Goal: Answer question/provide support: Share knowledge or assist other users

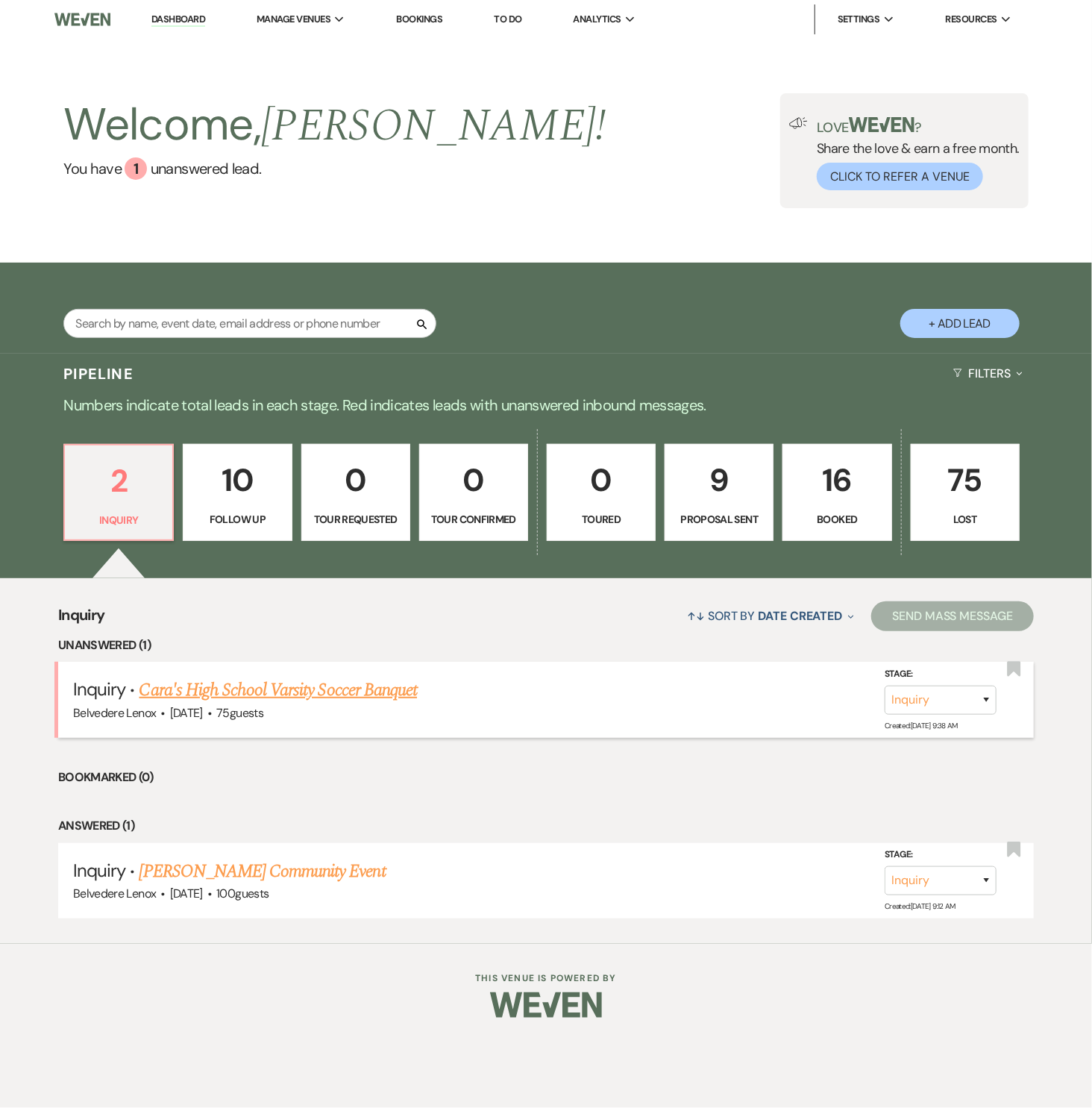
click at [326, 694] on link "Cara's High School Varsity Soccer Banquet" at bounding box center [278, 690] width 278 height 27
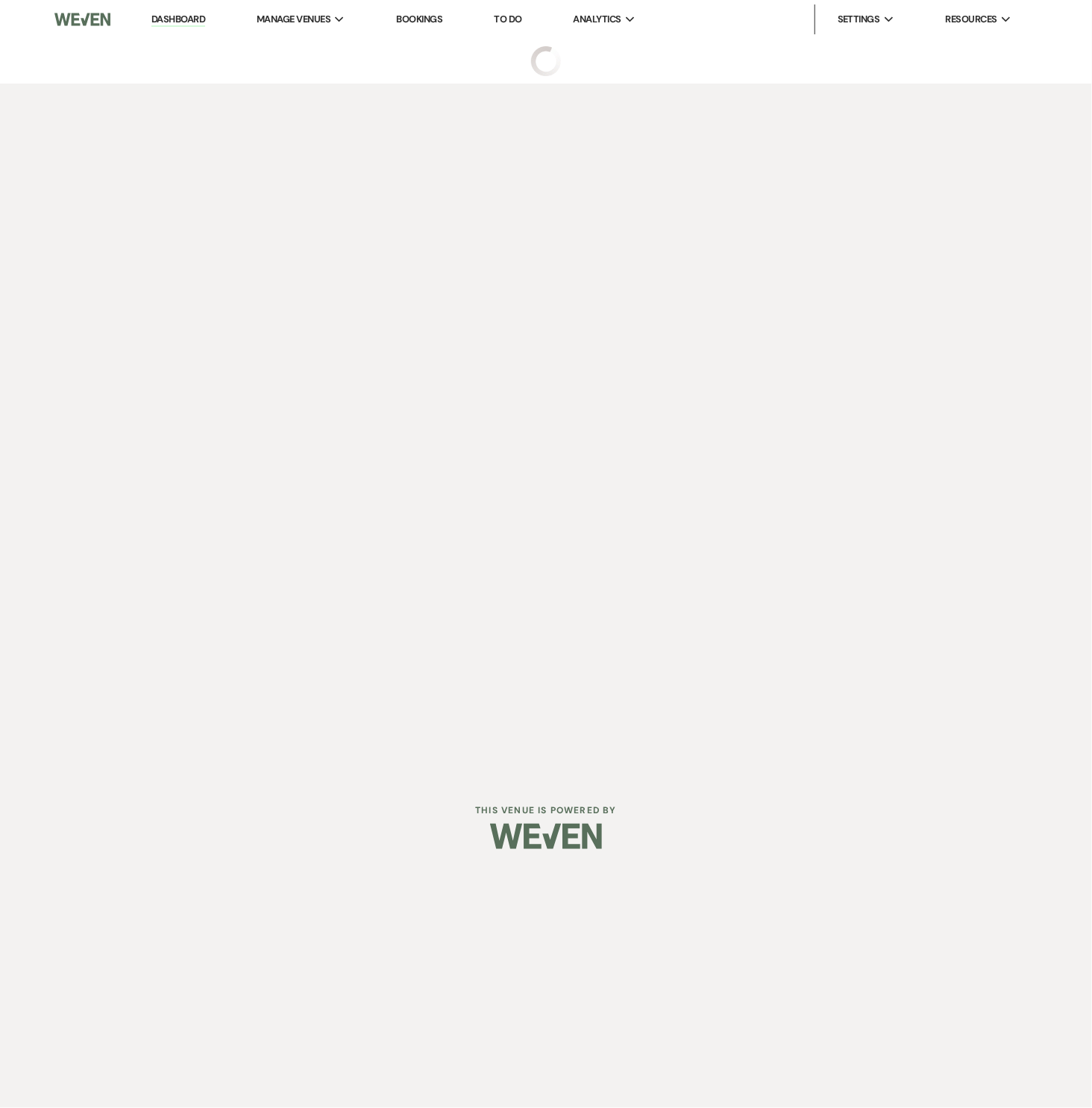
select select "5"
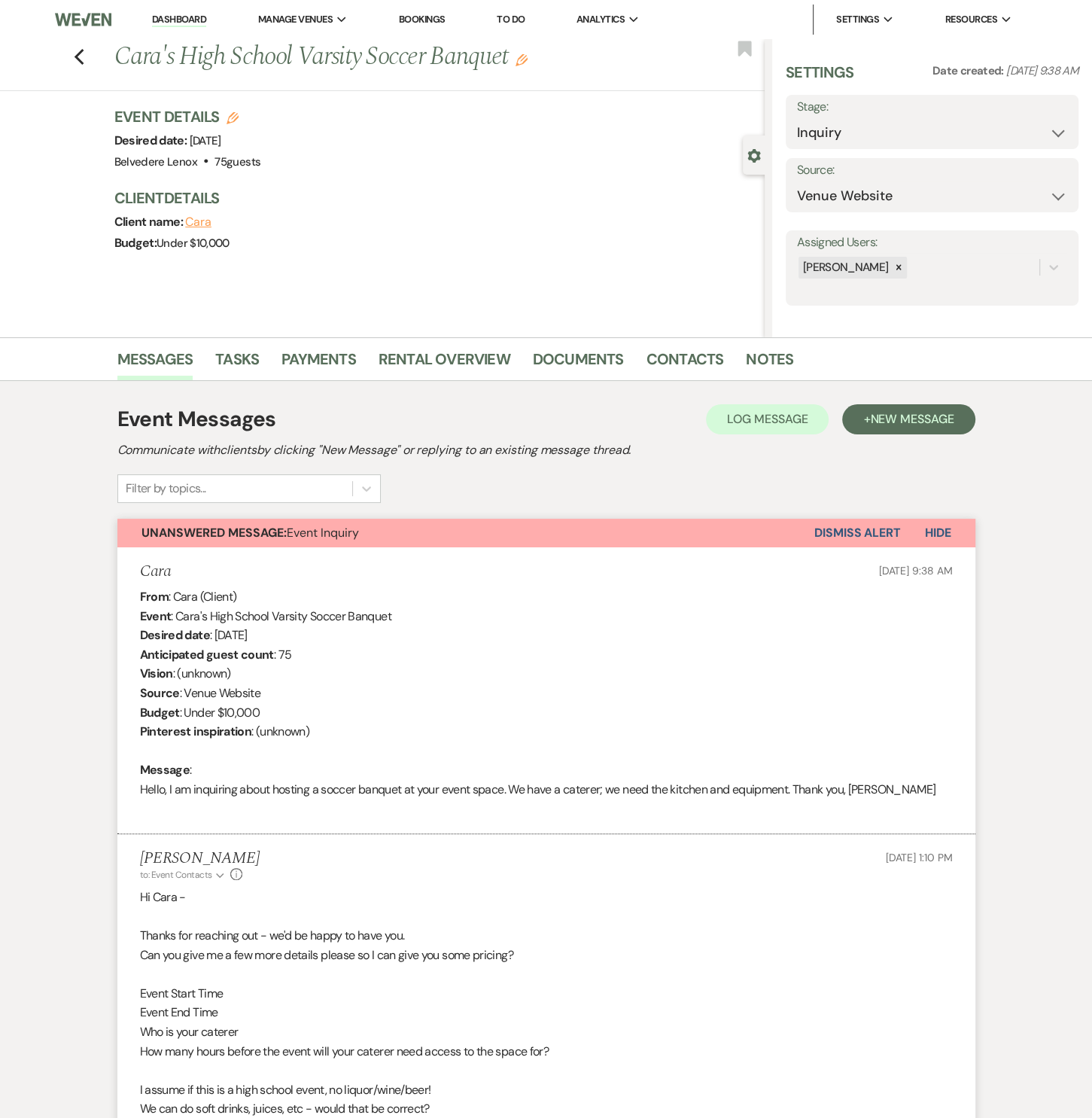
select select "13"
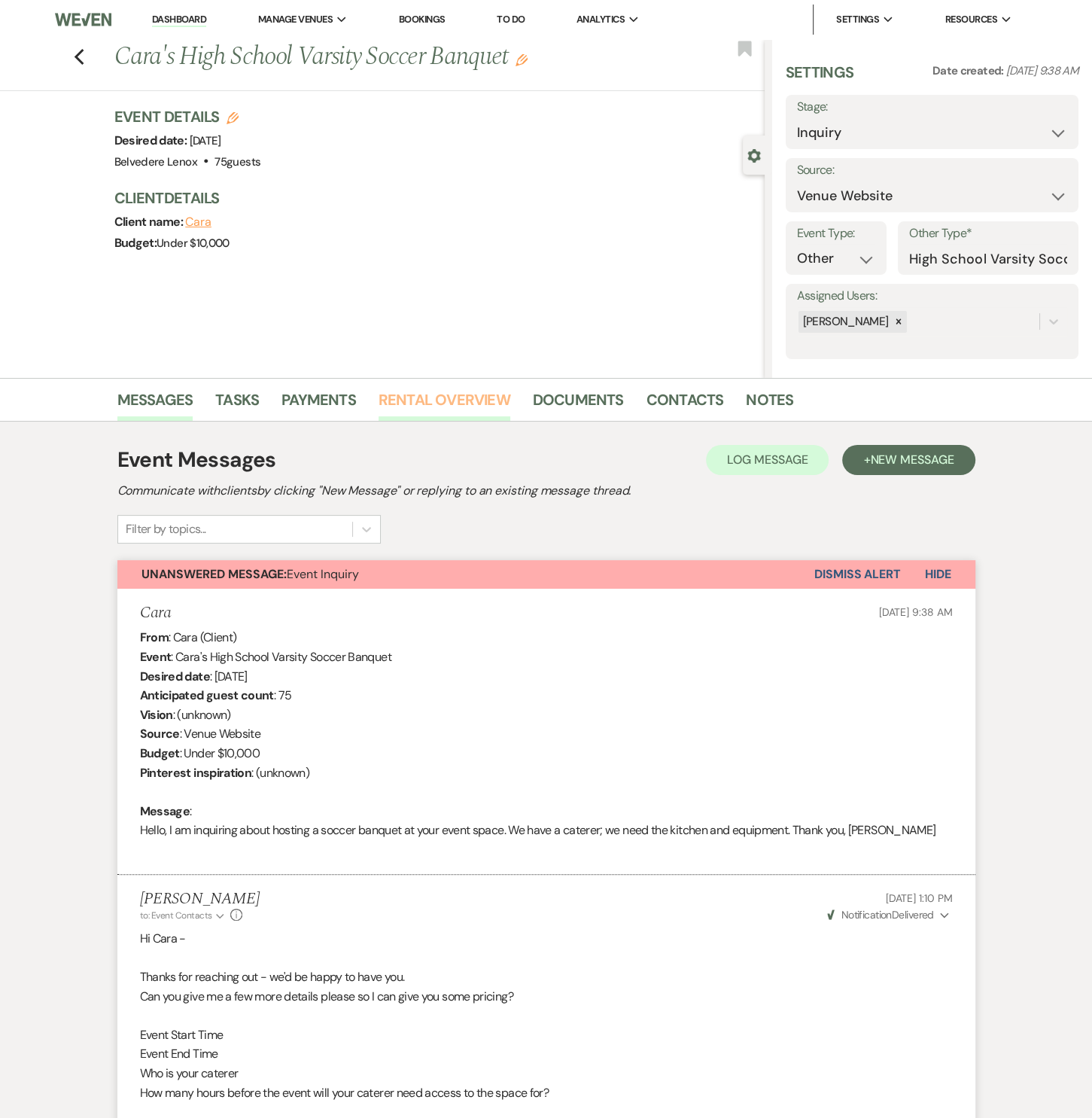
click at [461, 388] on link "Rental Overview" at bounding box center [445, 404] width 132 height 33
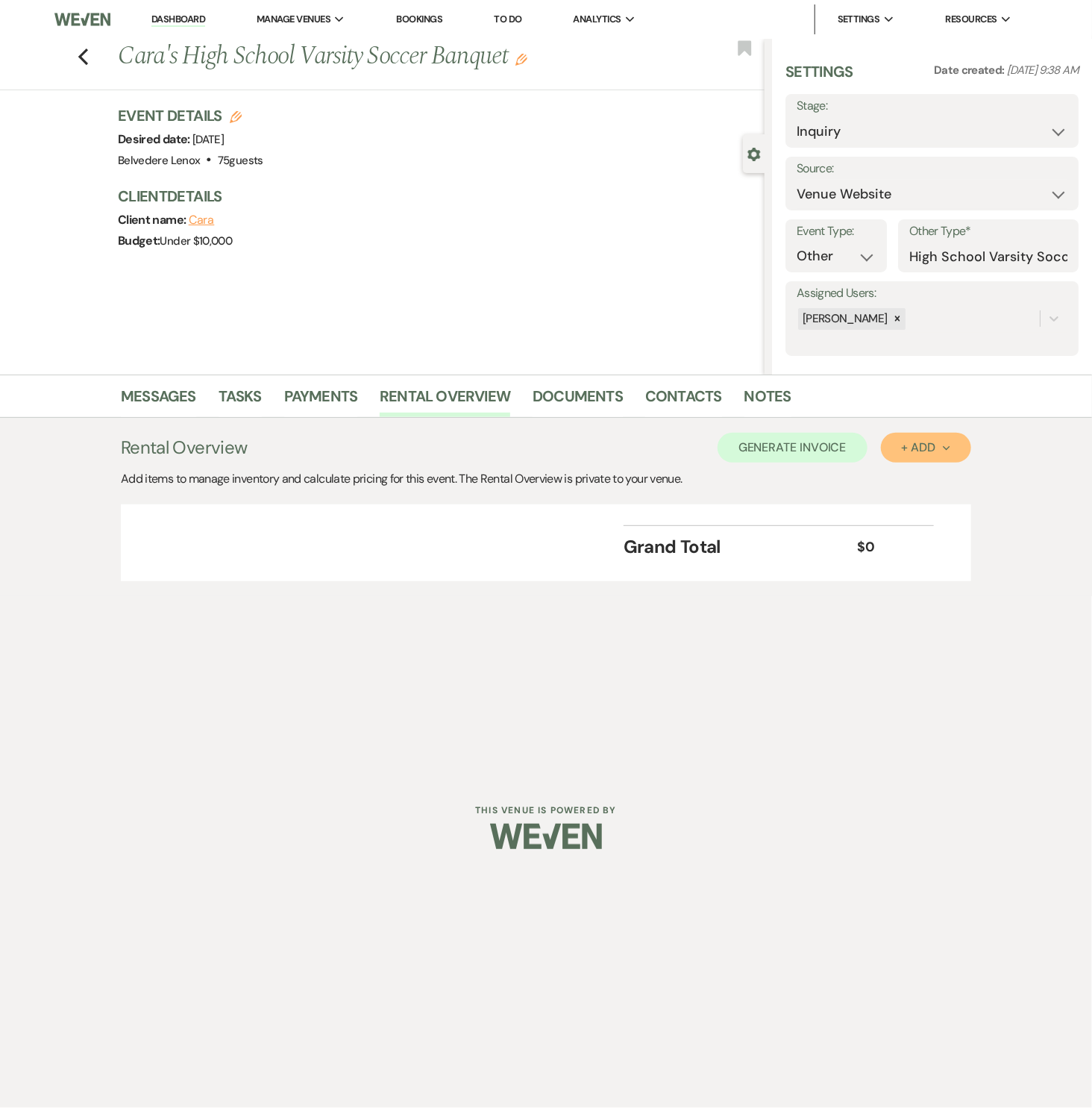
click at [896, 447] on button "+ Add Next" at bounding box center [926, 448] width 90 height 30
click at [888, 501] on button "Category" at bounding box center [921, 505] width 79 height 23
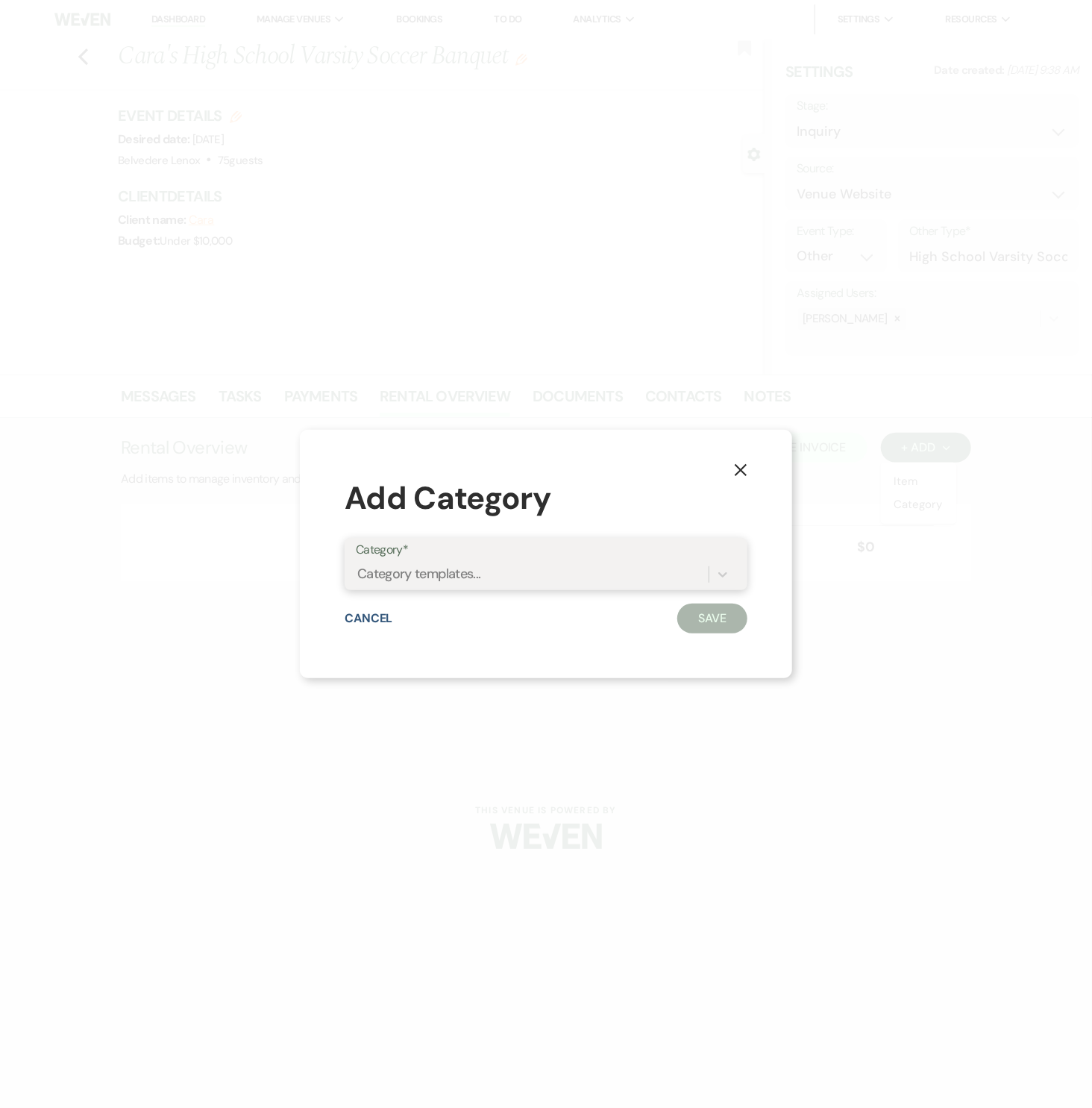
click at [567, 575] on div "Category templates..." at bounding box center [532, 575] width 353 height 26
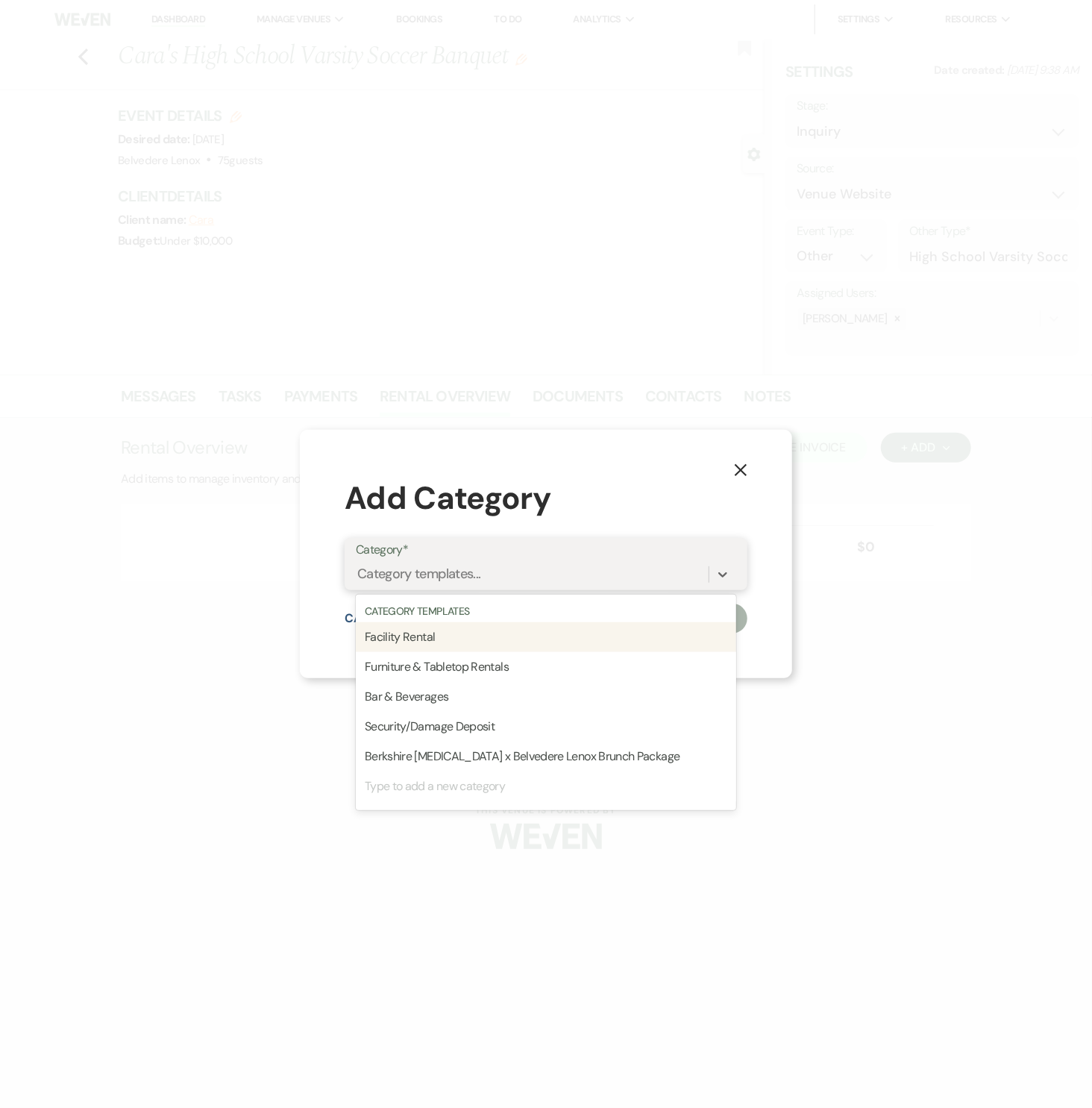
click at [491, 640] on div "Facility Rental" at bounding box center [546, 637] width 381 height 30
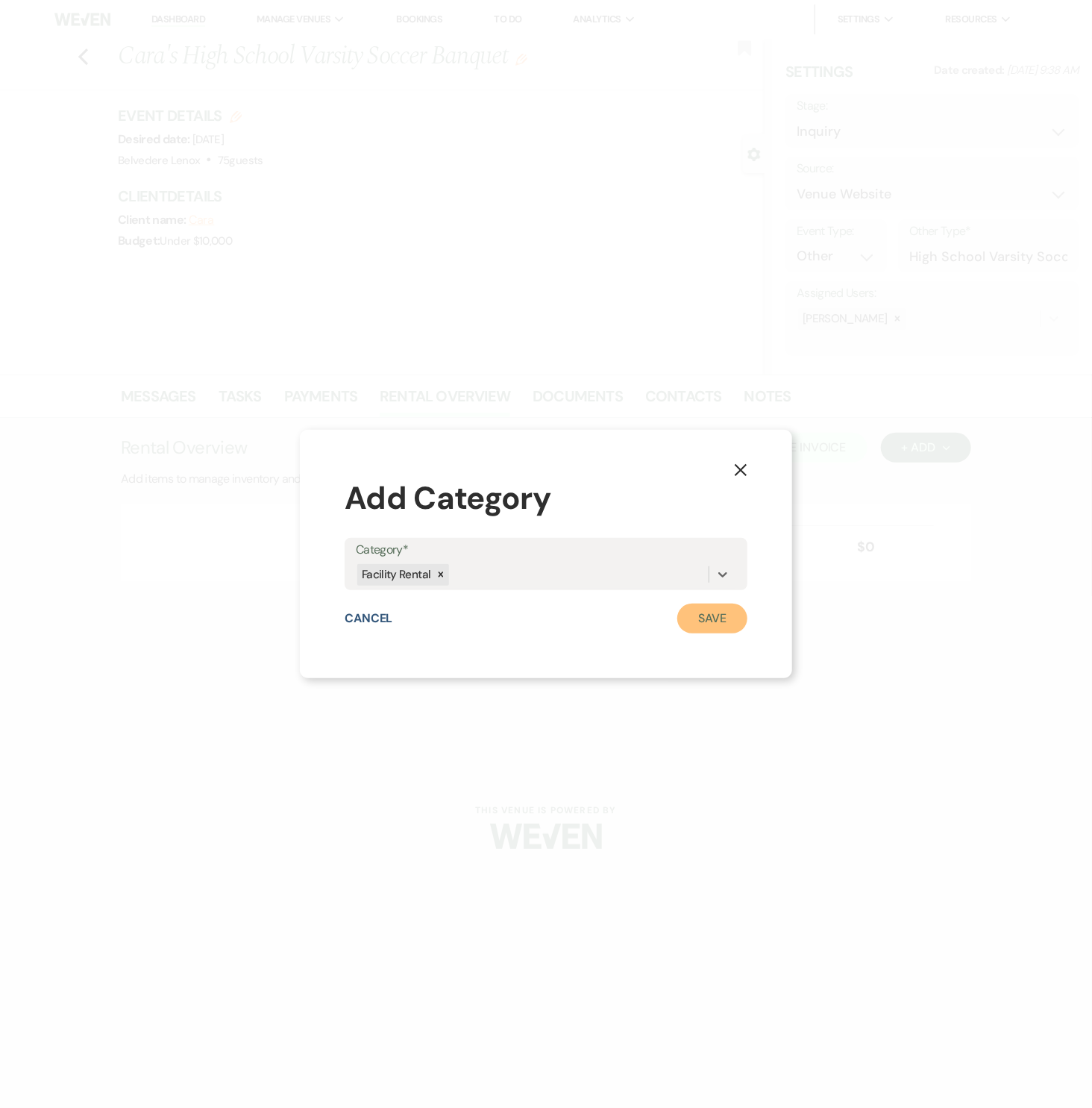
click at [709, 622] on button "Save" at bounding box center [712, 619] width 70 height 30
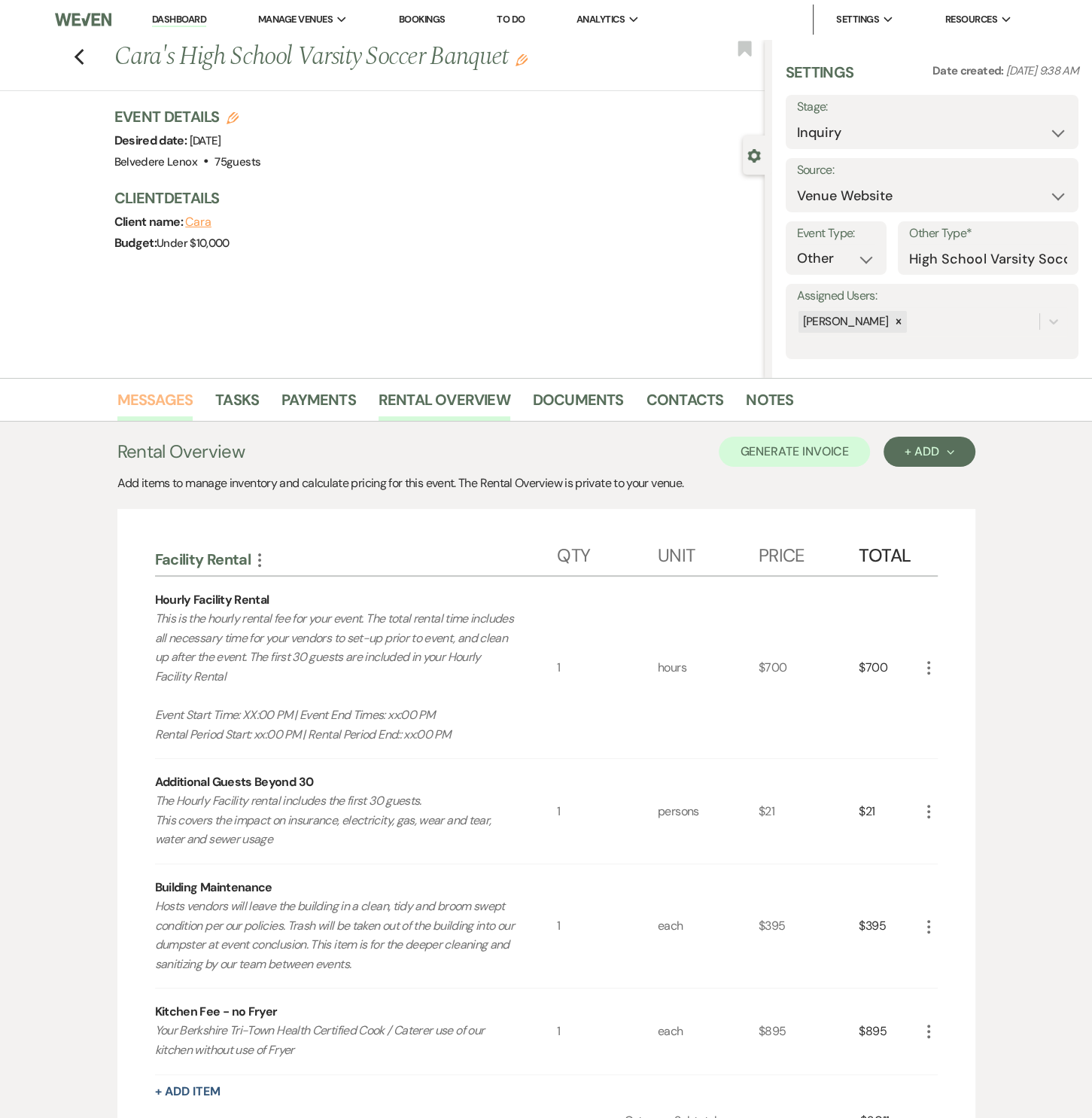
click at [164, 392] on link "Messages" at bounding box center [155, 404] width 76 height 33
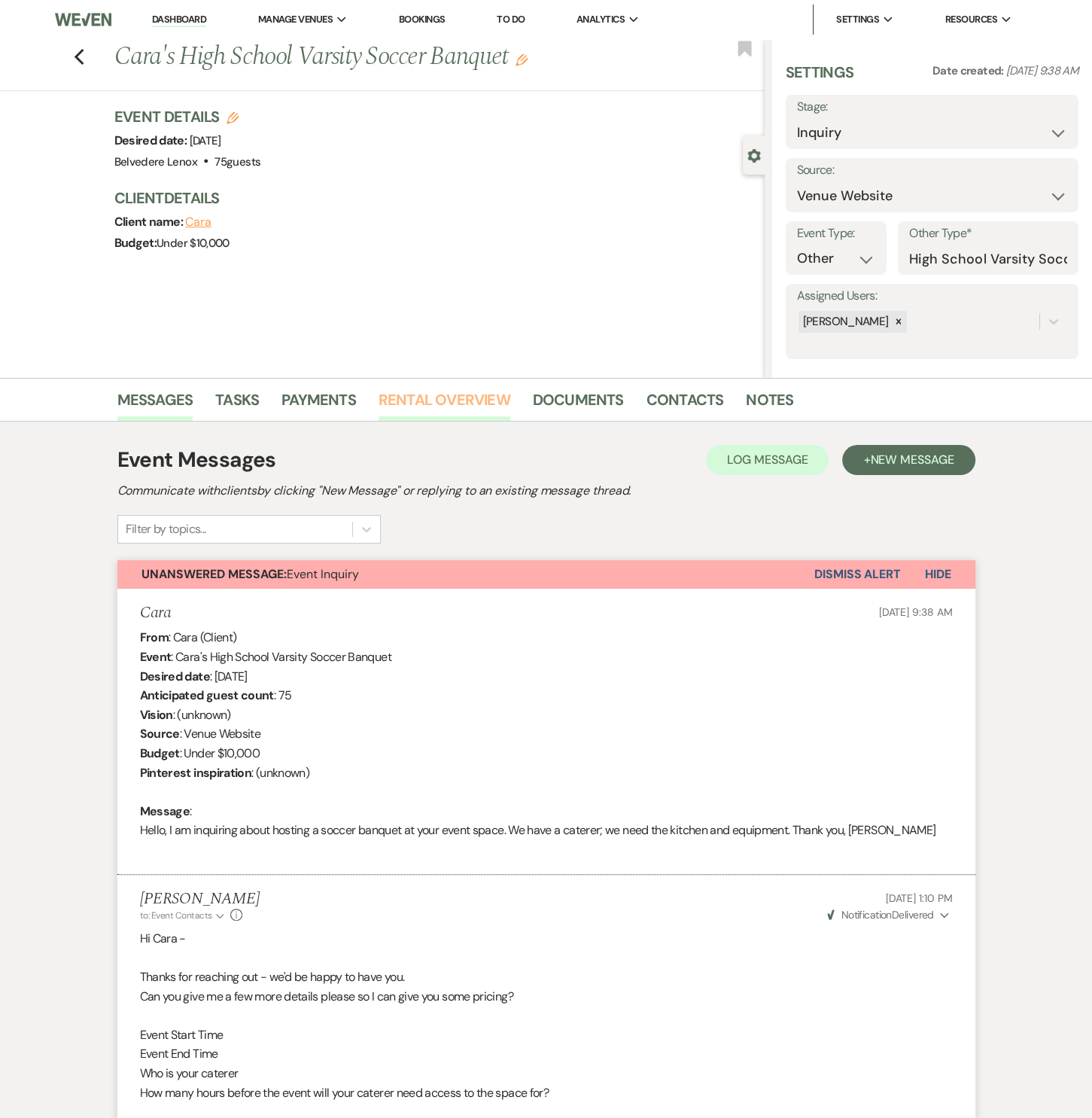
click at [476, 398] on link "Rental Overview" at bounding box center [445, 404] width 132 height 33
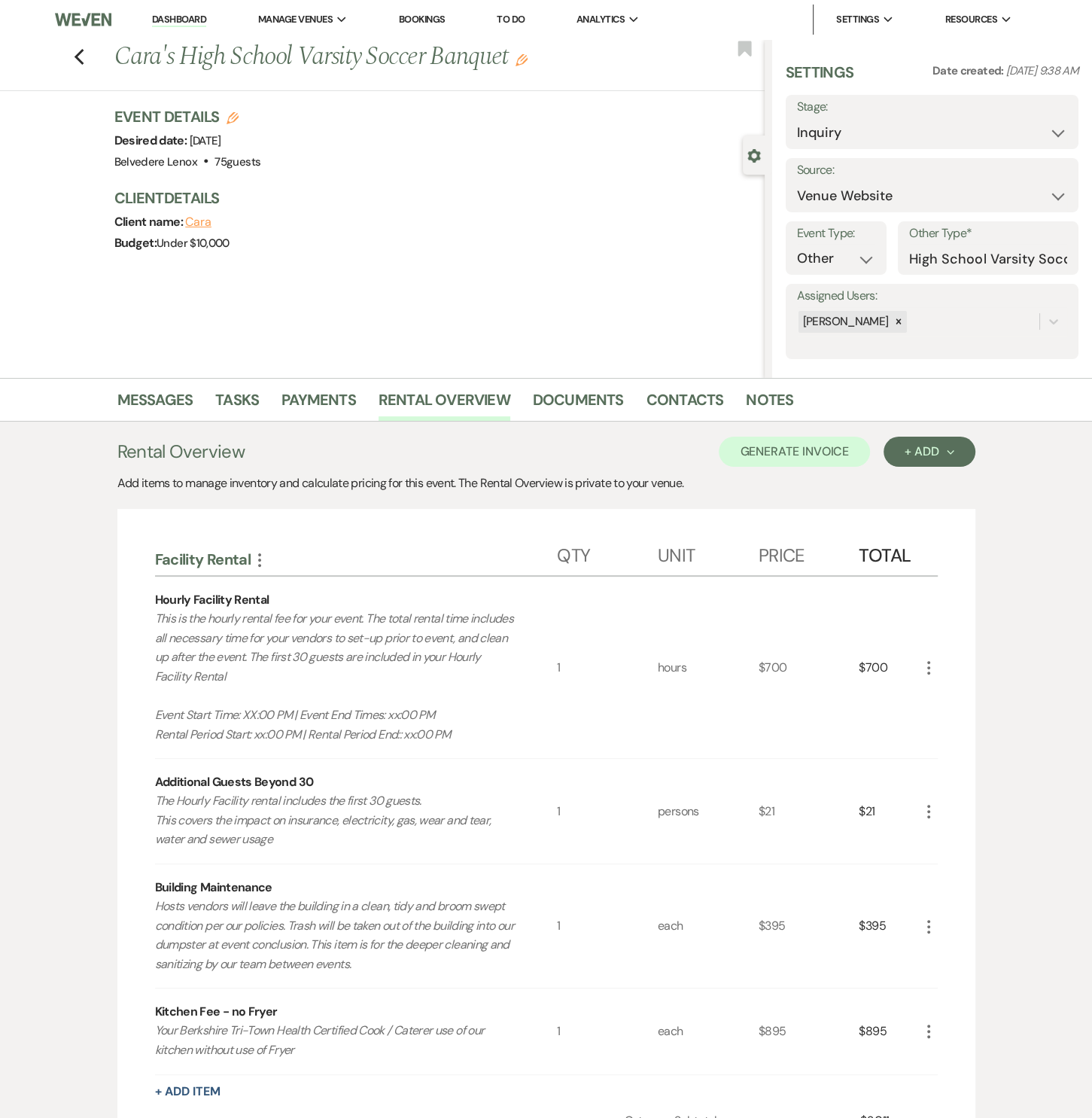
click at [925, 668] on icon "More" at bounding box center [929, 668] width 18 height 19
click at [938, 692] on icon "Pencil" at bounding box center [941, 698] width 9 height 11
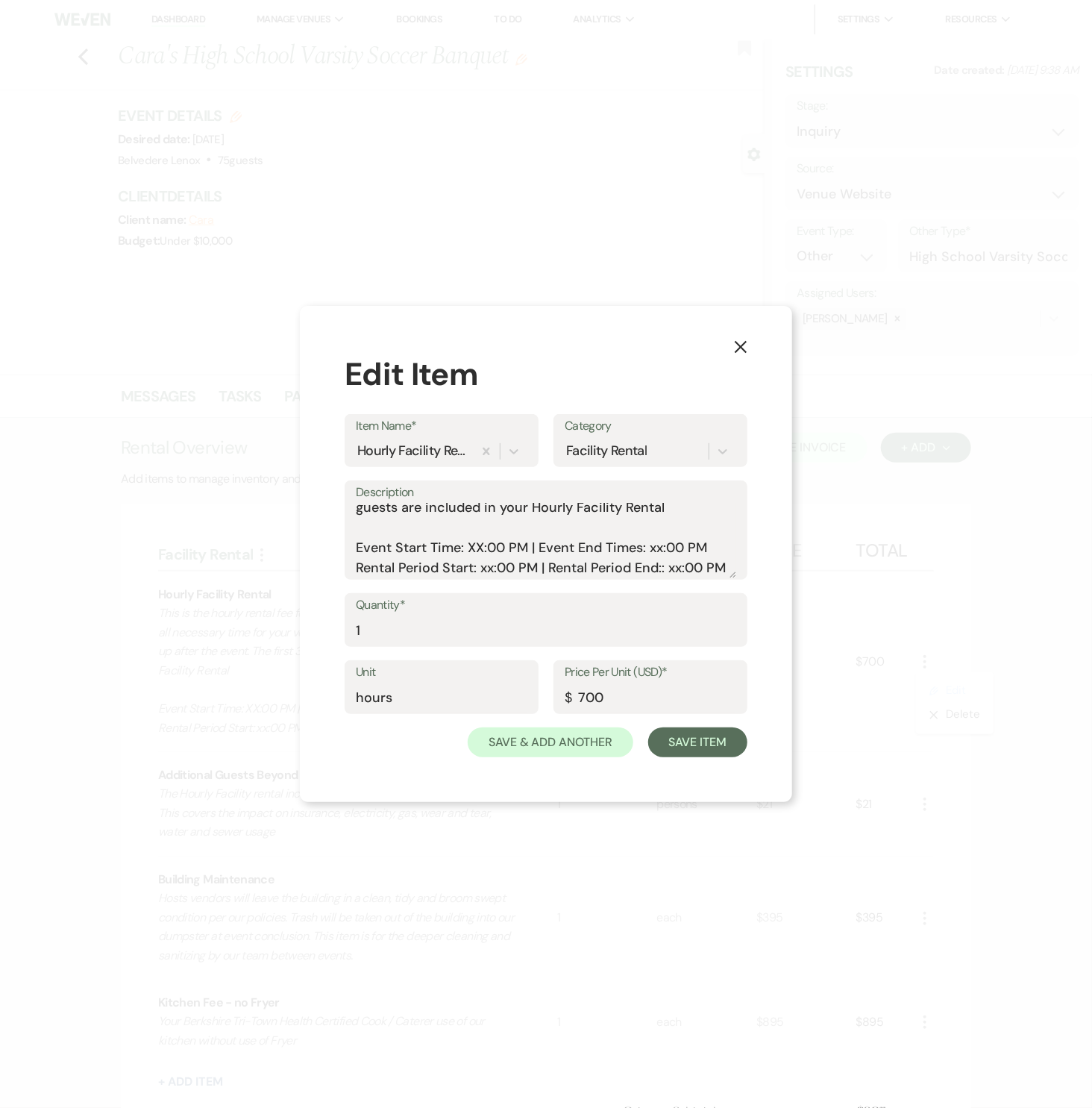
scroll to position [86, 0]
drag, startPoint x: 470, startPoint y: 527, endPoint x: 491, endPoint y: 559, distance: 38.3
click at [471, 526] on textarea "This is the hourly rental fee for your event. The total rental time includes al…" at bounding box center [546, 540] width 381 height 74
click at [642, 526] on textarea "This is the hourly rental fee for your event. The total rental time includes al…" at bounding box center [546, 540] width 381 height 74
click at [482, 550] on textarea "This is the hourly rental fee for your event. The total rental time includes al…" at bounding box center [546, 540] width 381 height 74
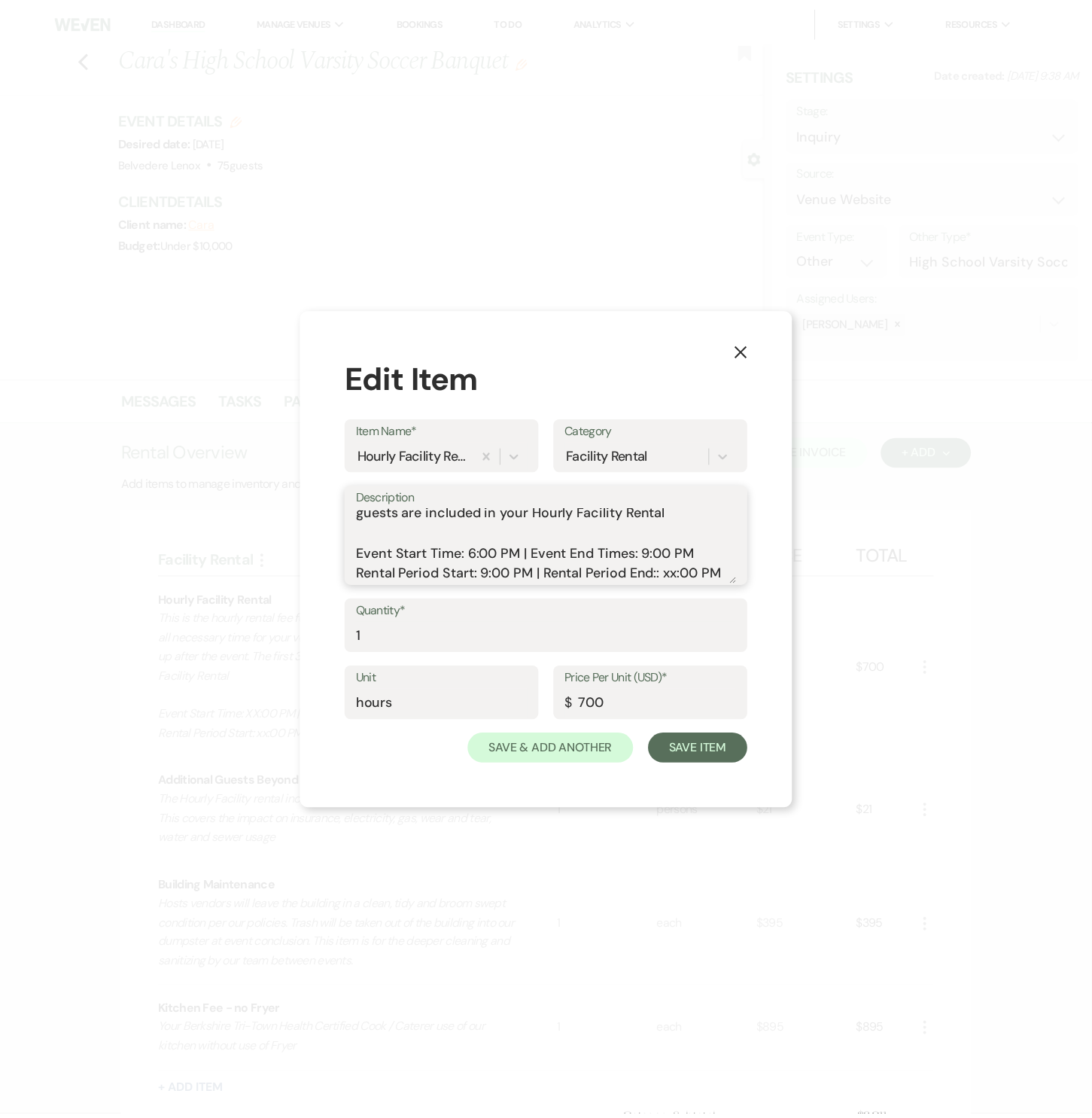
scroll to position [66, 0]
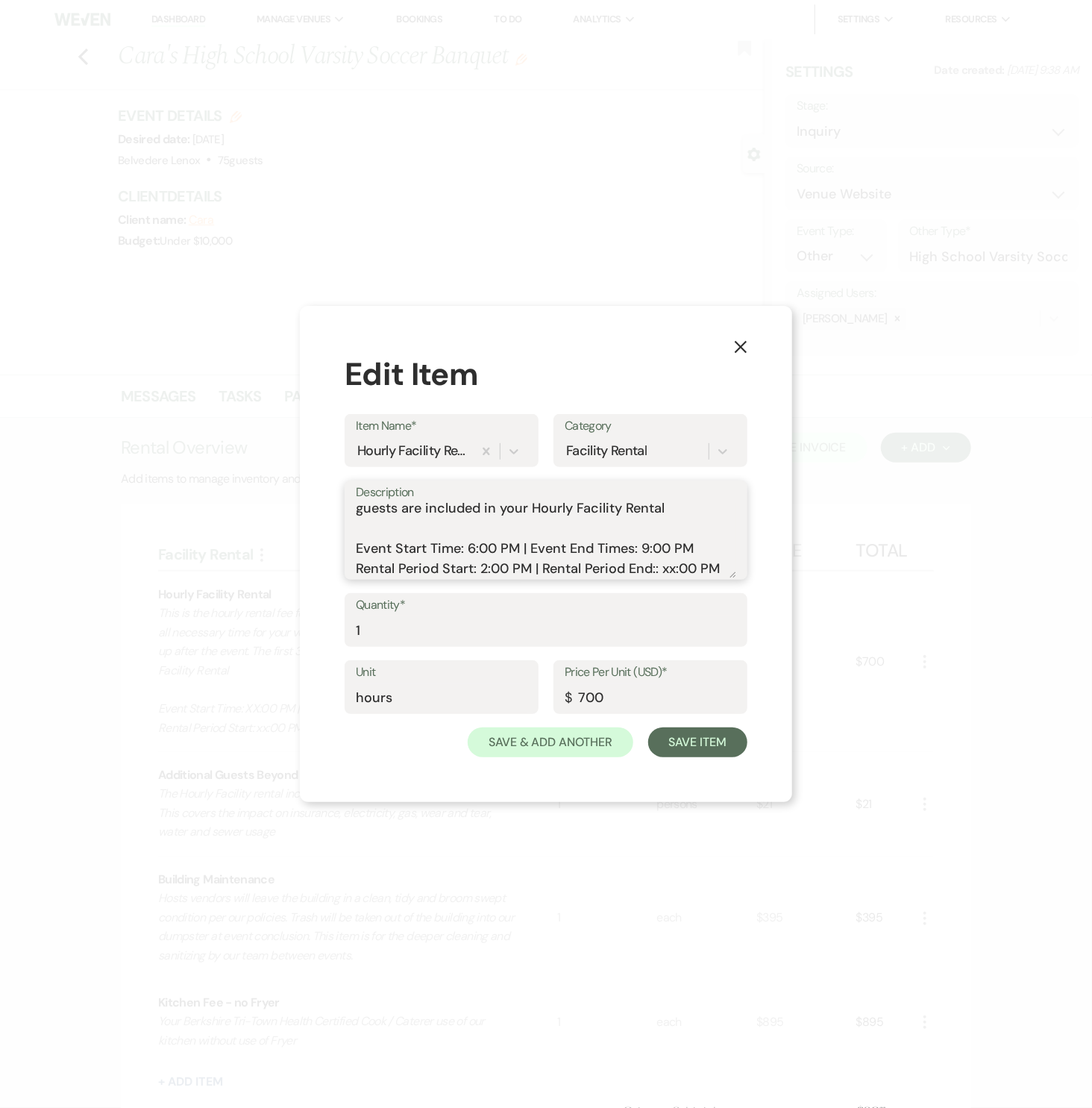
click at [659, 564] on textarea "This is the hourly rental fee for your event. The total rental time includes al…" at bounding box center [546, 540] width 381 height 74
type textarea "This is the hourly rental fee for your event. The total rental time includes al…"
click at [401, 635] on input "1" at bounding box center [546, 630] width 381 height 29
type input "8"
click at [612, 689] on input "700" at bounding box center [650, 698] width 172 height 29
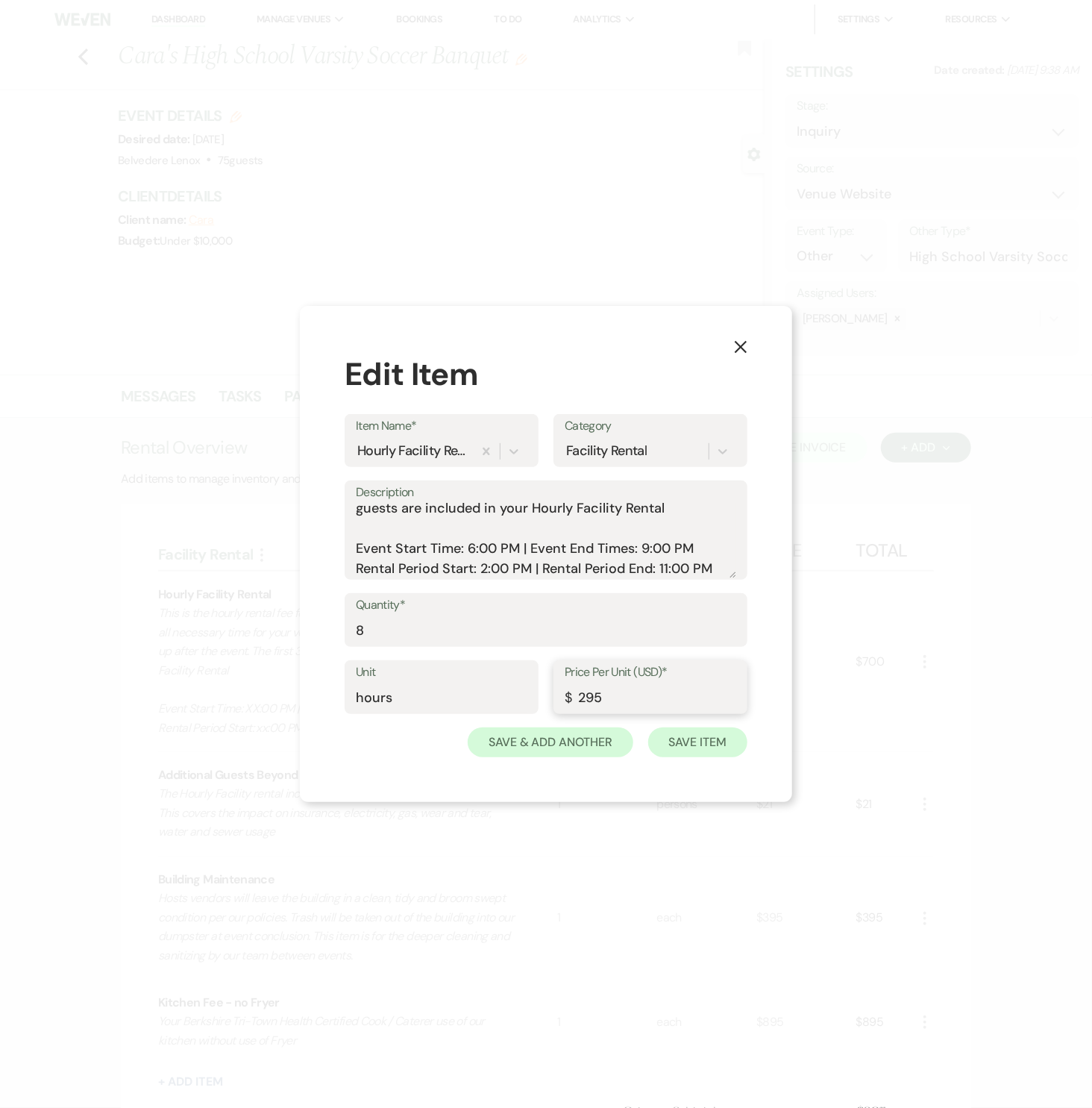
type input "295"
click at [674, 744] on button "Save Item" at bounding box center [698, 742] width 100 height 30
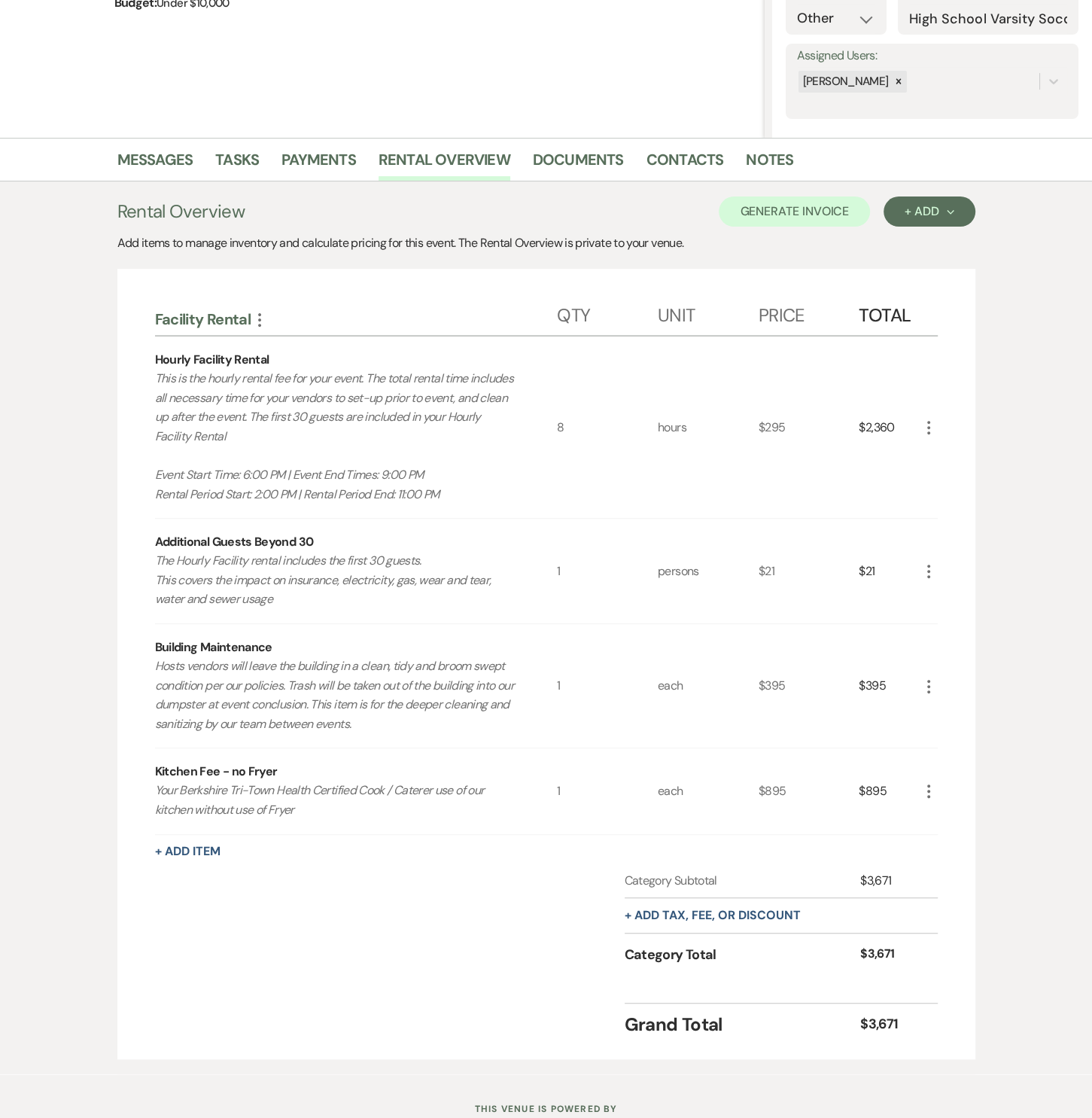
scroll to position [291, 0]
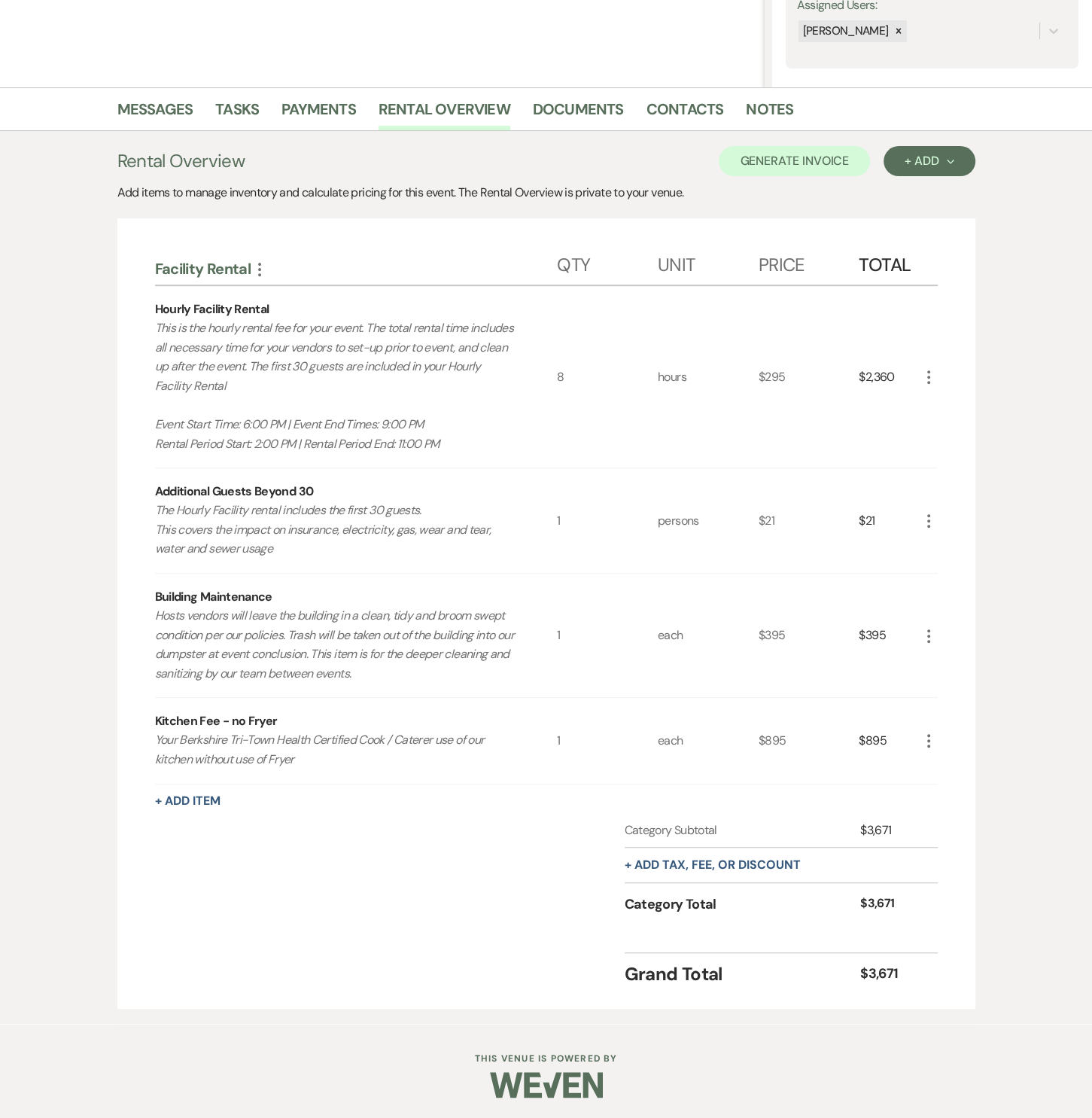
click at [931, 519] on icon "More" at bounding box center [929, 521] width 18 height 19
click at [931, 547] on button "Pencil Edit" at bounding box center [959, 550] width 78 height 24
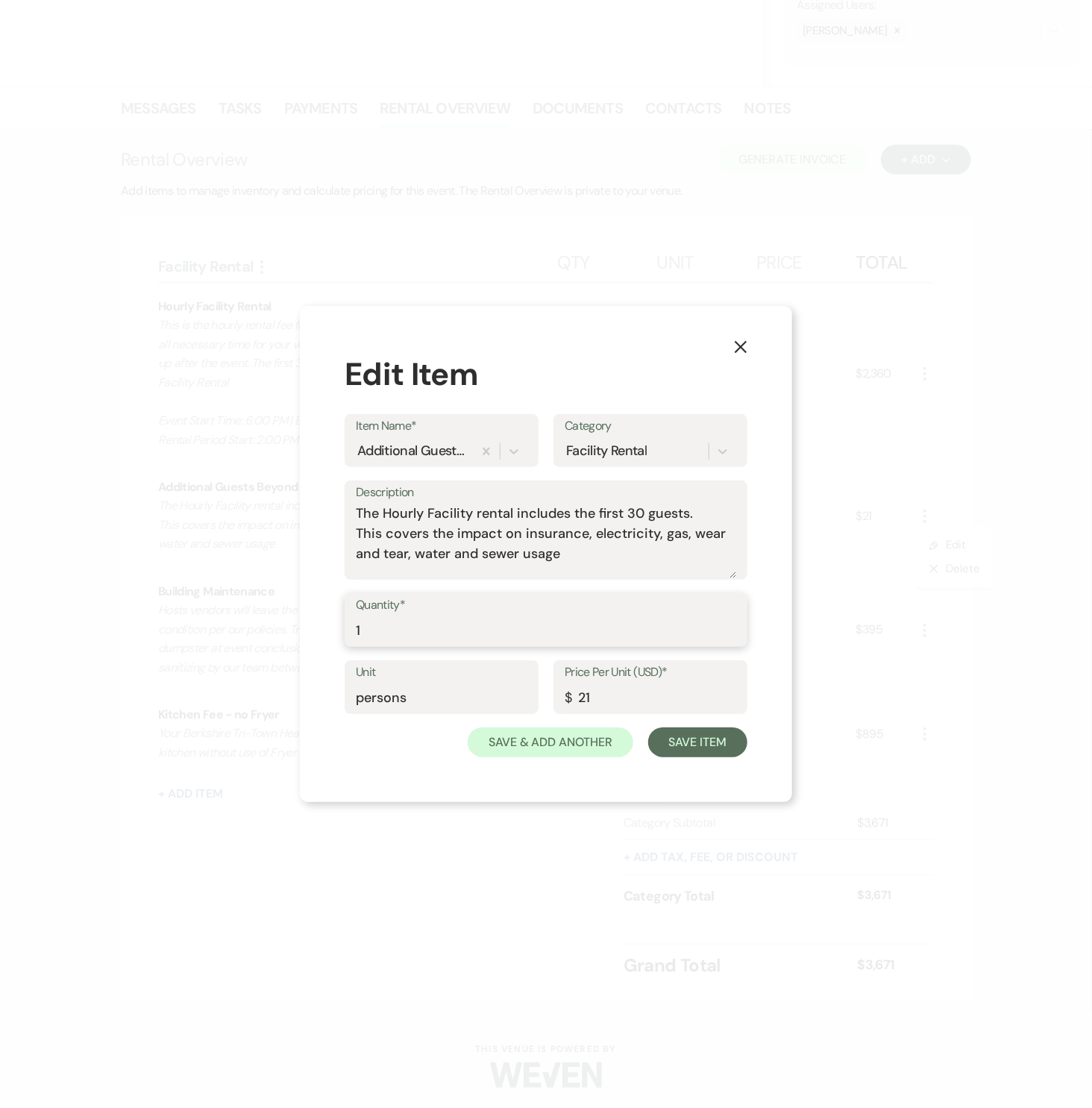
click at [396, 624] on input "1" at bounding box center [546, 630] width 381 height 29
type input "70"
click at [659, 738] on button "Save Item" at bounding box center [698, 742] width 100 height 30
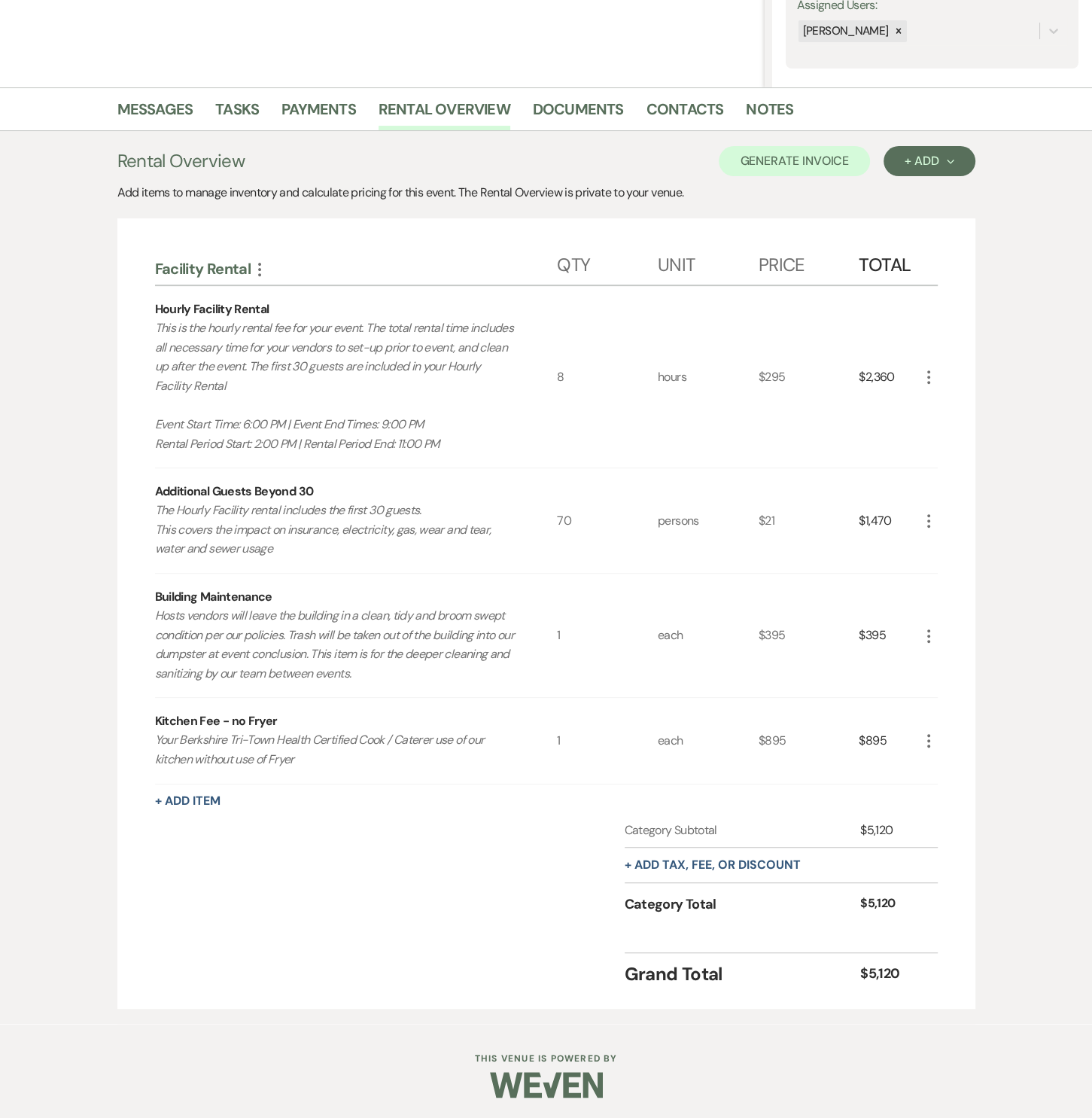
click at [925, 380] on icon "More" at bounding box center [929, 377] width 18 height 19
click at [941, 402] on icon "Pencil" at bounding box center [941, 407] width 9 height 11
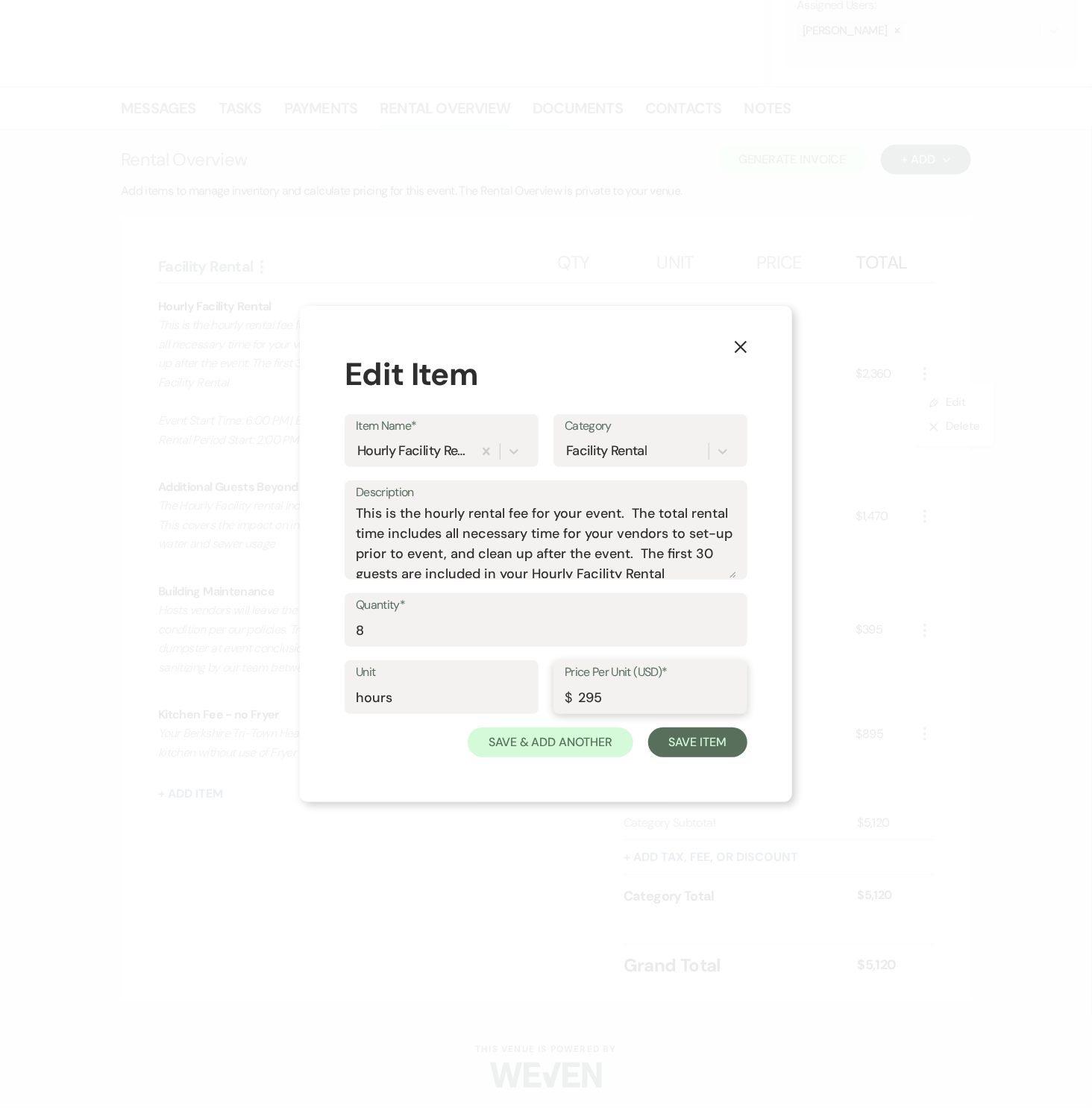
click at [609, 695] on input "295" at bounding box center [650, 698] width 172 height 29
type input "265"
click at [711, 735] on button "Save Item" at bounding box center [698, 742] width 100 height 30
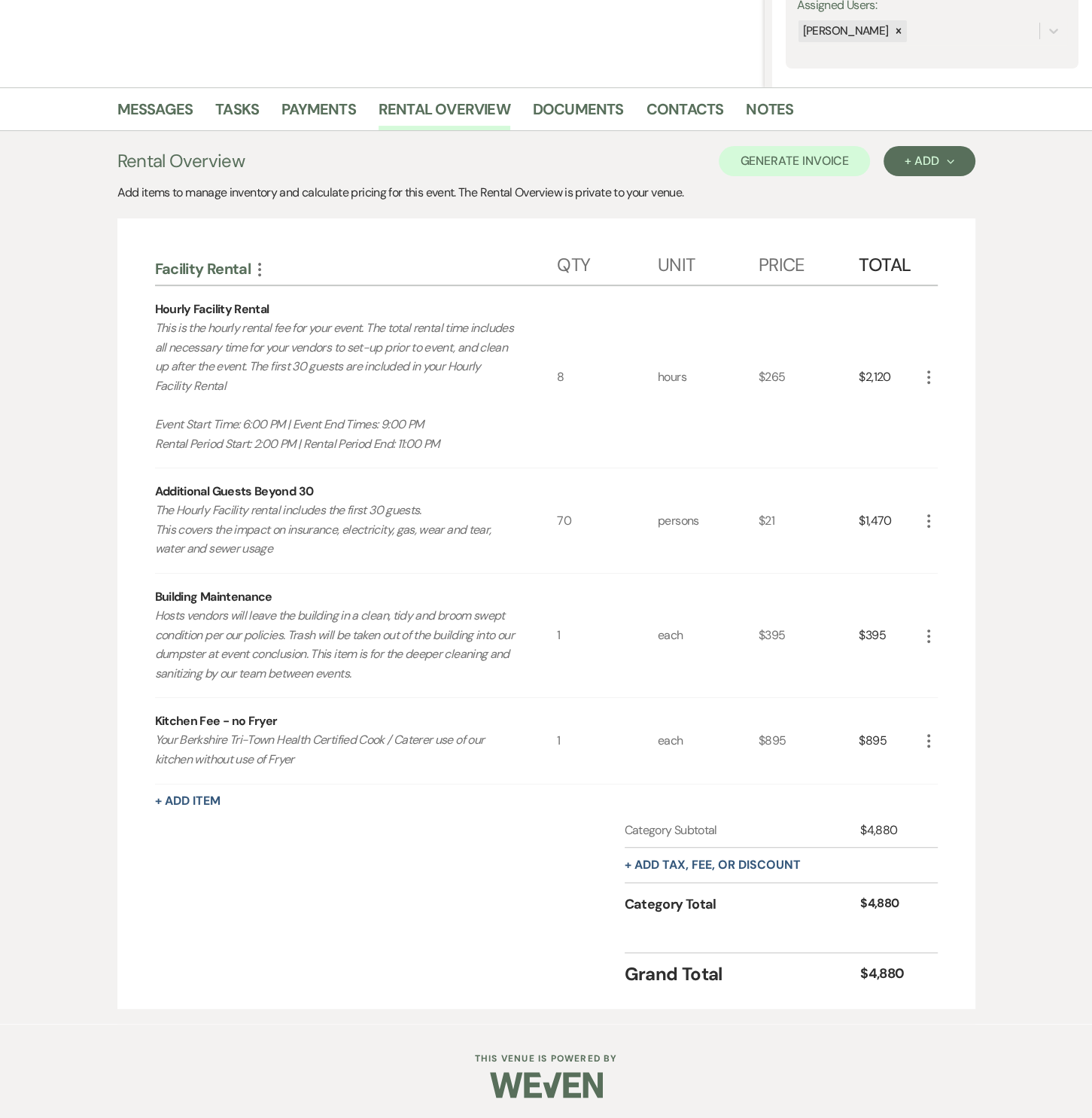
click at [930, 376] on icon "More" at bounding box center [929, 377] width 18 height 19
click at [942, 402] on use "button" at bounding box center [941, 406] width 9 height 9
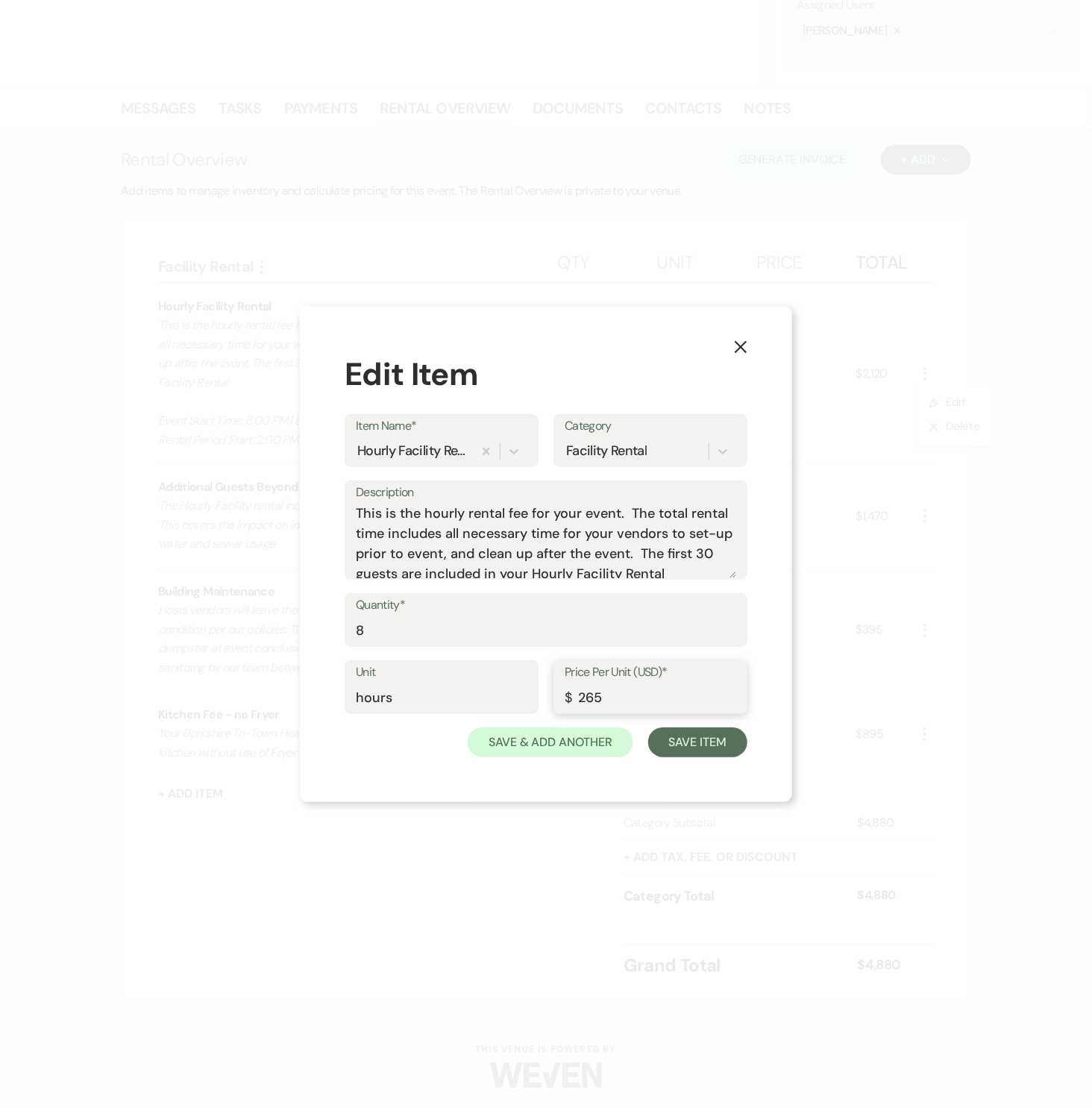
click at [593, 705] on input "265" at bounding box center [650, 698] width 172 height 29
type input "275"
click at [666, 747] on button "Save Item" at bounding box center [698, 742] width 100 height 30
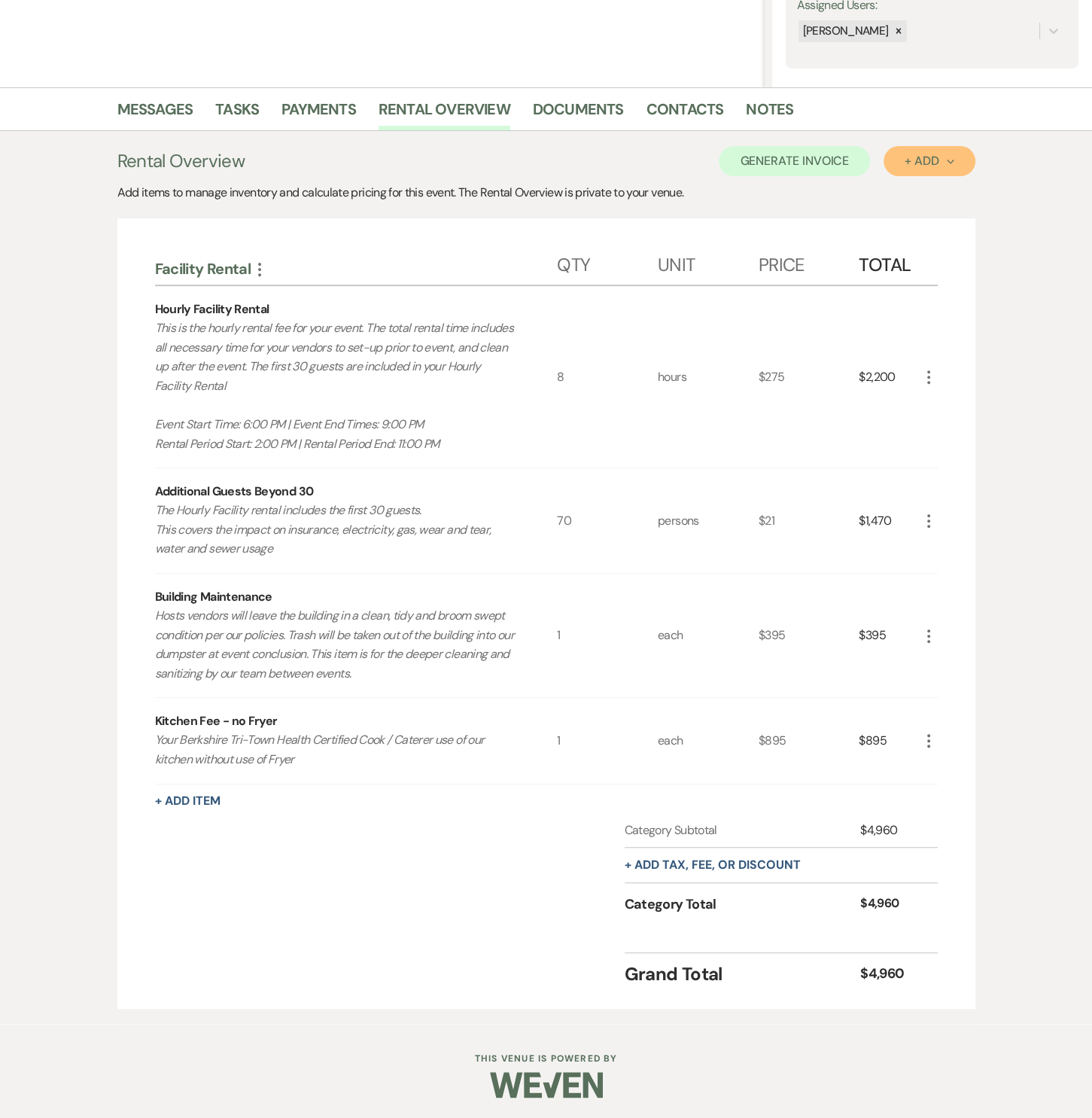
click at [908, 160] on div "+ Add Next" at bounding box center [929, 161] width 49 height 12
click at [905, 217] on button "Category" at bounding box center [924, 218] width 79 height 23
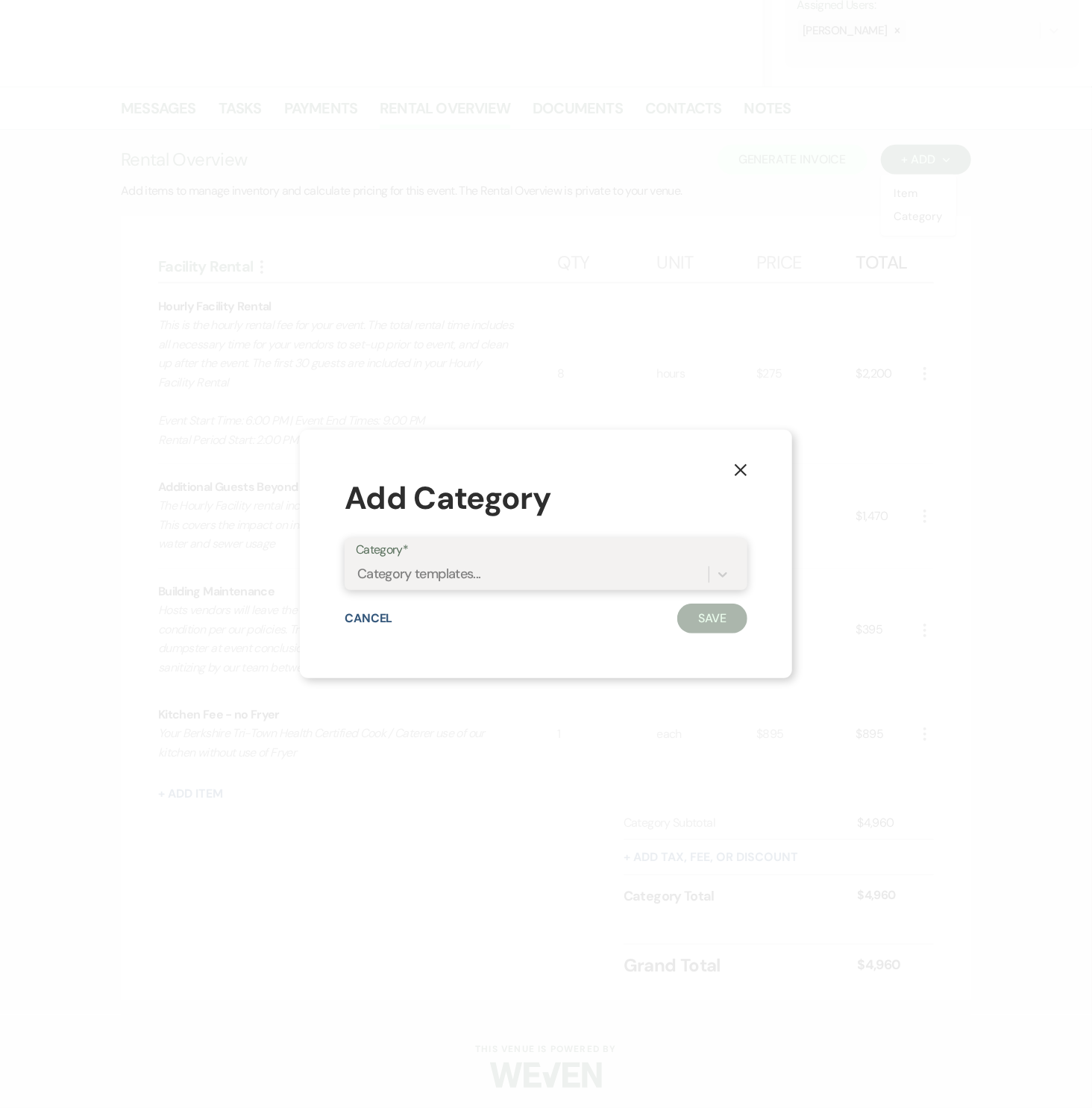
click at [523, 580] on div "Category templates..." at bounding box center [532, 575] width 353 height 26
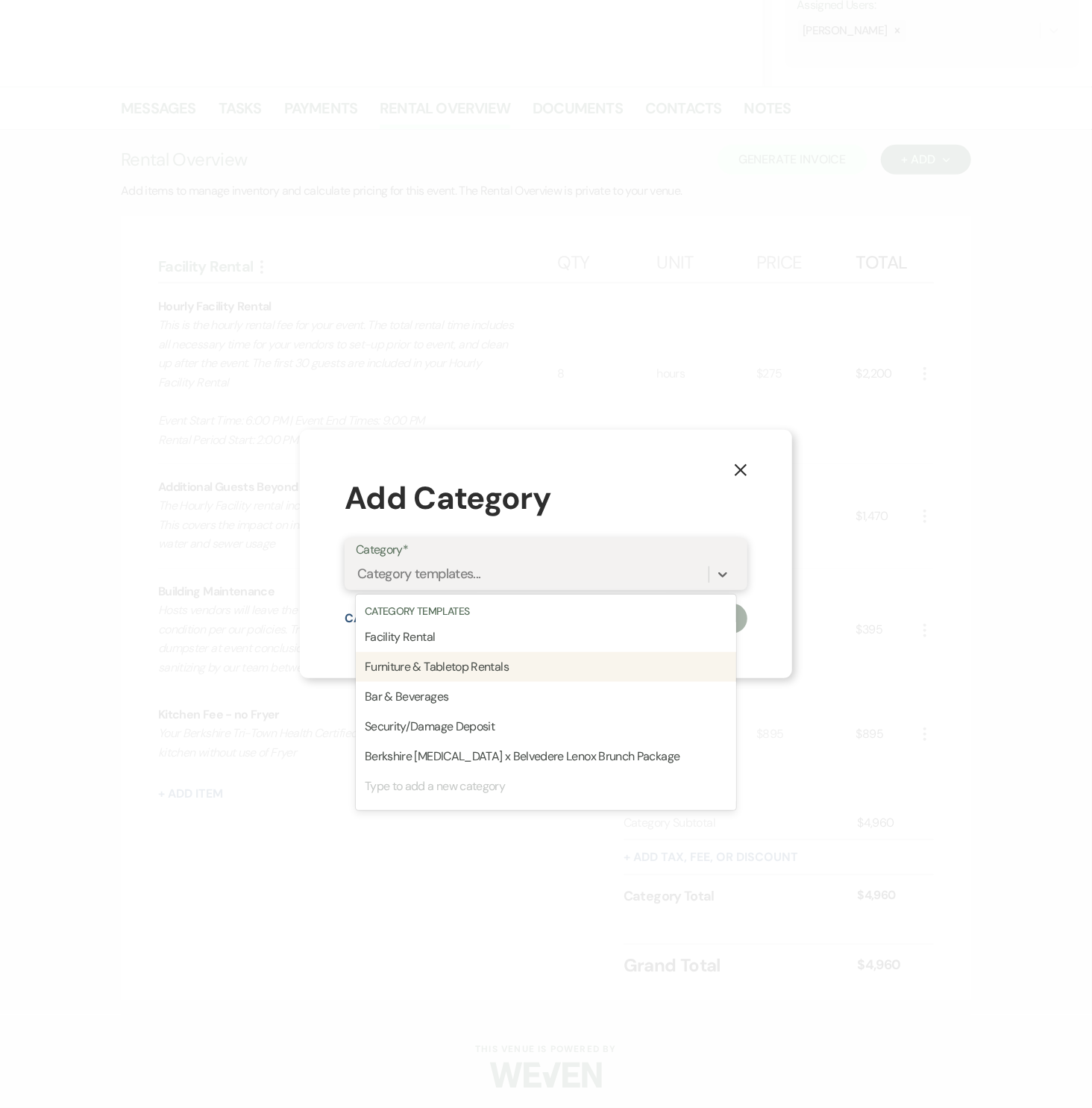
click at [473, 660] on div "Furniture & Tabletop Rentals" at bounding box center [546, 667] width 381 height 30
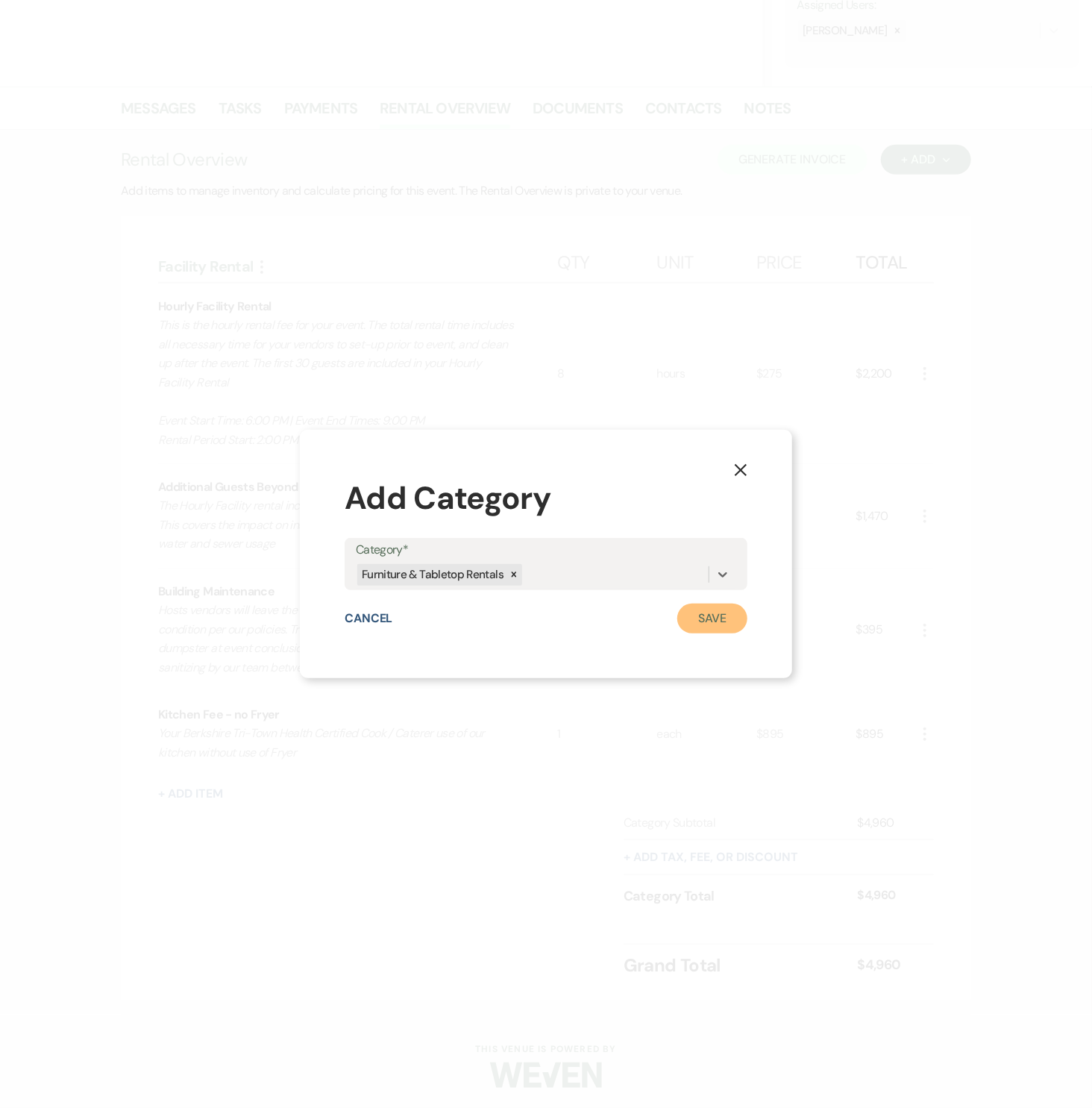
click at [707, 617] on button "Save" at bounding box center [712, 619] width 70 height 30
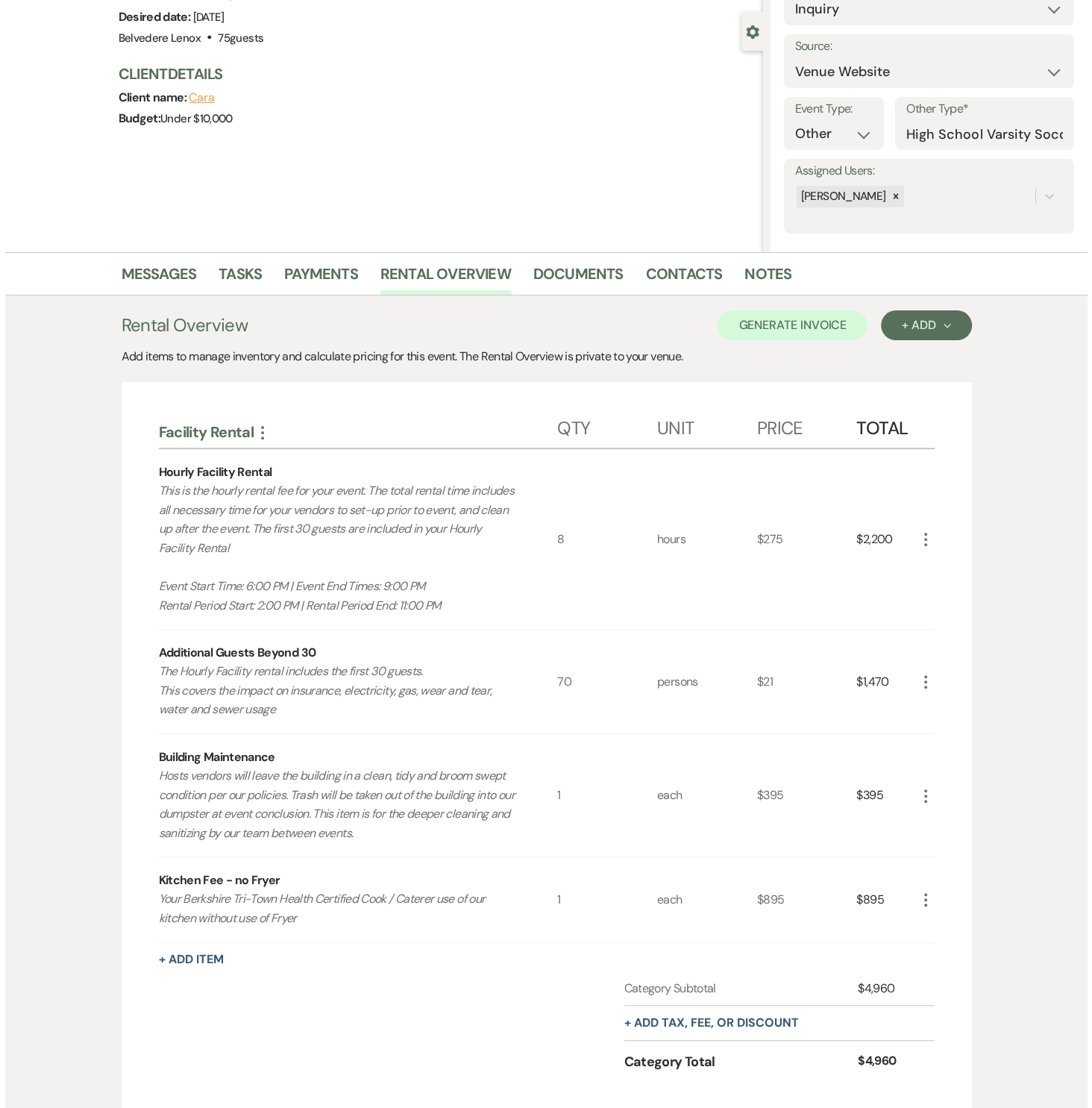
scroll to position [575, 0]
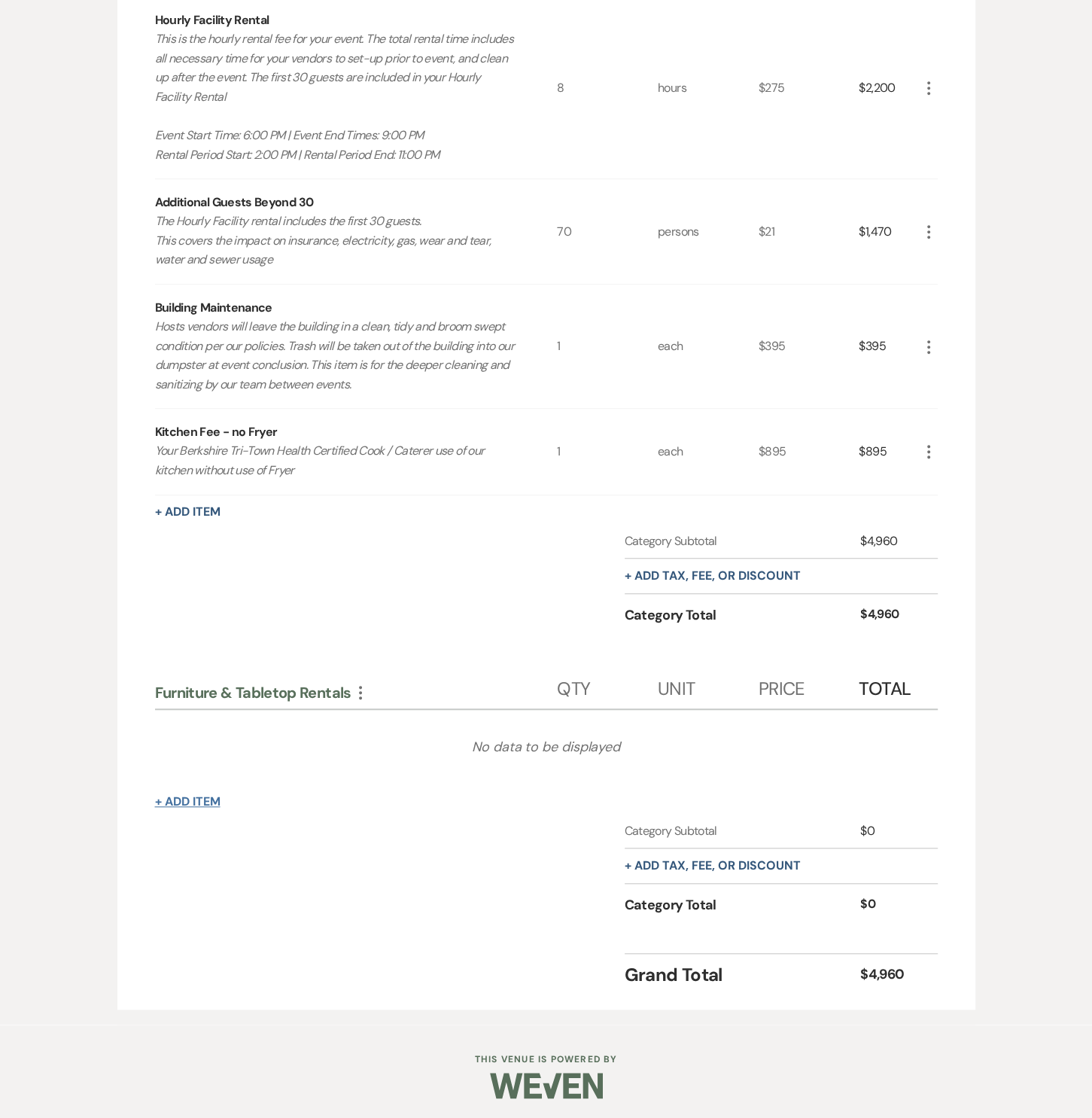
click at [189, 796] on button "+ Add Item" at bounding box center [188, 803] width 65 height 12
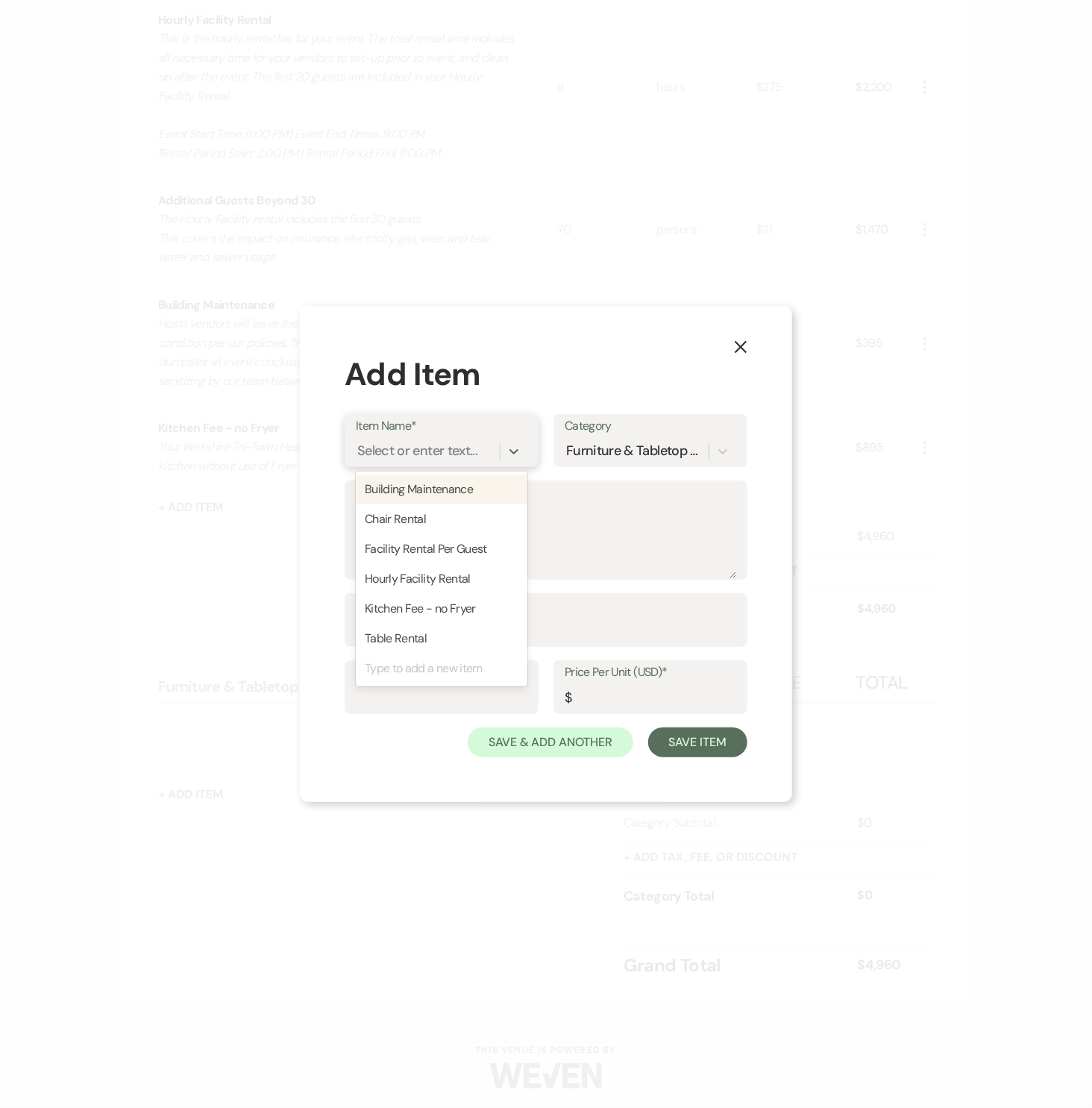
click at [454, 456] on div "Select or enter text..." at bounding box center [417, 451] width 120 height 20
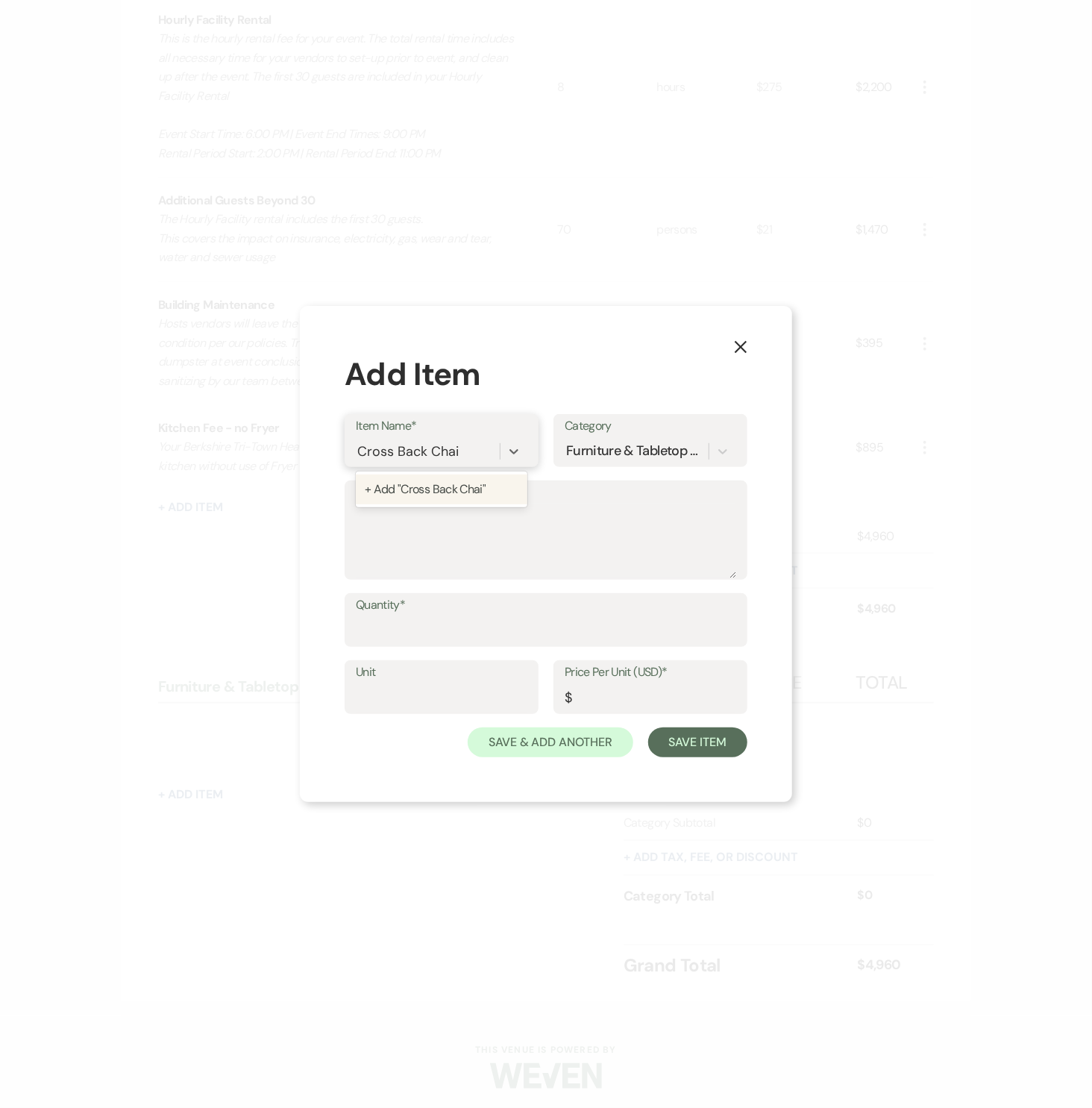
type input "Cross Back Chair"
click at [443, 486] on div "+ Add "Cross Back Chair"" at bounding box center [442, 490] width 172 height 30
click at [431, 507] on textarea "Description" at bounding box center [546, 540] width 381 height 74
type textarea "C"
type textarea "Cross back chair"
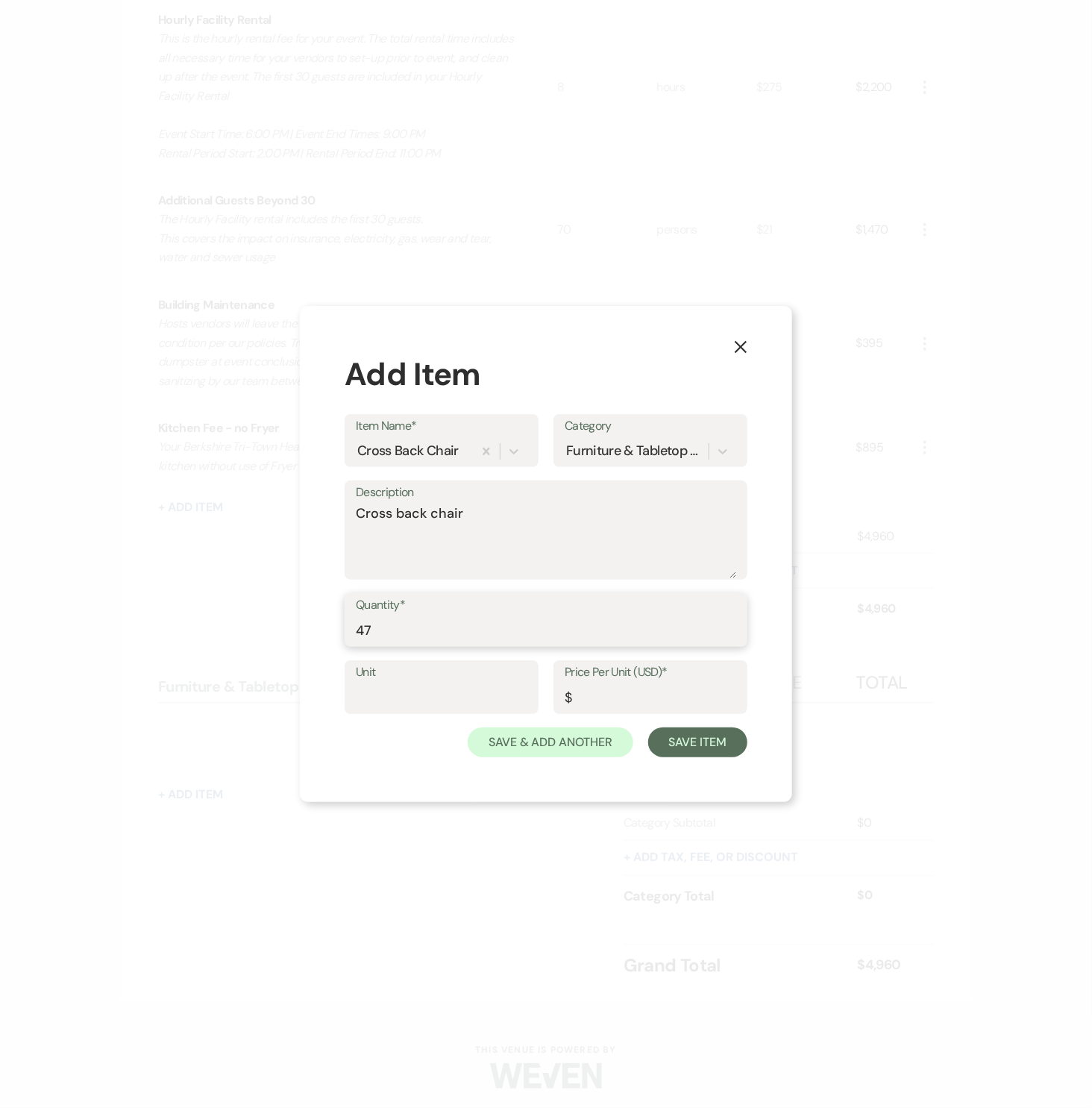
type input "4"
type input "100"
type input "each"
type input "6"
click at [676, 752] on button "Save Item" at bounding box center [698, 742] width 100 height 30
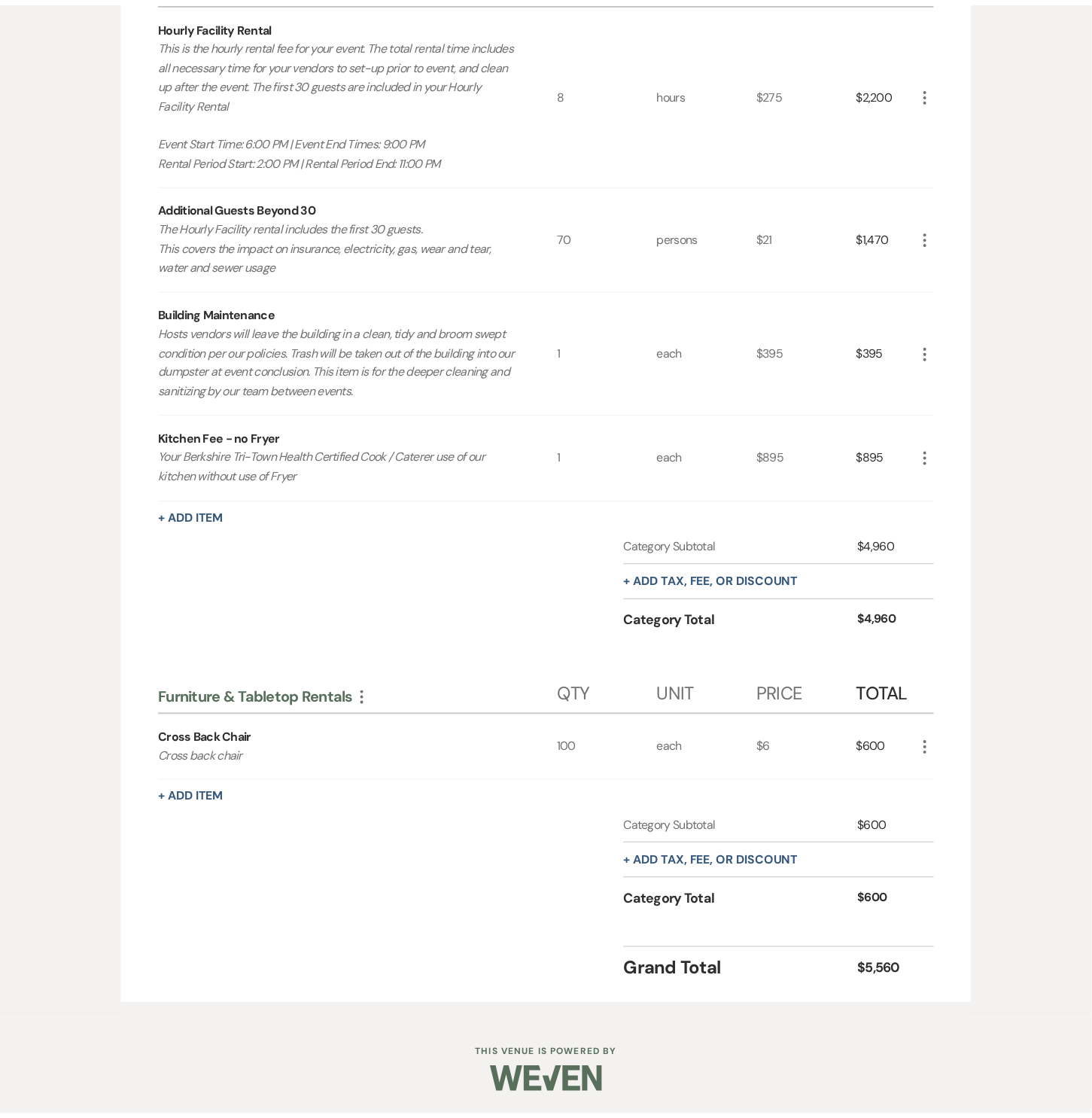
scroll to position [571, 0]
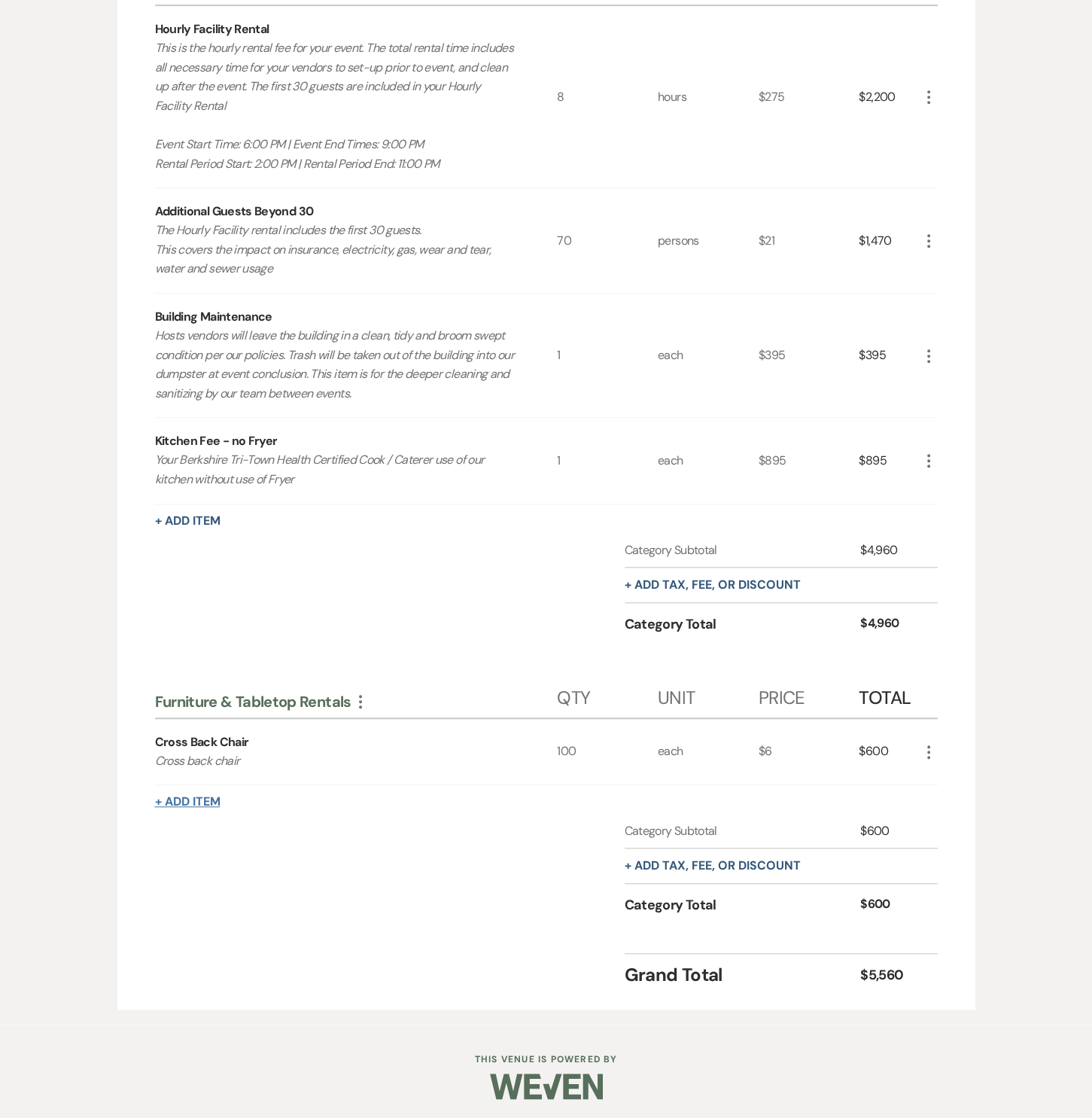
click at [200, 797] on button "+ Add Item" at bounding box center [188, 803] width 65 height 12
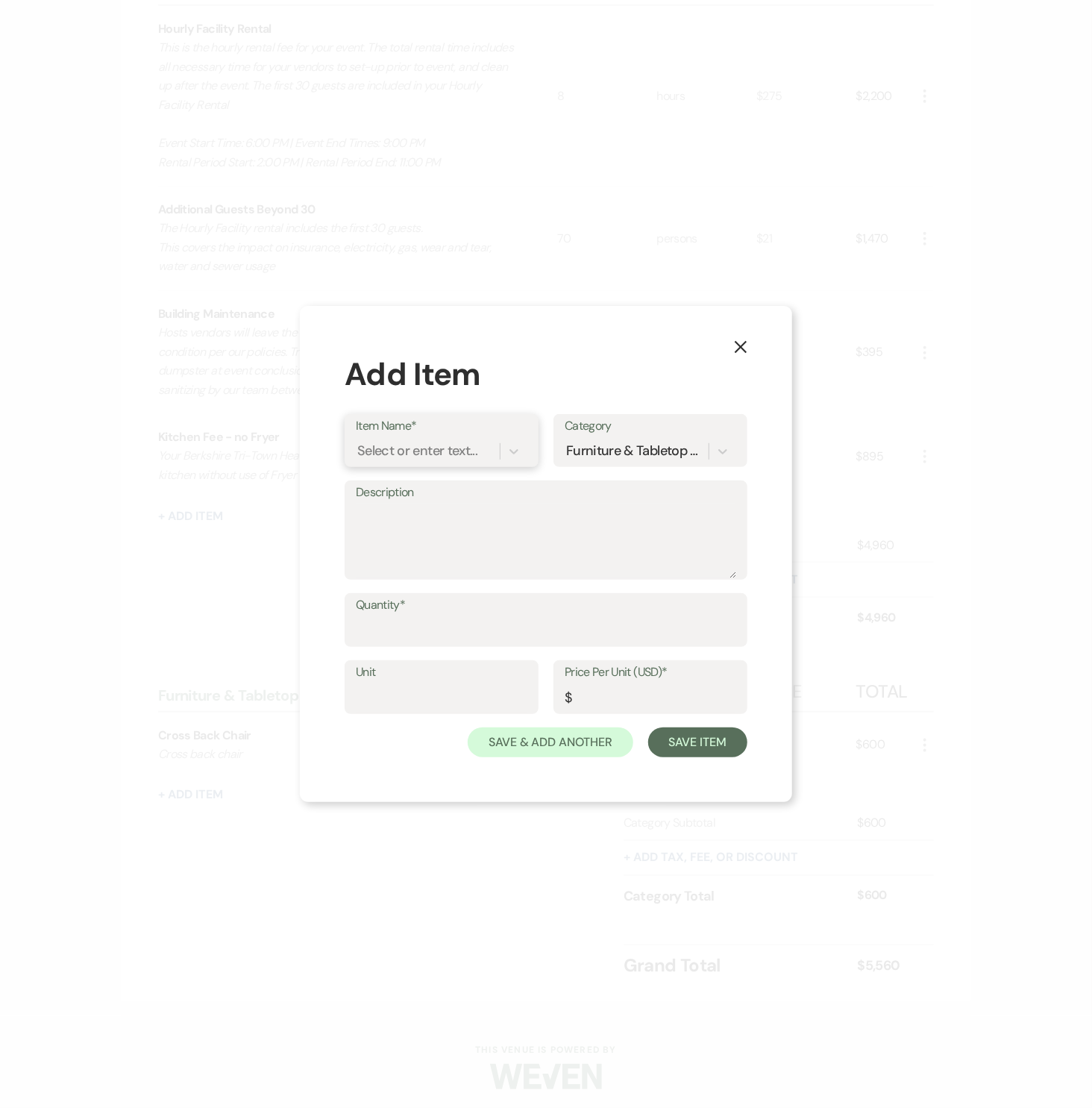
click at [459, 458] on div "Select or enter text..." at bounding box center [417, 451] width 120 height 20
type input "Flatware"
click at [424, 485] on div "+ Add "Flatware"" at bounding box center [442, 490] width 172 height 30
click at [414, 519] on textarea "Description" at bounding box center [546, 540] width 381 height 74
type textarea "S"
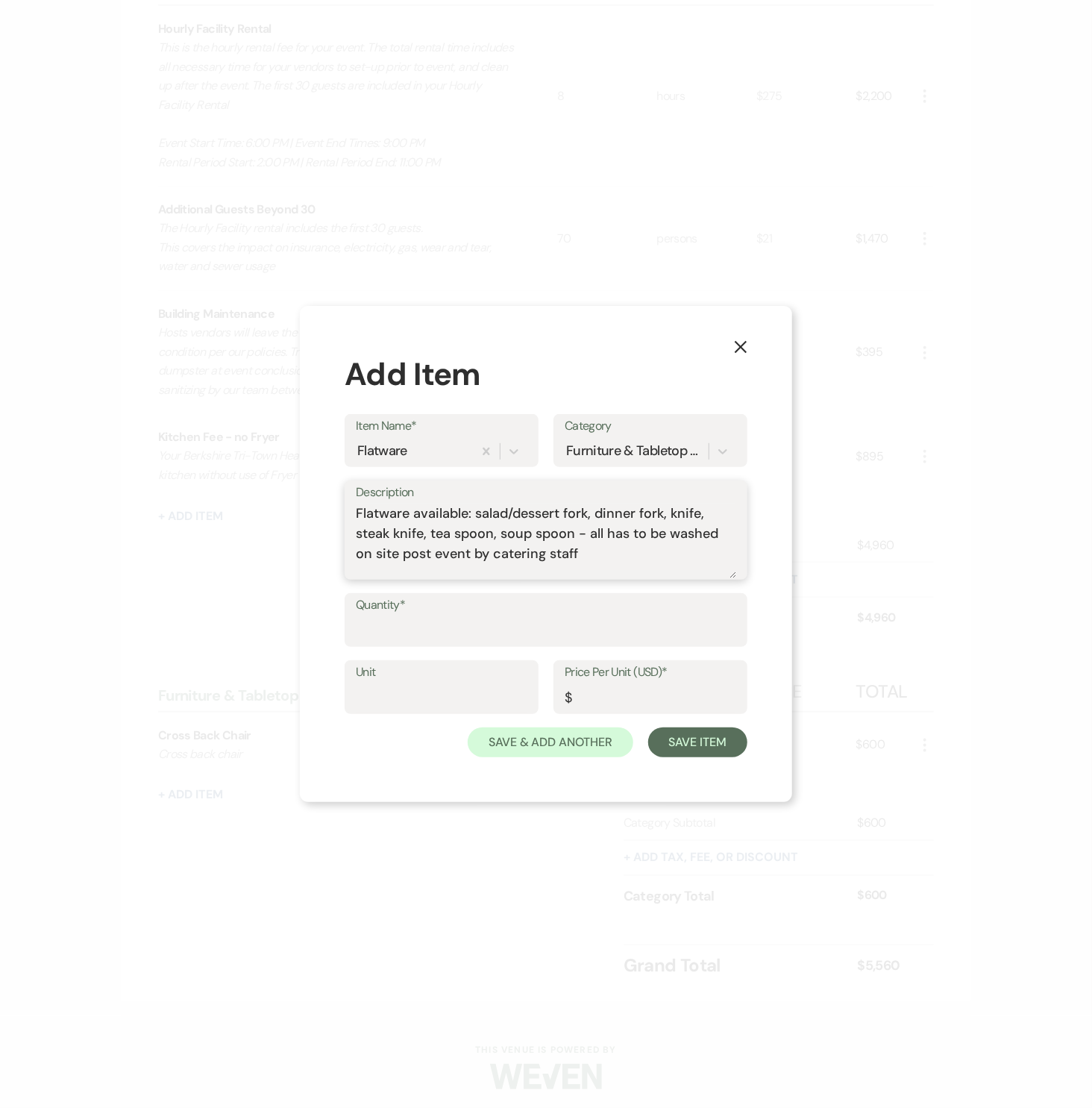
type textarea "Flatware available: salad/dessert fork, dinner fork, knife, steak knife, tea sp…"
click at [456, 632] on input "Quantity*" at bounding box center [546, 630] width 381 height 29
click at [393, 640] on input "Quantity*" at bounding box center [546, 630] width 381 height 29
click at [373, 635] on input "Quantity*" at bounding box center [546, 630] width 381 height 29
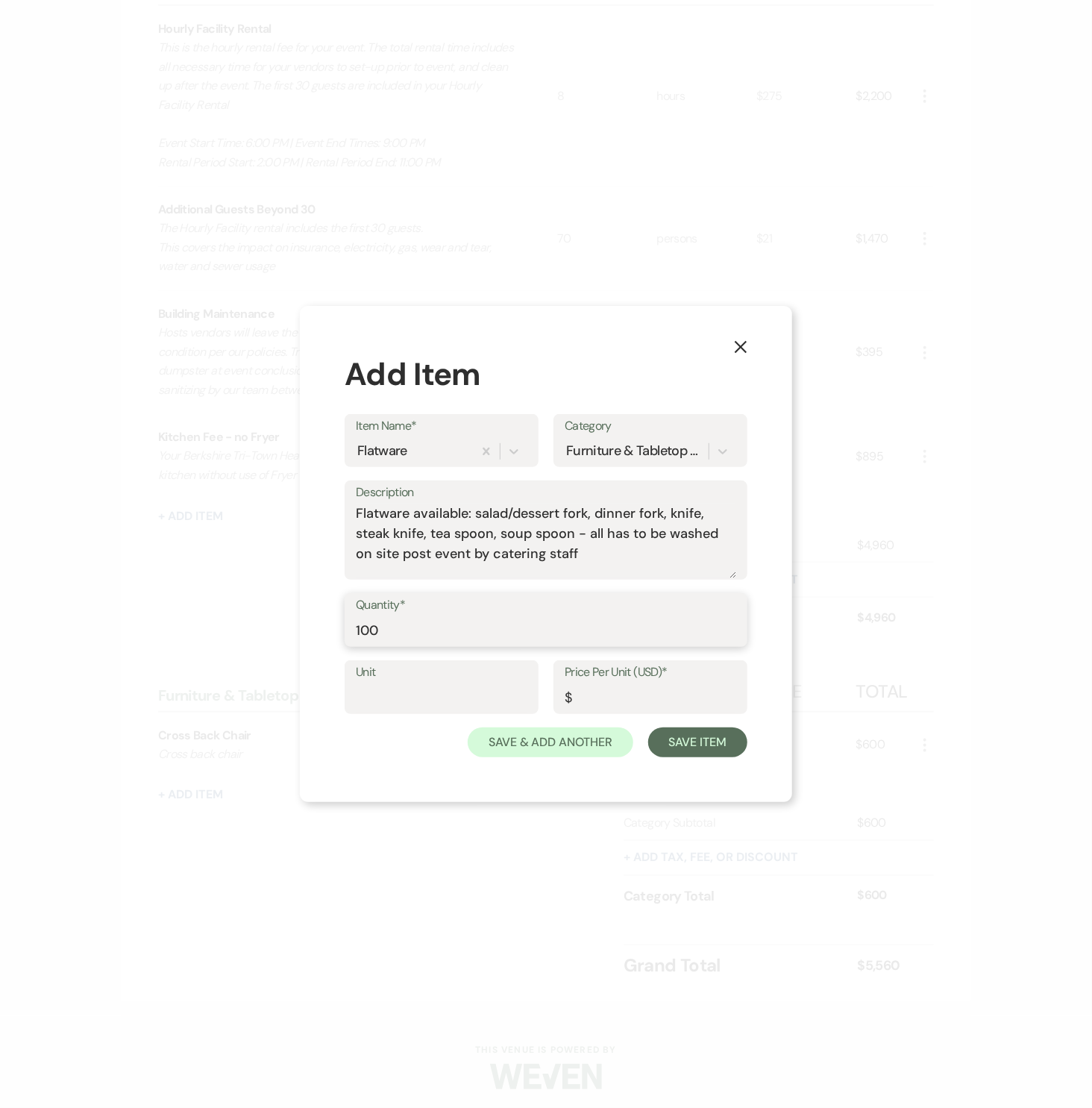
type input "100"
type input "guest"
type input "2.40"
click at [694, 737] on button "Save Item" at bounding box center [698, 742] width 100 height 30
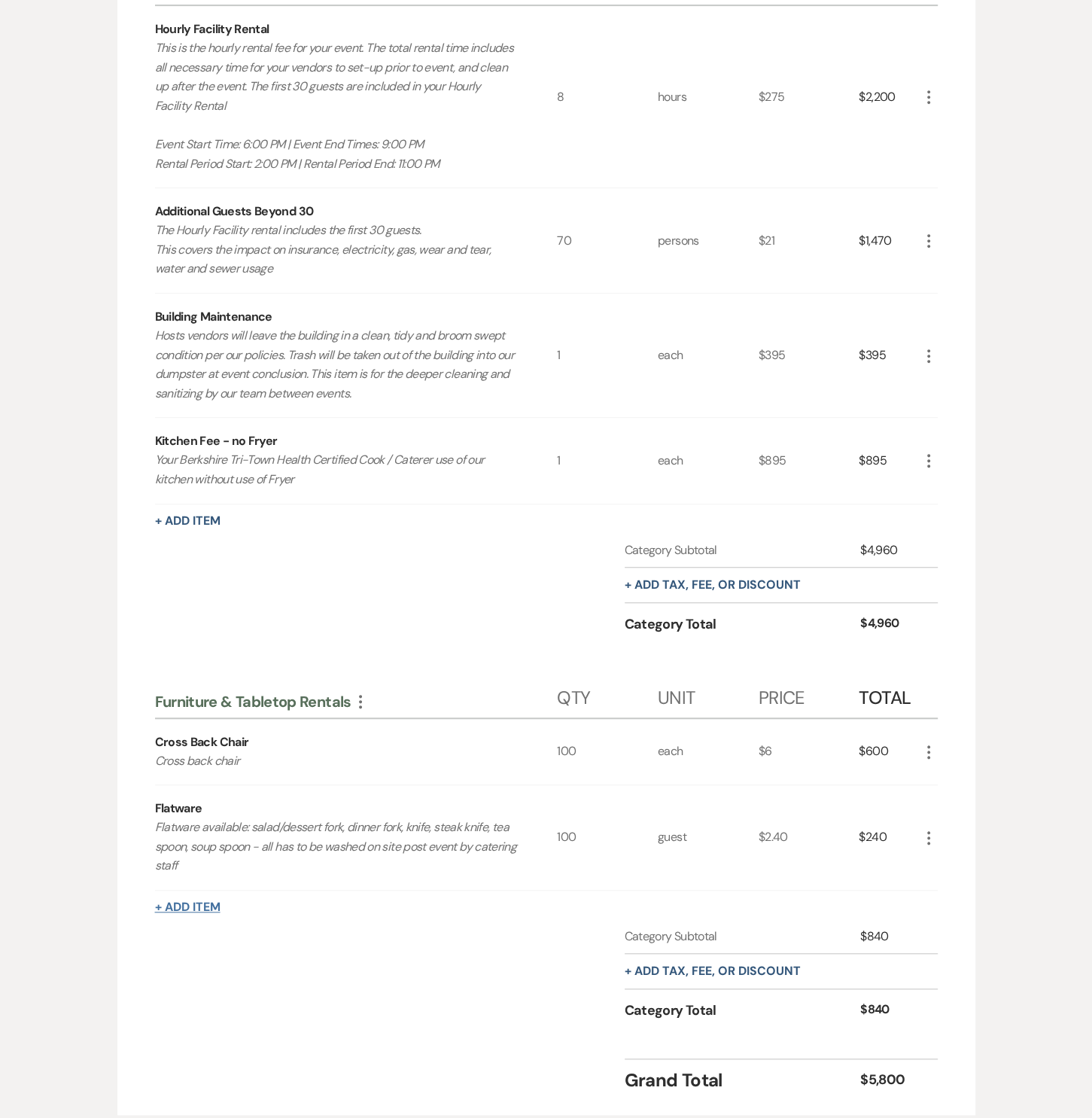
click at [211, 901] on button "+ Add Item" at bounding box center [188, 907] width 65 height 12
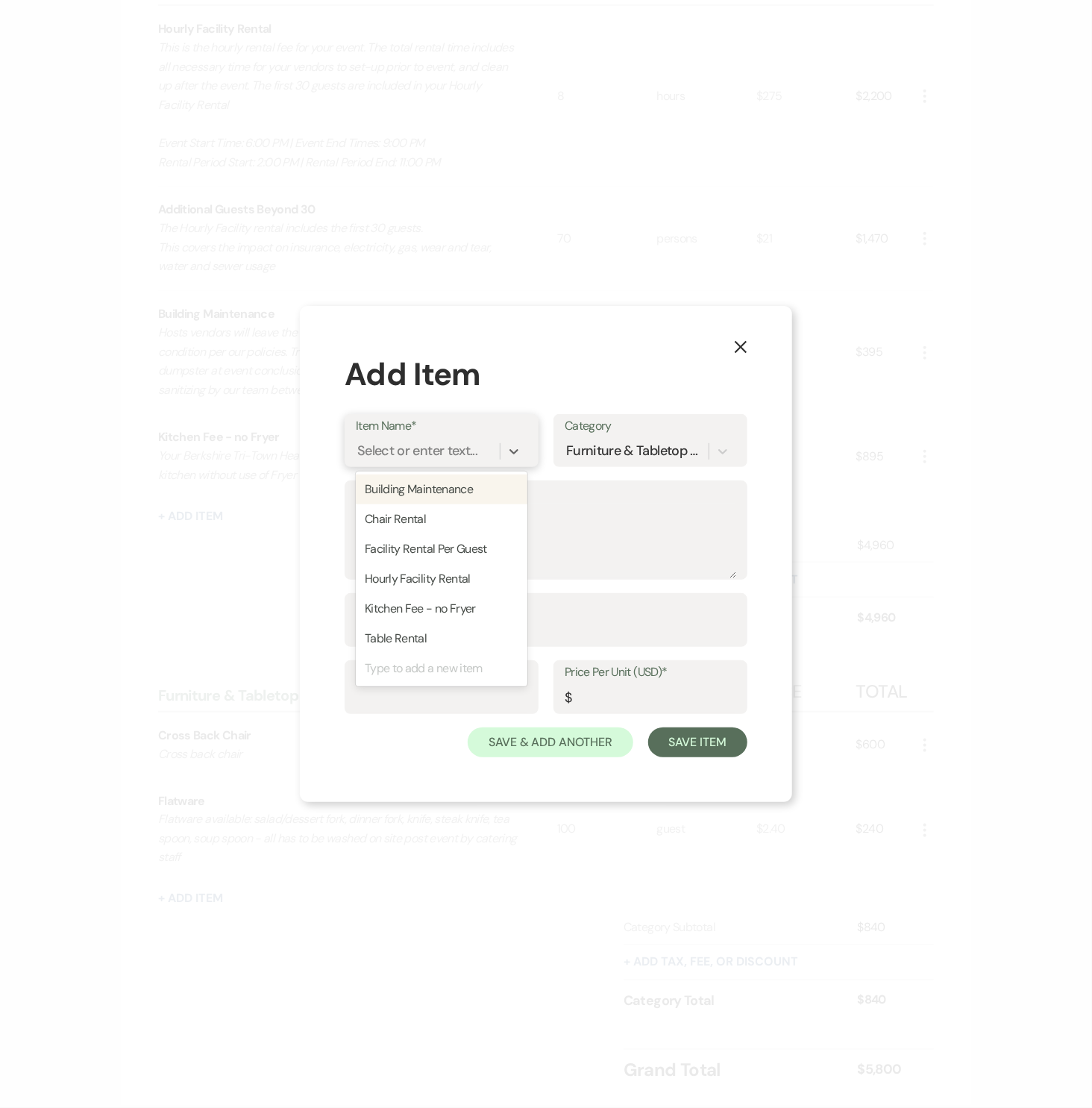
click at [426, 447] on div "Select or enter text..." at bounding box center [417, 451] width 120 height 20
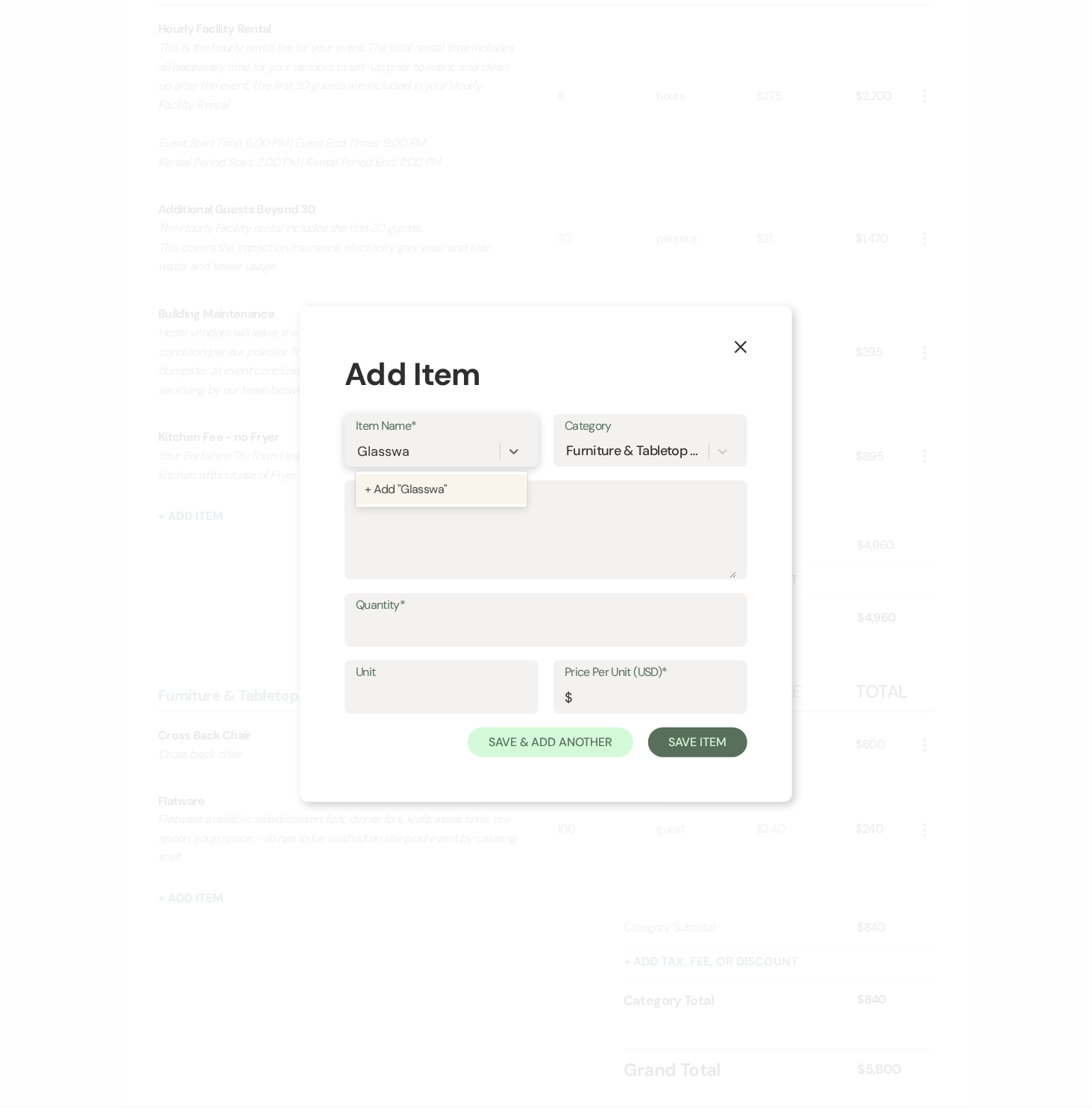
type input "Glassware"
click at [444, 493] on div "+ Add "Glassware"" at bounding box center [442, 490] width 172 height 30
click at [429, 513] on textarea "Description" at bounding box center [546, 540] width 381 height 74
type textarea "Rocks glasses for water, soft drink, juice, etc."
type input "100"
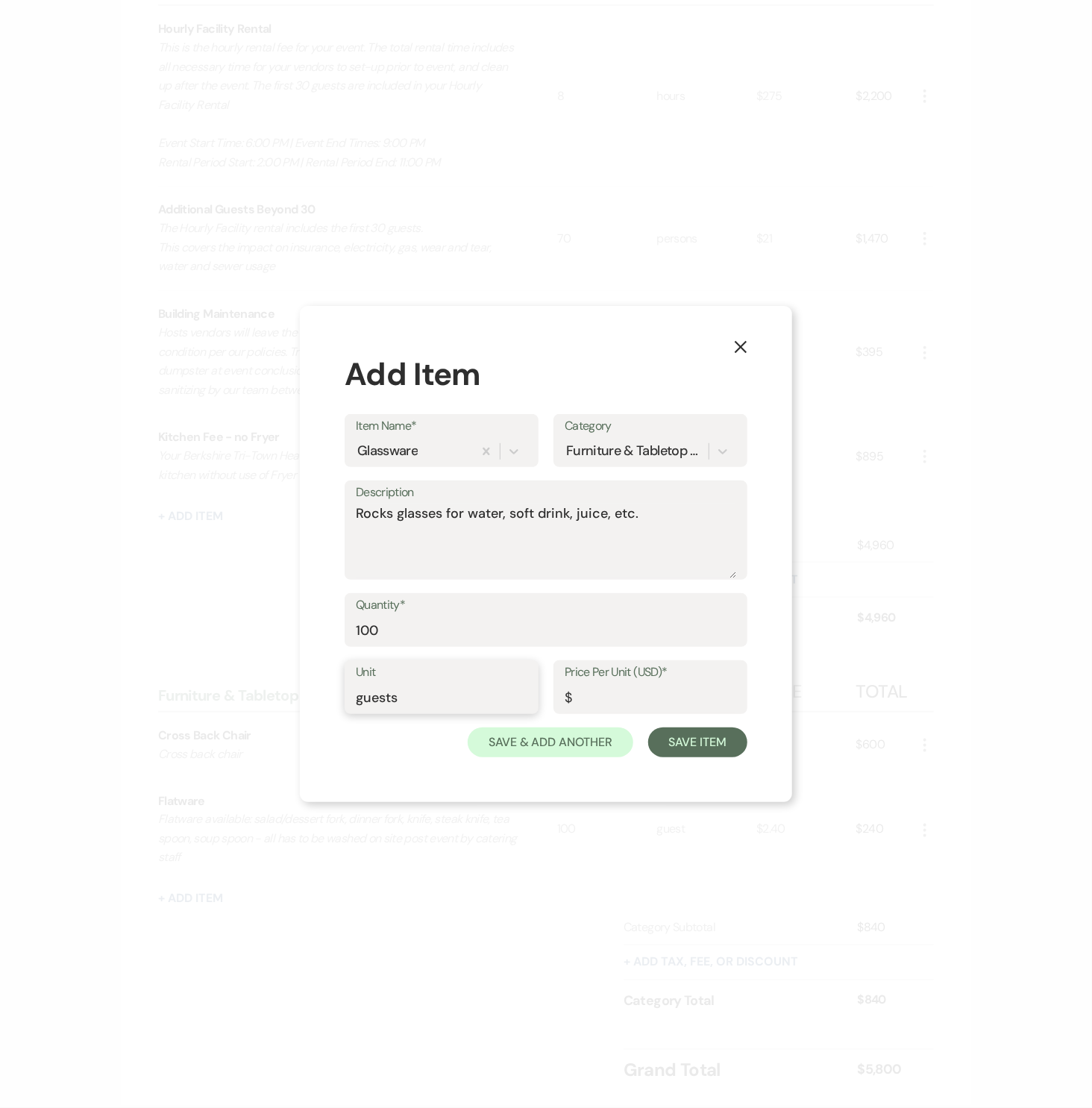
type input "guests"
type input "1"
click at [692, 734] on button "Save Item" at bounding box center [698, 742] width 100 height 30
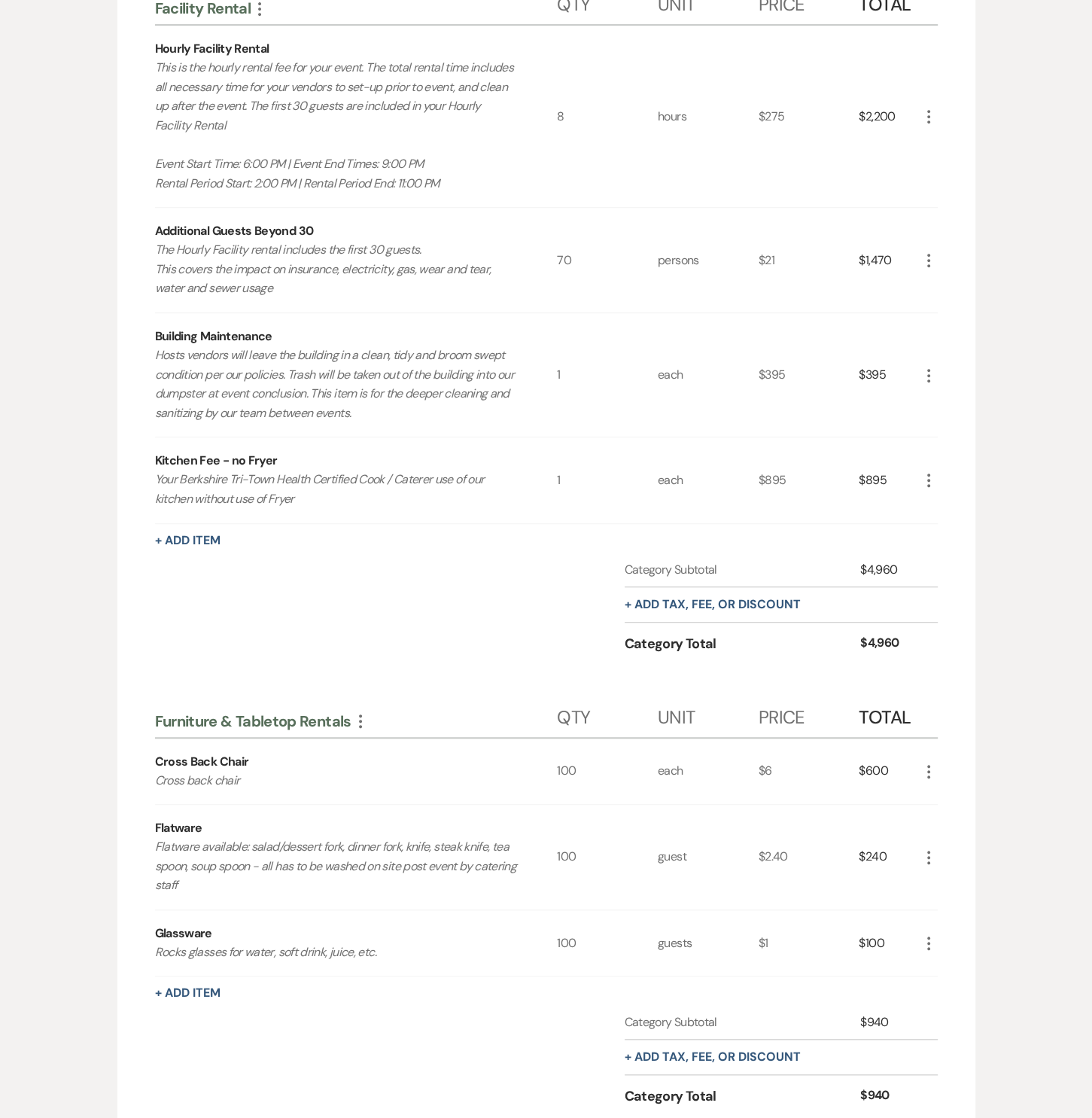
scroll to position [743, 0]
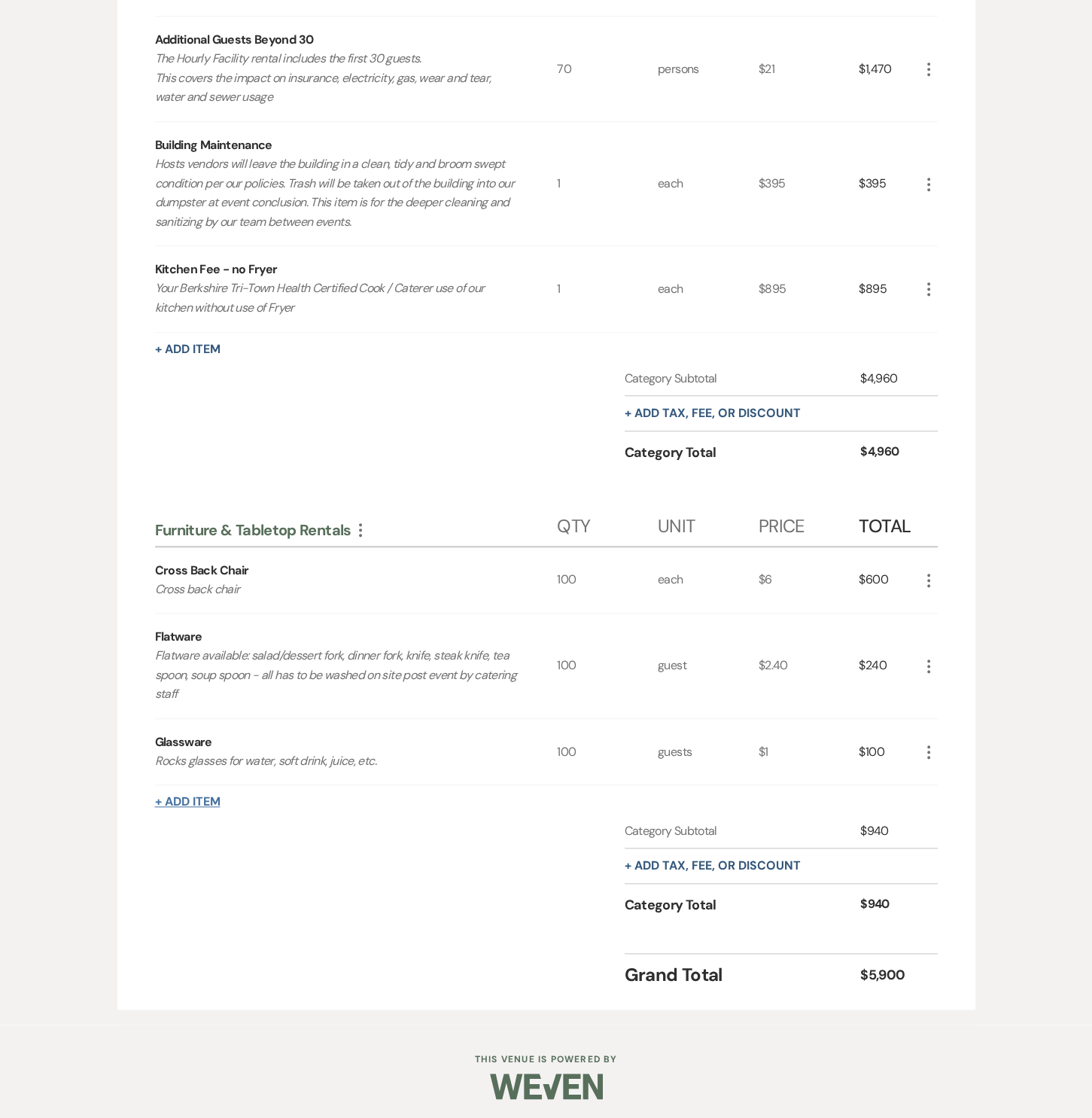
click at [215, 799] on button "+ Add Item" at bounding box center [188, 803] width 65 height 12
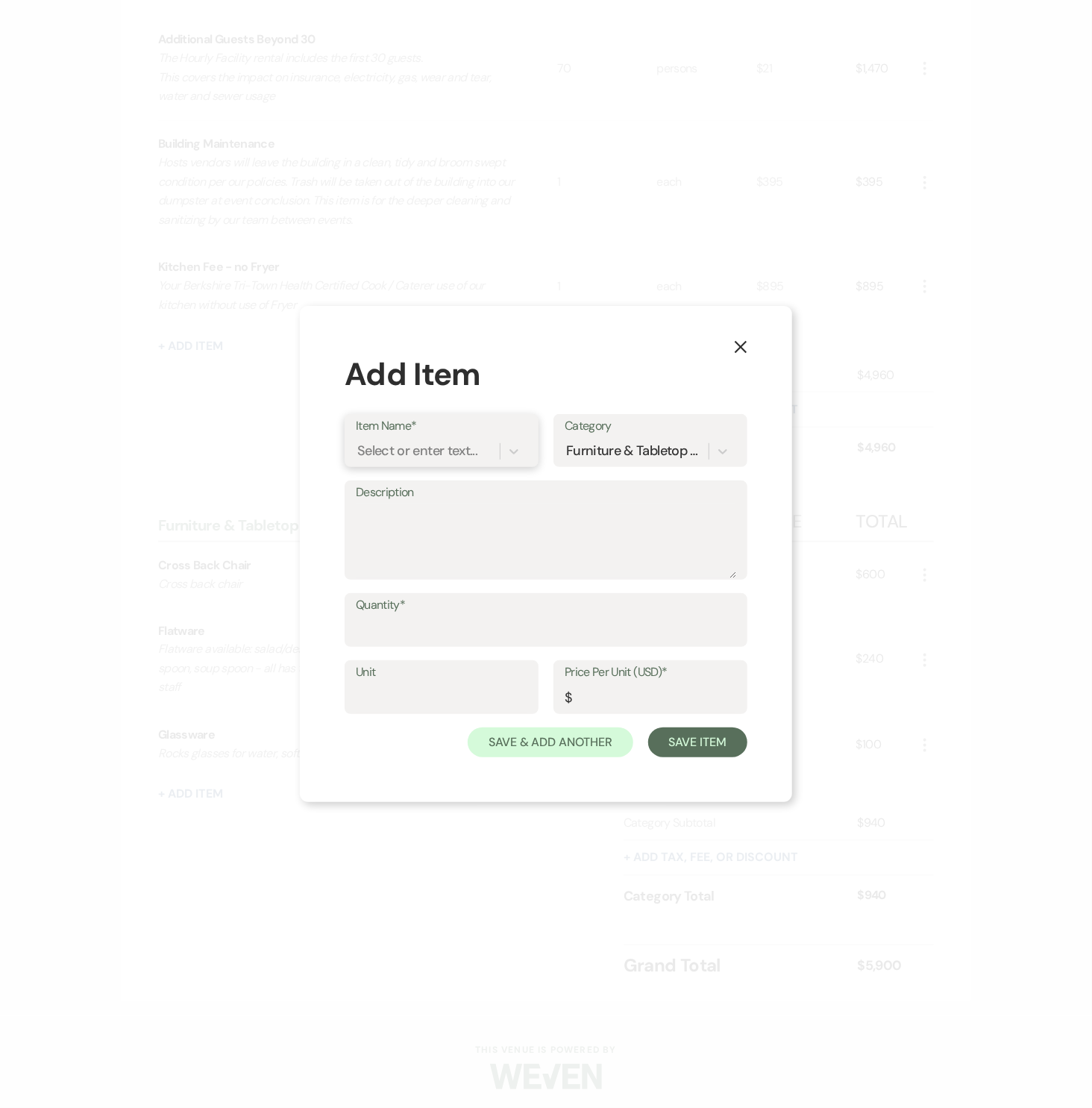
click at [419, 451] on div "Select or enter text..." at bounding box center [417, 451] width 120 height 20
type input "Plateware"
click at [422, 492] on div "+ Add "Plateware"" at bounding box center [442, 490] width 172 height 30
click at [409, 526] on textarea "Description" at bounding box center [546, 540] width 381 height 74
type textarea "Street Eats Collection of plateware"
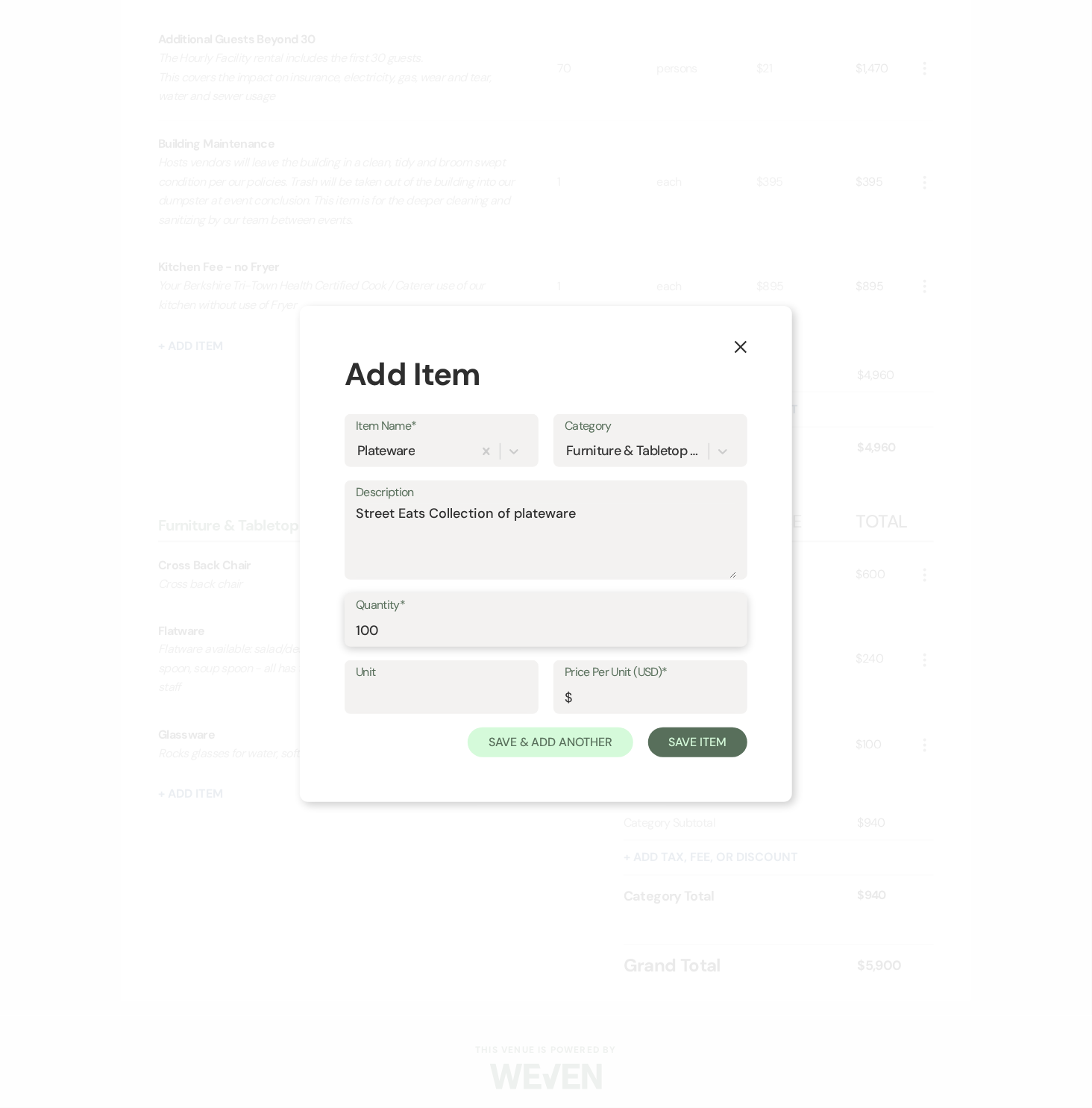
type input "100"
click at [512, 517] on textarea "Street Eats Collection of plateware" at bounding box center [546, 540] width 381 height 74
type textarea "Street Eats Collection of dinner plateware"
click at [426, 690] on input "Unit" at bounding box center [442, 698] width 172 height 29
type input "guests"
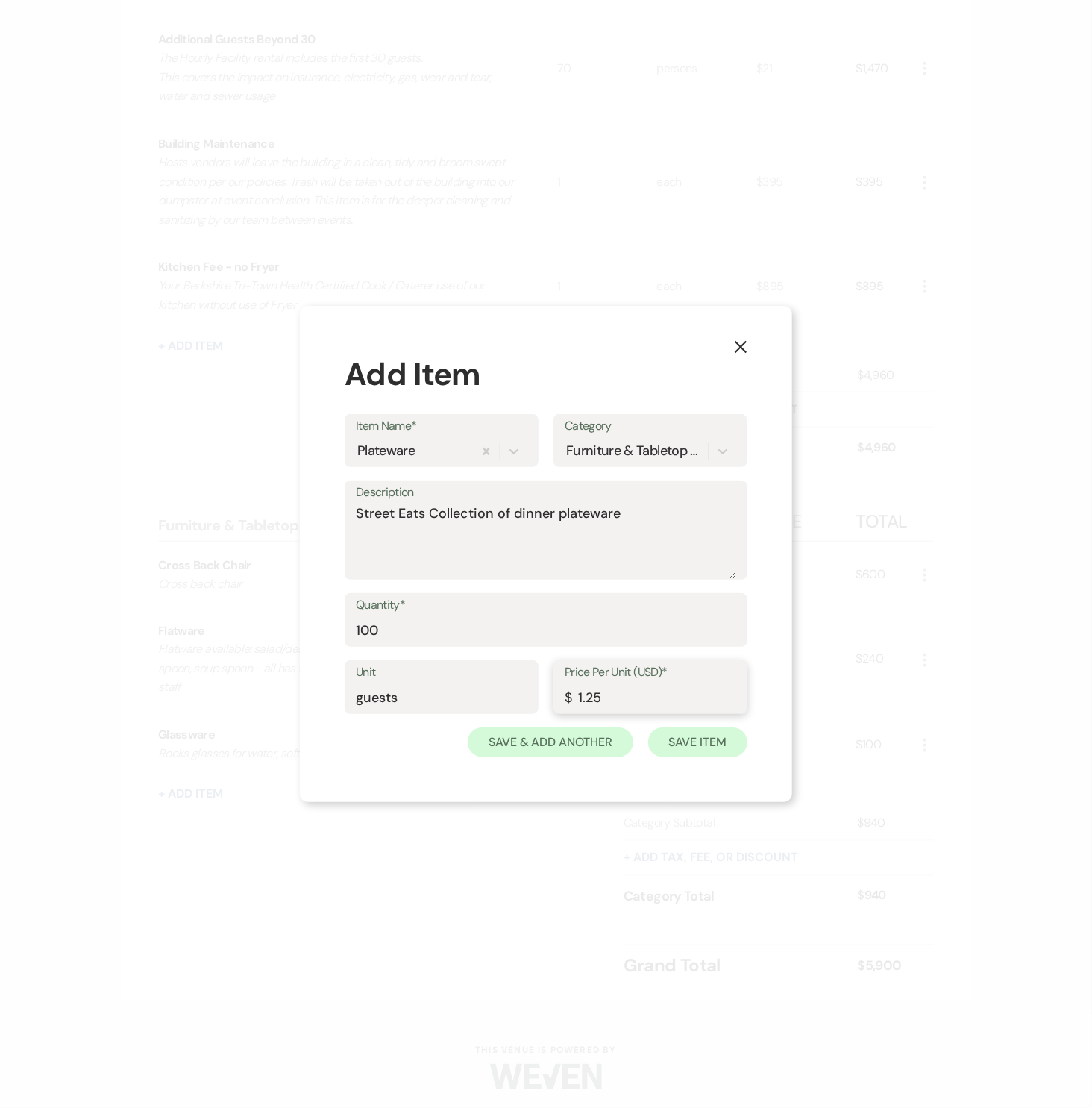
type input "1.25"
click at [704, 739] on button "Save Item" at bounding box center [698, 742] width 100 height 30
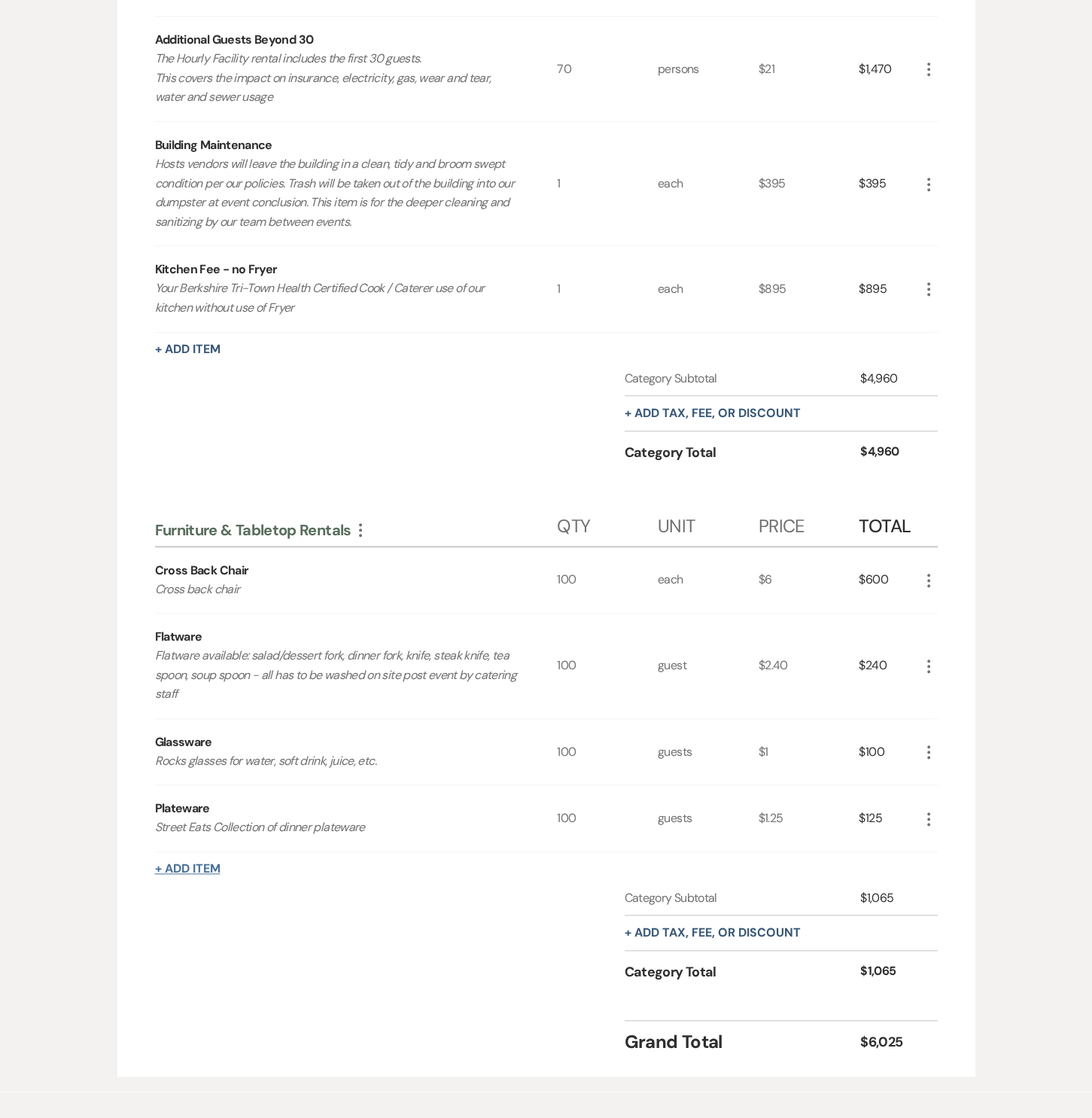
click at [212, 870] on button "+ Add Item" at bounding box center [188, 870] width 65 height 12
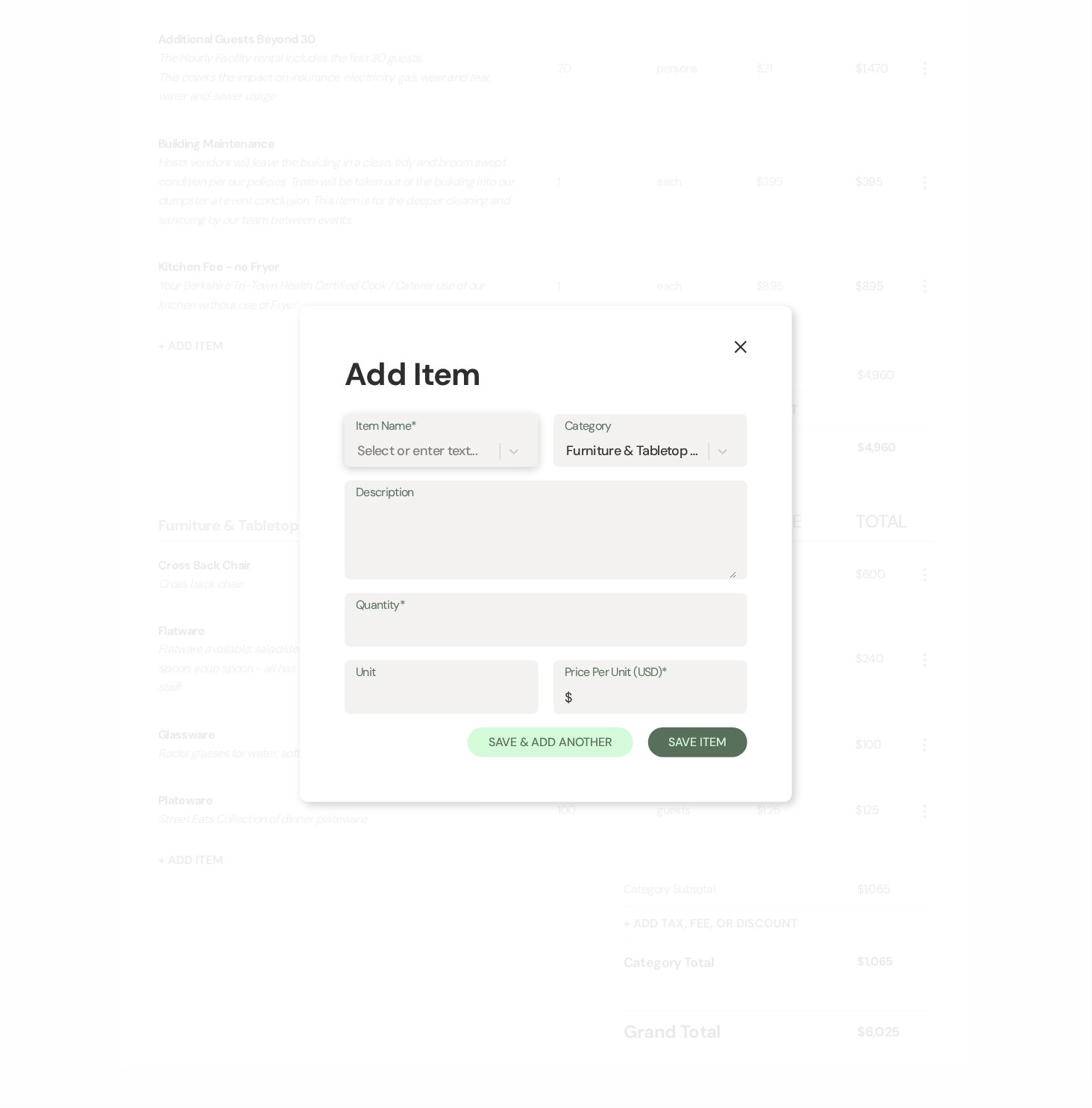
click at [420, 455] on div "Select or enter text..." at bounding box center [417, 451] width 120 height 20
type input "Tables"
click at [429, 486] on div "+ Add "Tables"" at bounding box center [442, 490] width 172 height 30
click at [422, 513] on textarea "Description" at bounding box center [546, 540] width 381 height 74
click at [612, 538] on textarea "Rectangle (36" x 96") and round tables (60") to accommodate 100 guests total" at bounding box center [546, 540] width 381 height 74
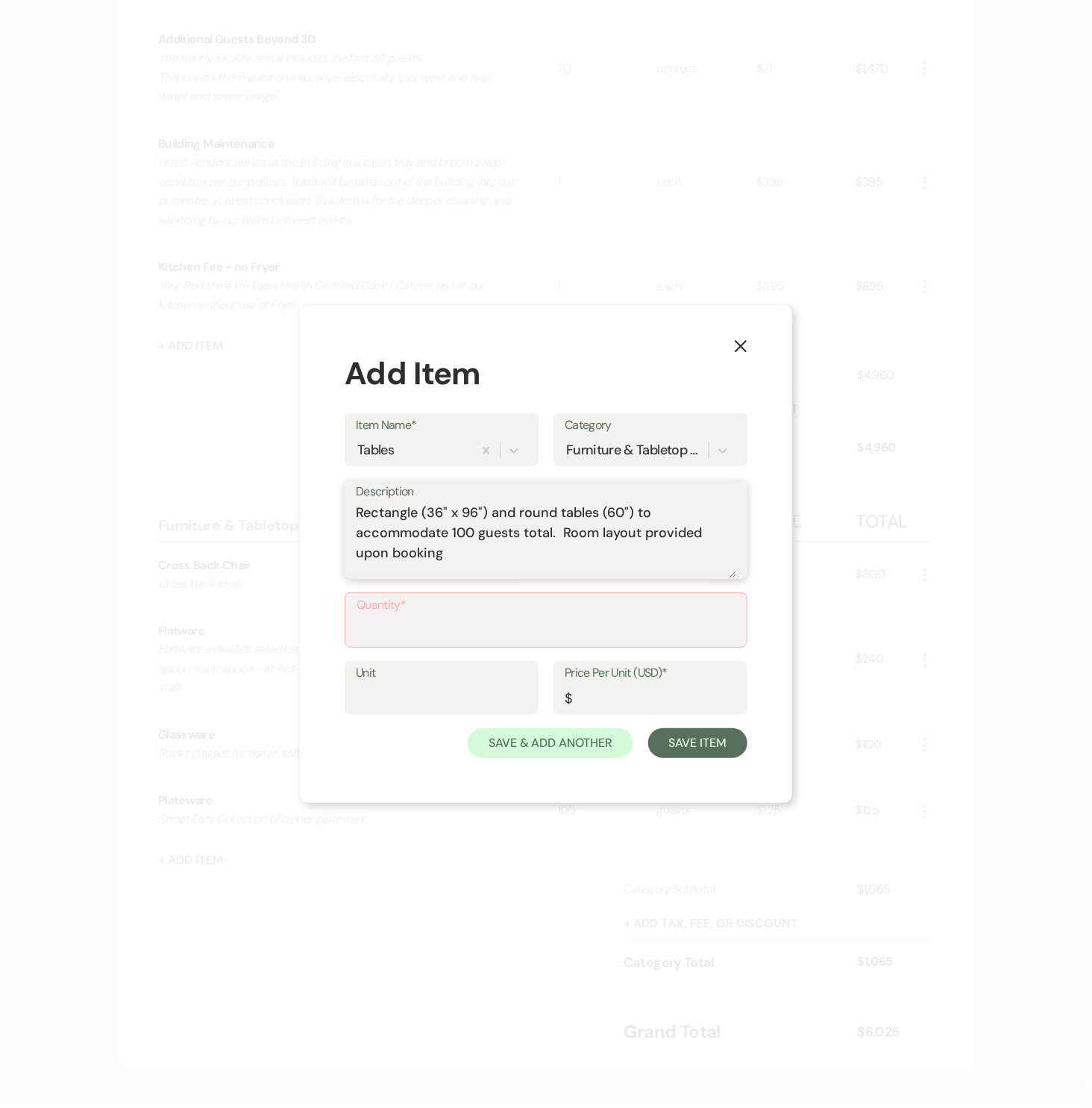
type textarea "Rectangle (36" x 96") and round tables (60") to accommodate 100 guests total. R…"
click at [526, 624] on input "Quantity*" at bounding box center [546, 630] width 379 height 29
type input "10"
type input "tables"
type input "20"
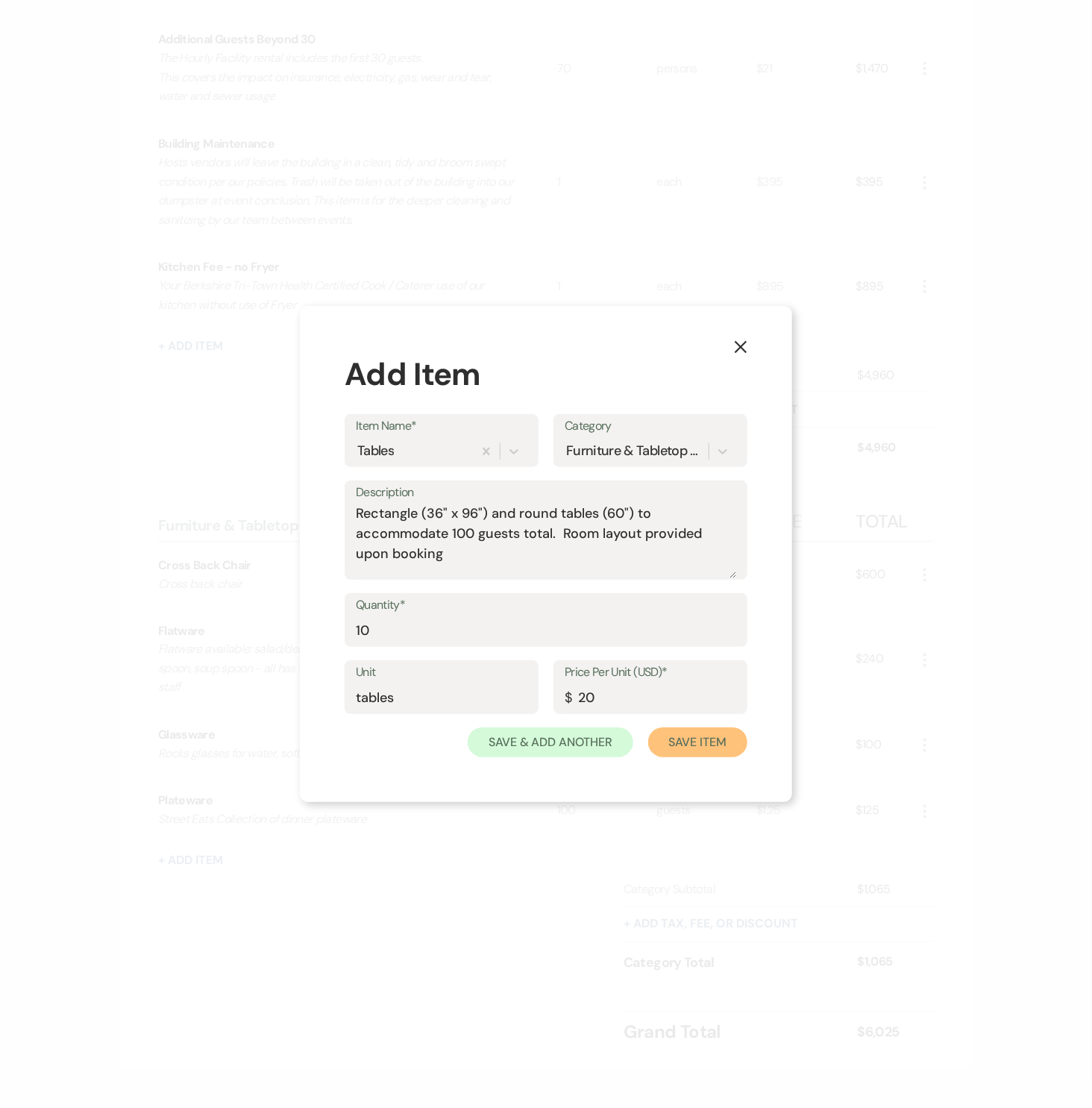
click at [676, 743] on button "Save Item" at bounding box center [698, 742] width 100 height 30
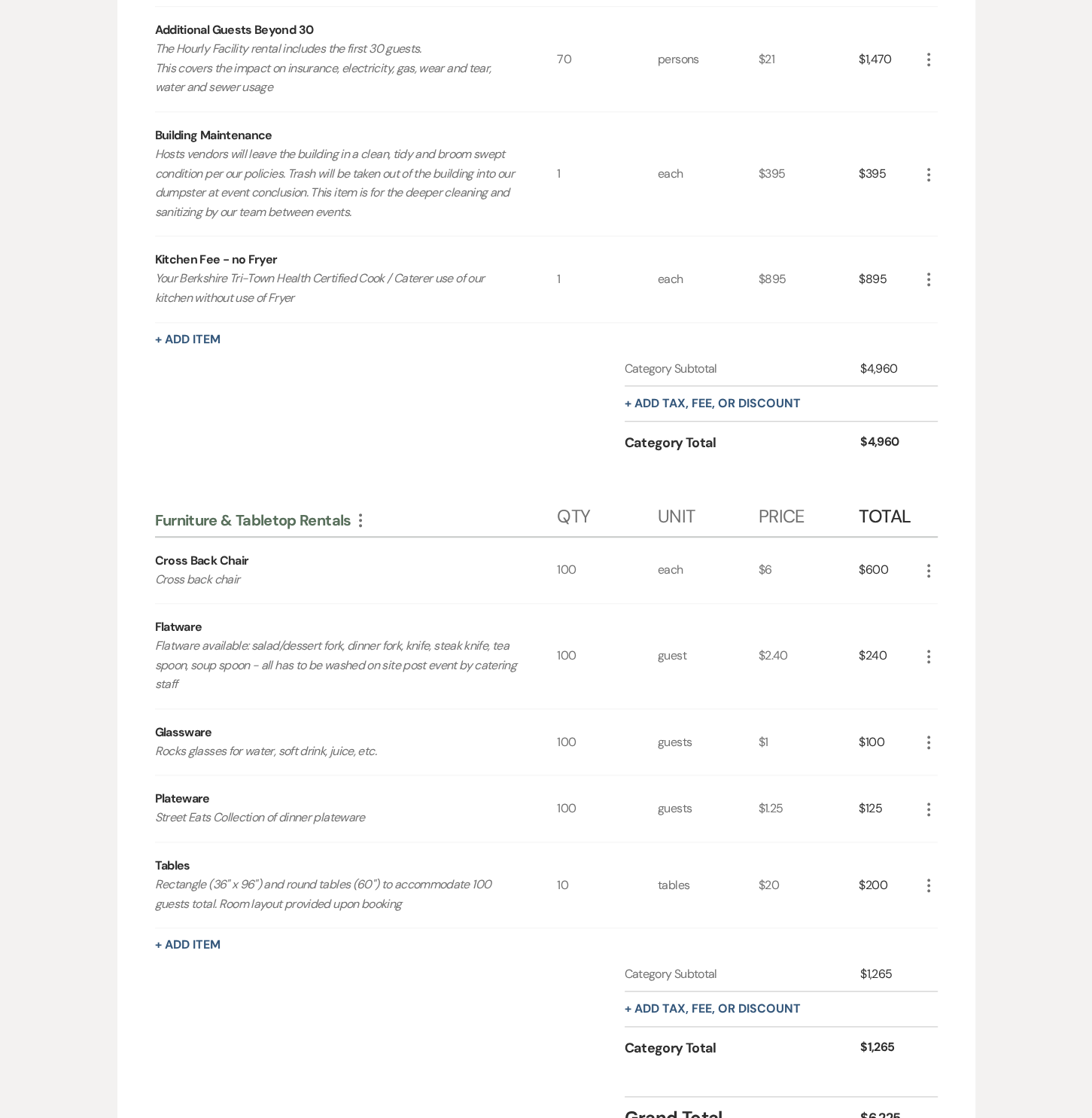
scroll to position [0, 0]
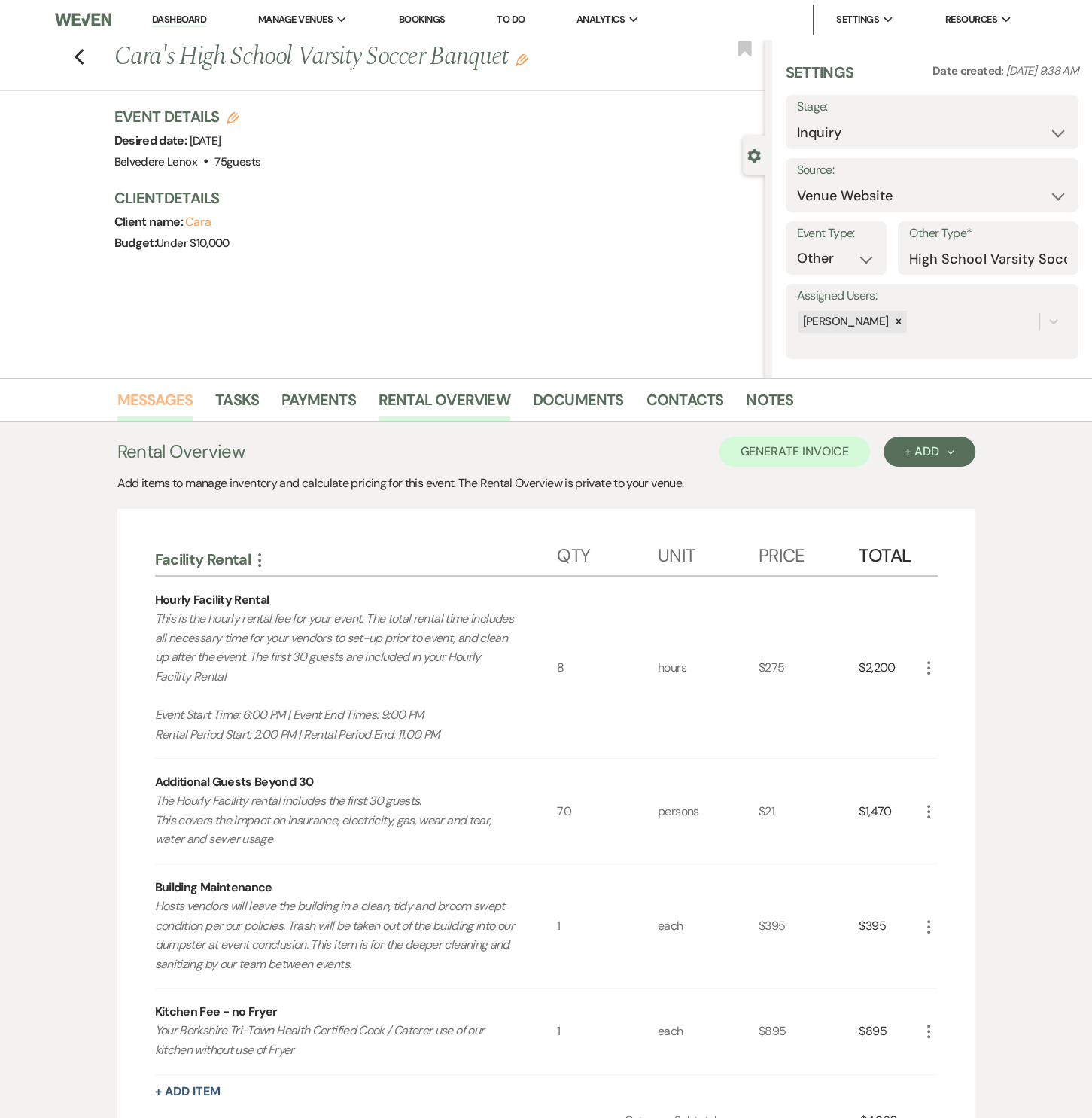
click at [182, 400] on link "Messages" at bounding box center [155, 404] width 76 height 33
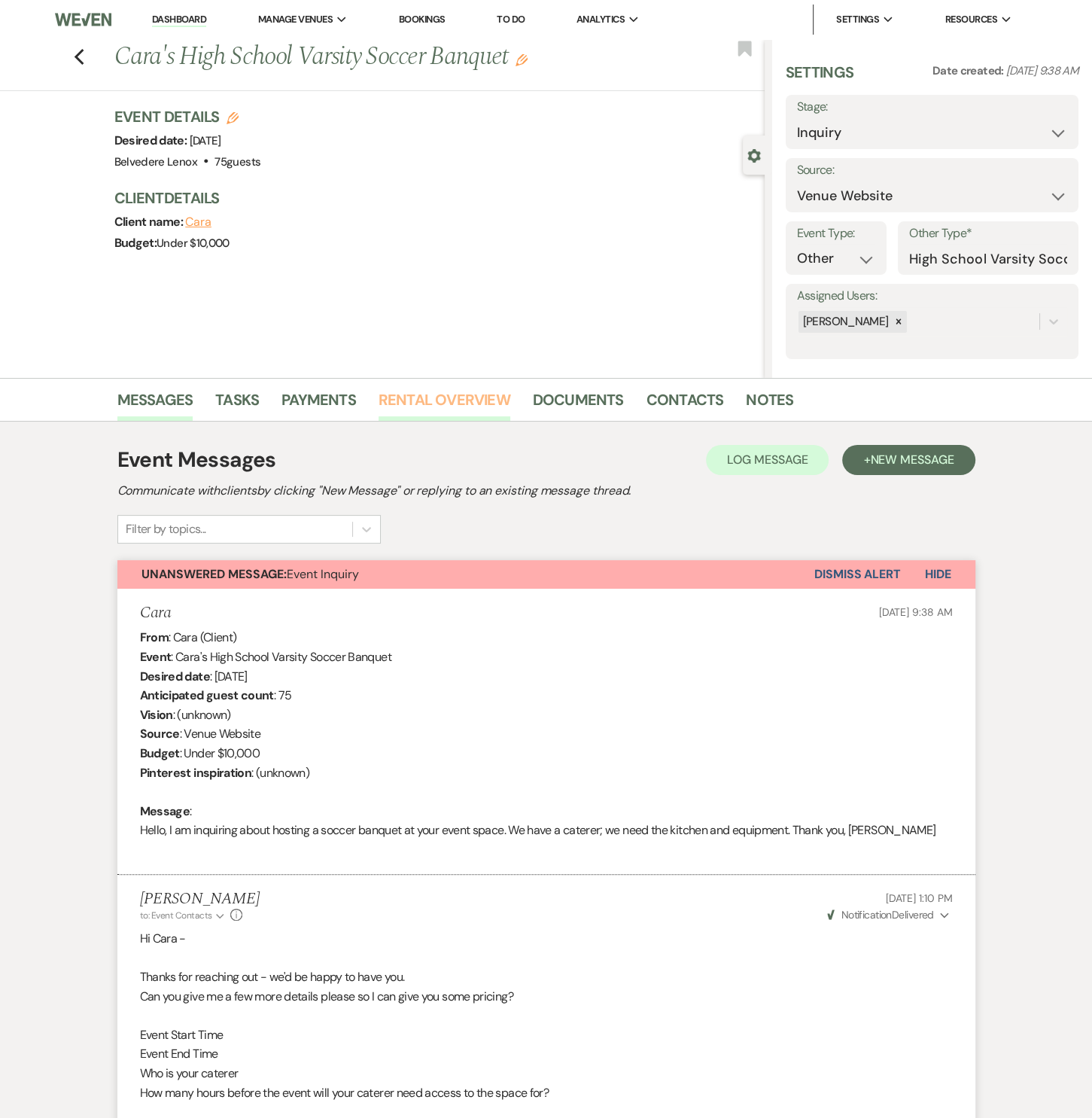
click at [475, 392] on link "Rental Overview" at bounding box center [445, 404] width 132 height 33
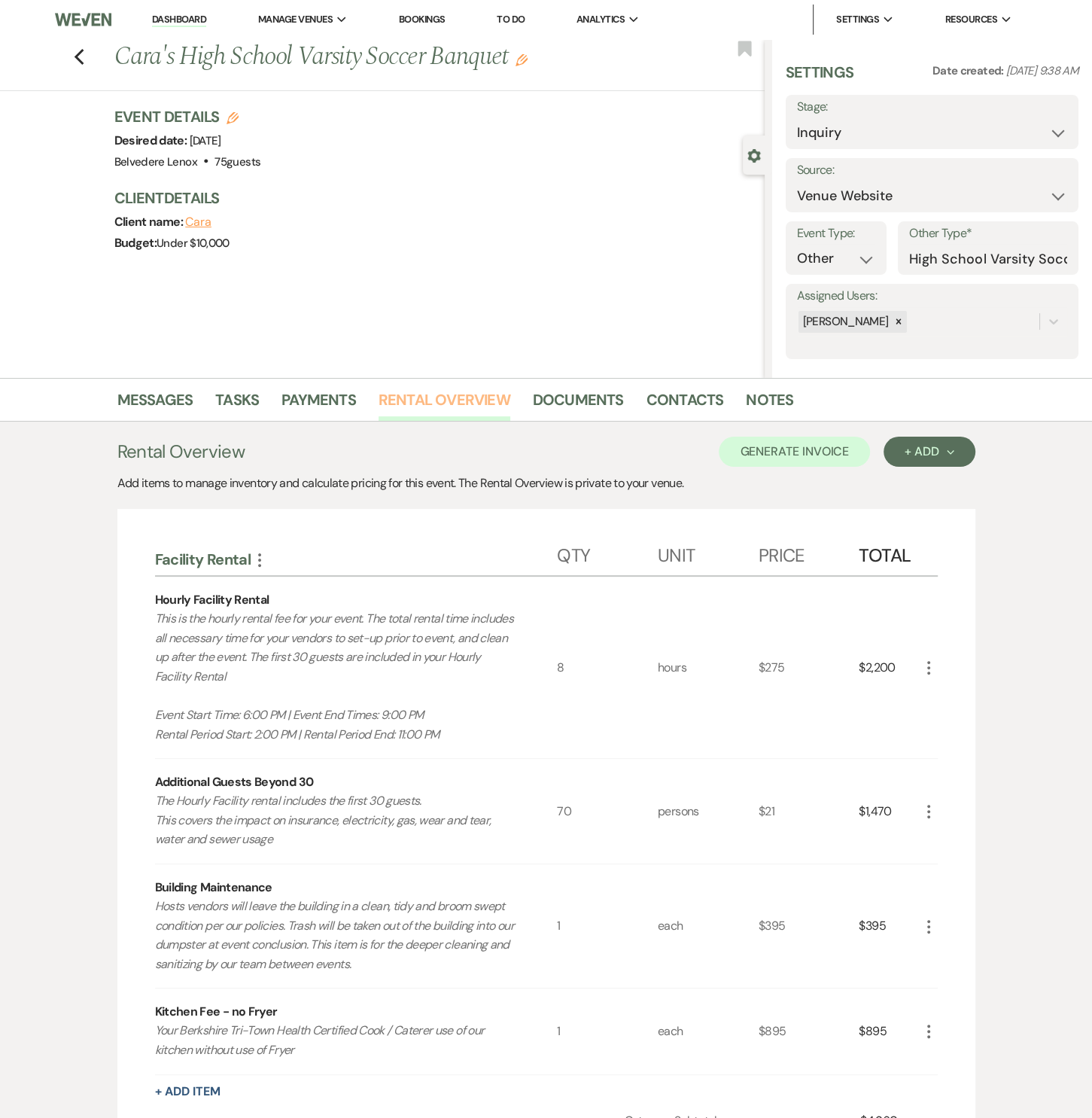
scroll to position [894, 0]
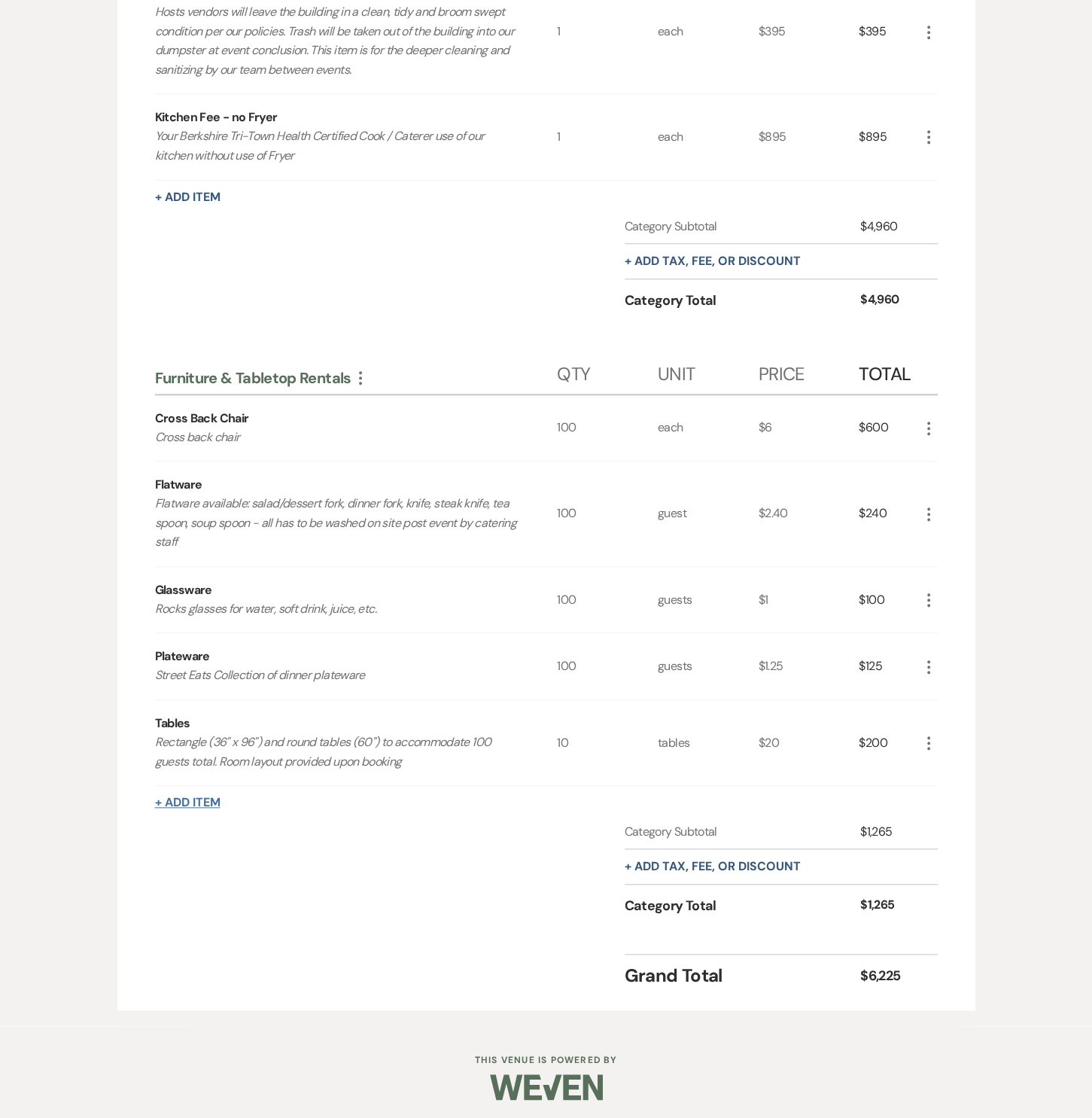
click at [217, 797] on button "+ Add Item" at bounding box center [188, 803] width 65 height 12
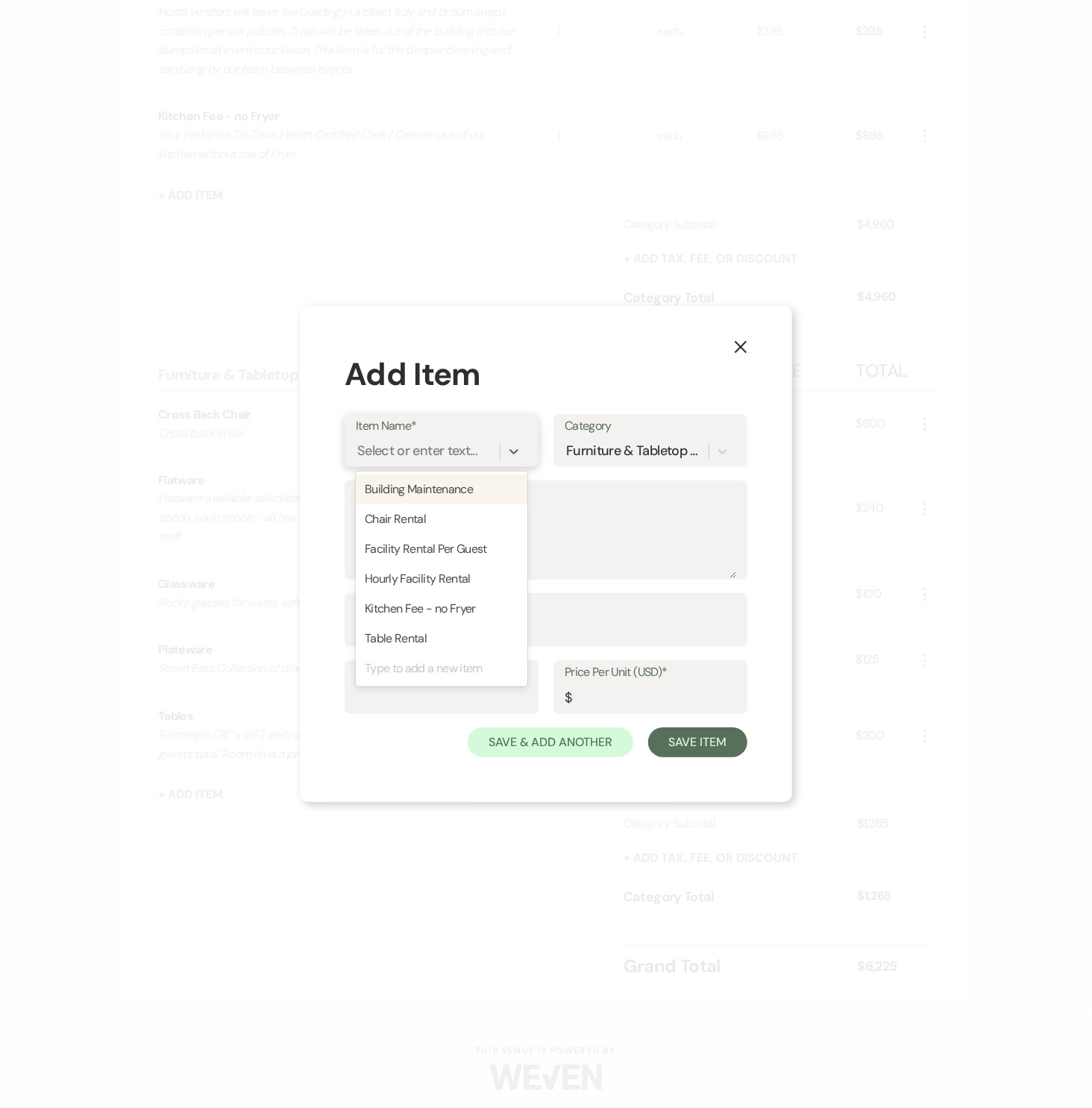
click at [413, 449] on div "Select or enter text..." at bounding box center [417, 451] width 120 height 20
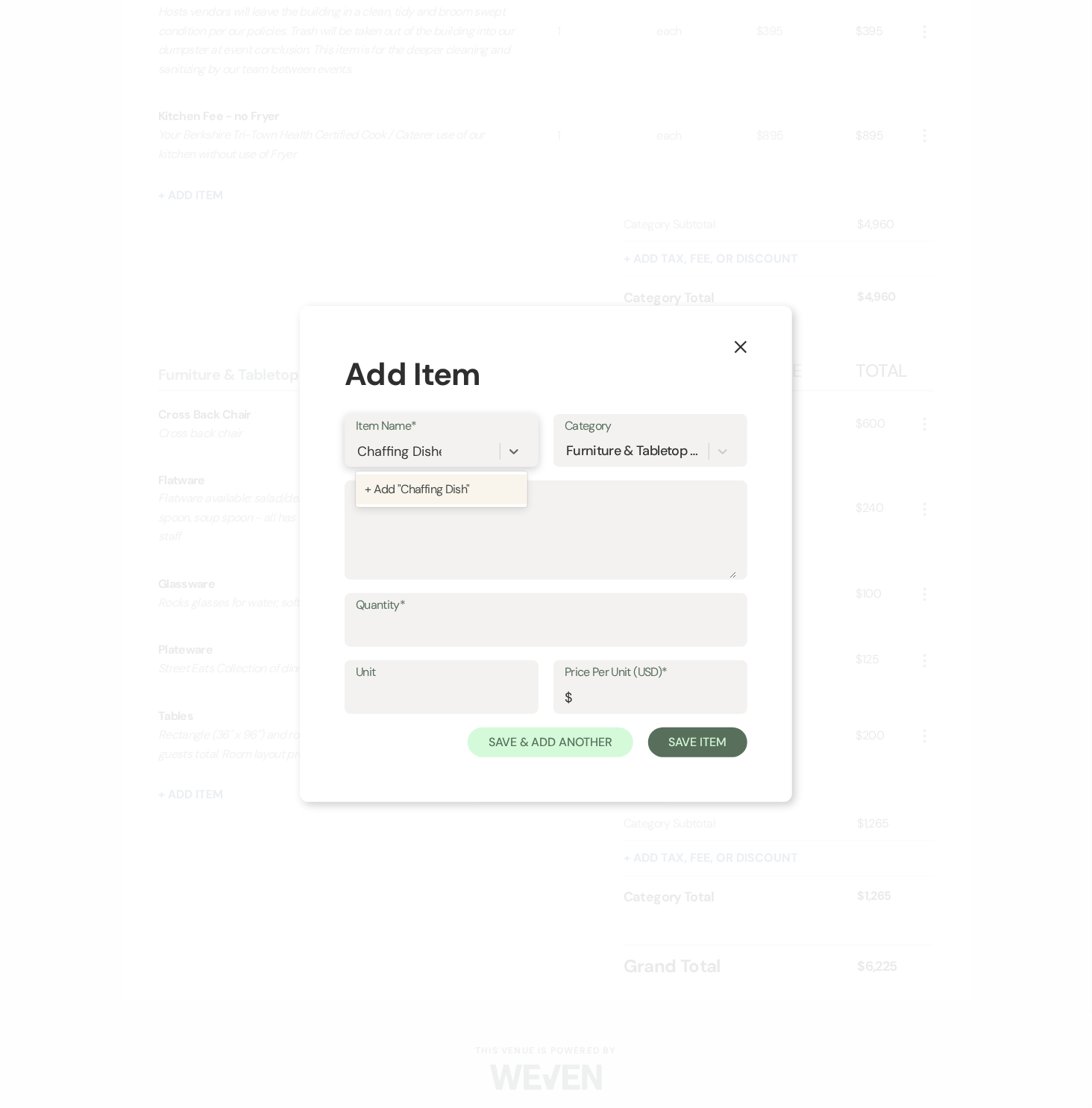
type input "Chaffing Dishes"
click at [454, 560] on textarea "Description" at bounding box center [546, 540] width 381 height 74
type textarea "Hotel pan sized chaffing dishes"
type input "3"
type input "each"
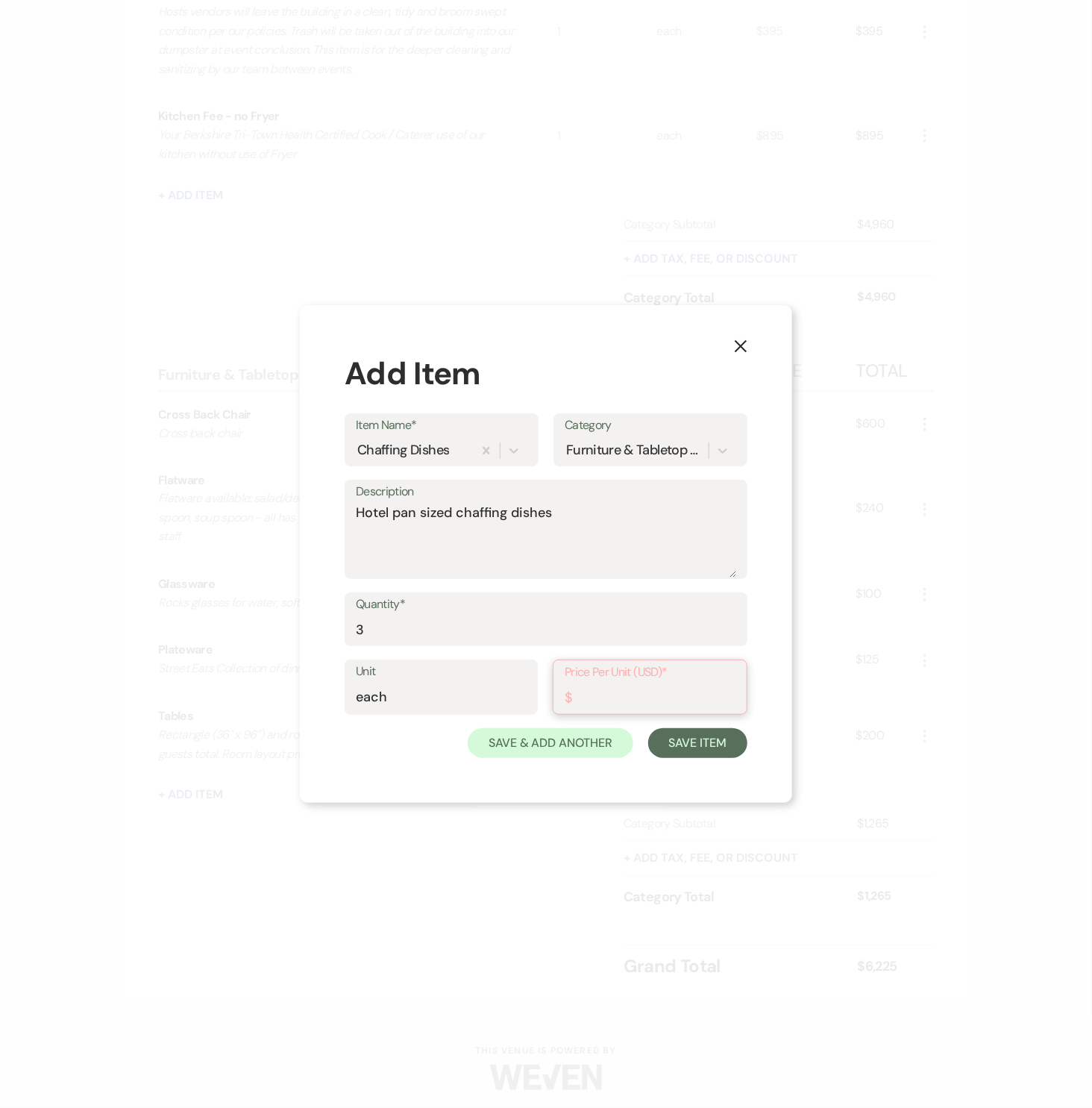
click at [613, 694] on input "Price Per Unit (USD)*" at bounding box center [650, 698] width 171 height 29
type input "22"
click at [671, 741] on button "Save Item" at bounding box center [698, 742] width 100 height 30
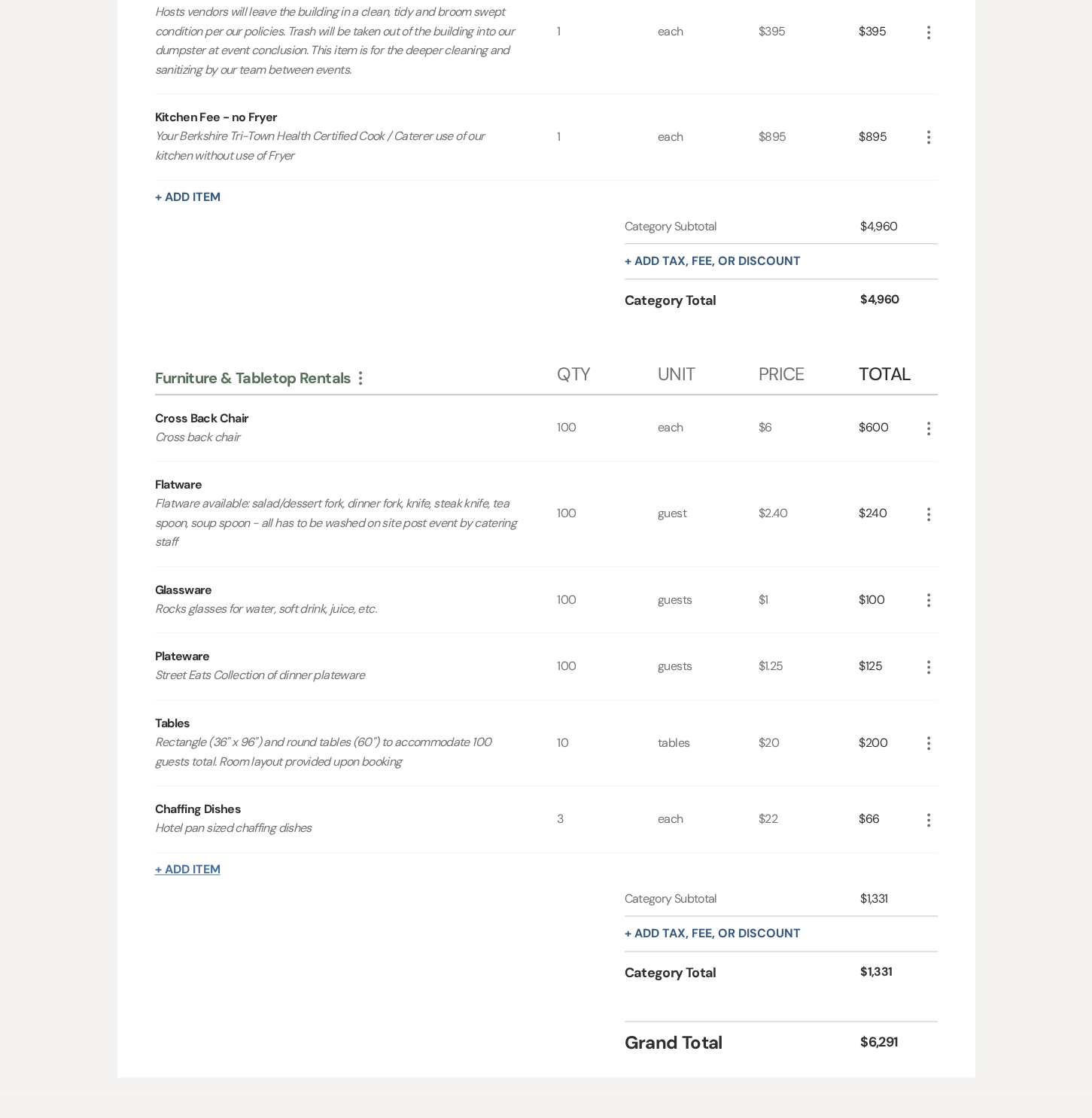
click at [204, 869] on button "+ Add Item" at bounding box center [188, 870] width 65 height 12
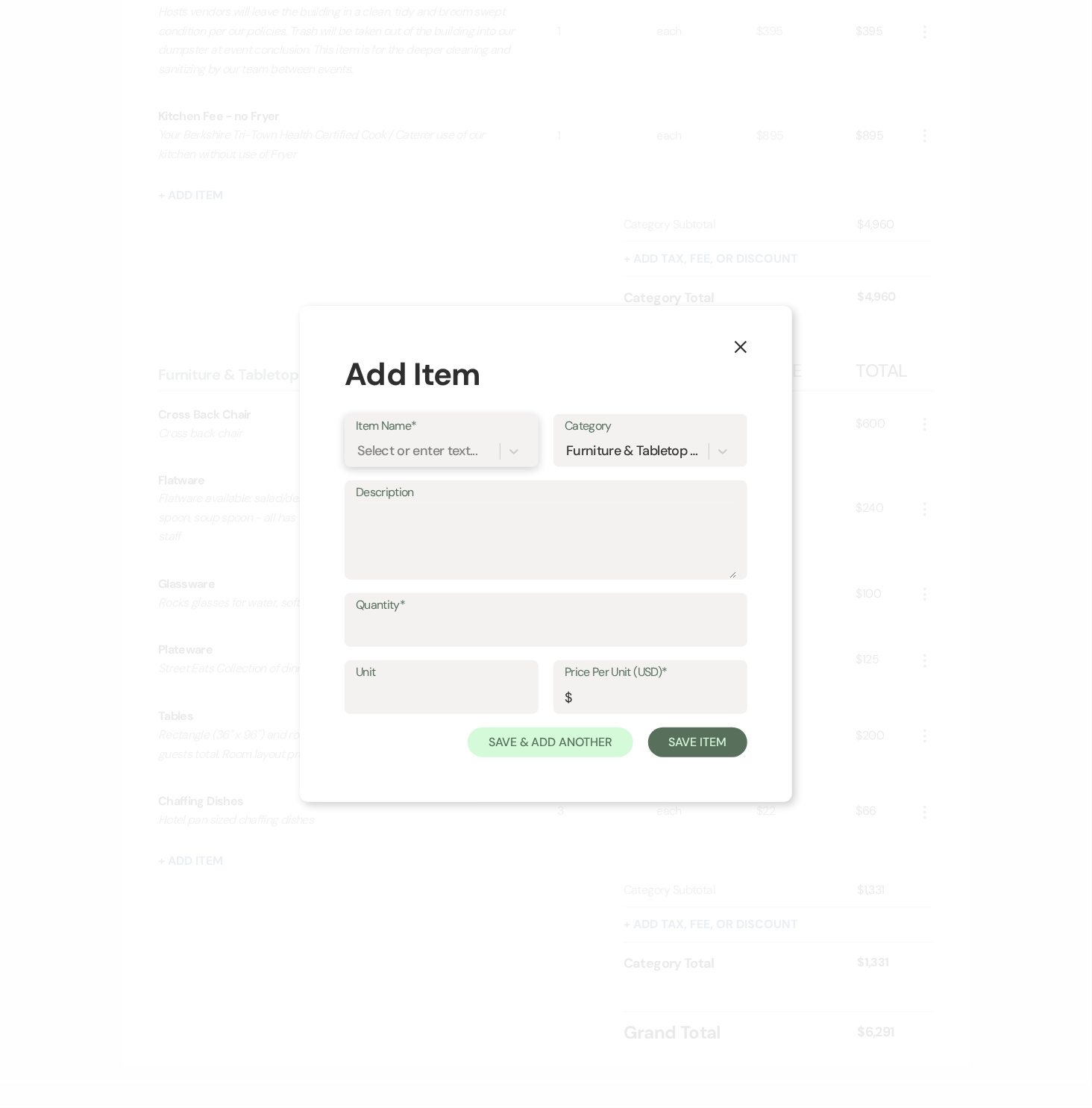
click at [426, 455] on div "Select or enter text..." at bounding box center [417, 451] width 120 height 20
type input "Serving Pieces"
click at [416, 492] on div "+ Add "Serving Pieces"" at bounding box center [442, 490] width 172 height 30
click at [419, 521] on textarea "Description" at bounding box center [546, 540] width 381 height 74
type textarea "Sheet pans, serving tongs, etc."
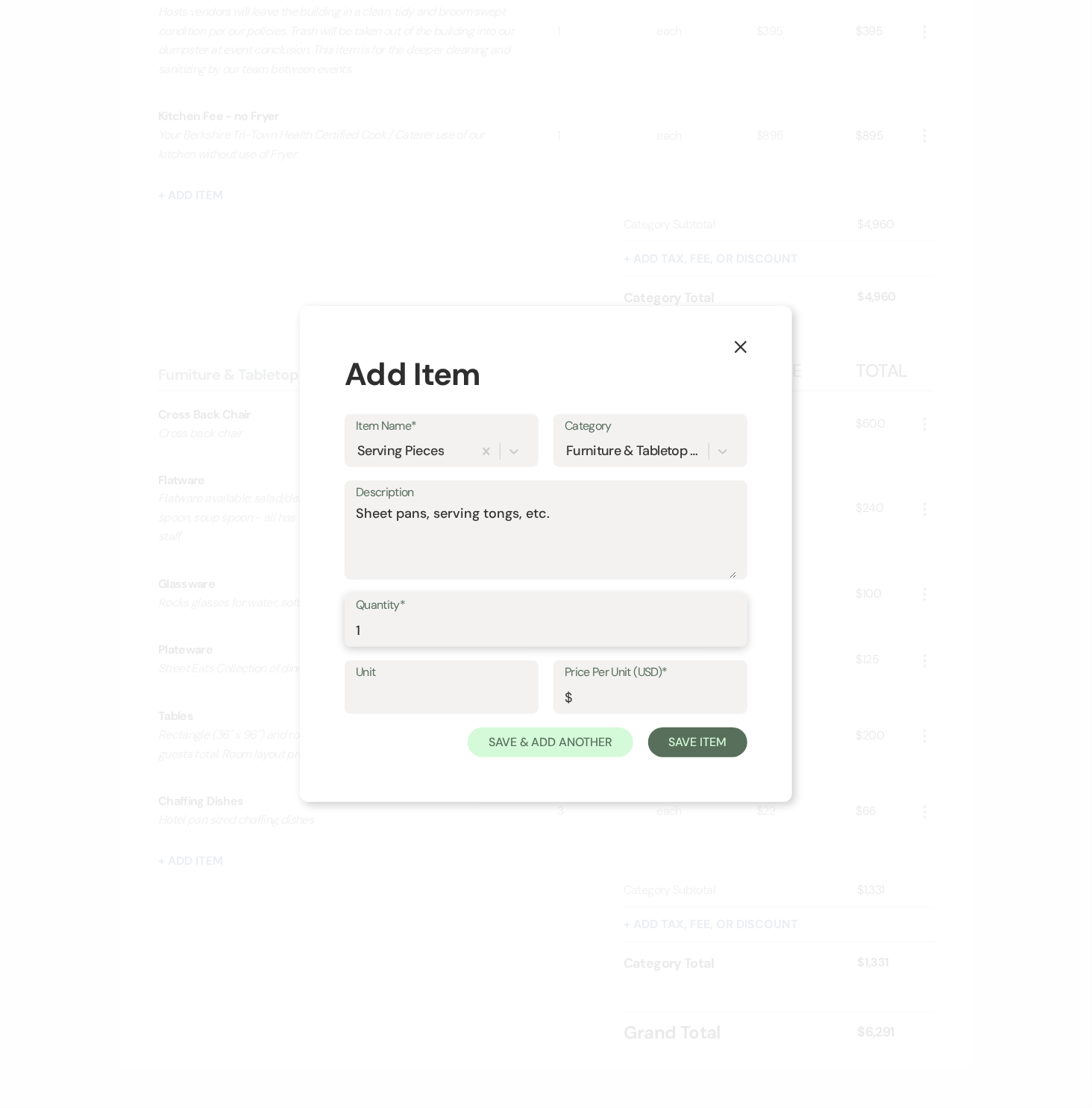
type input "1"
type input "each"
type input "50"
click at [680, 742] on button "Save Item" at bounding box center [698, 742] width 100 height 30
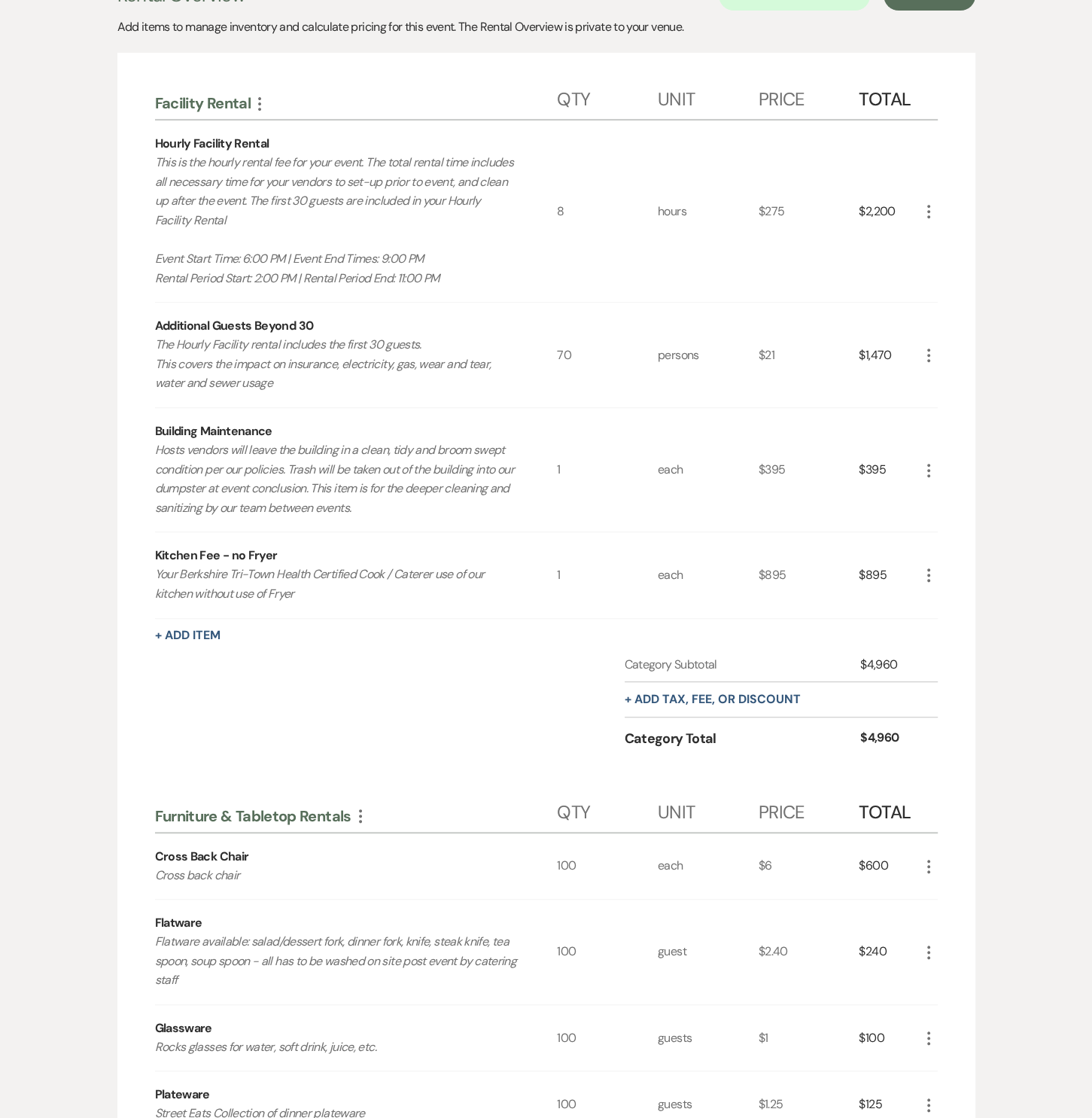
scroll to position [0, 0]
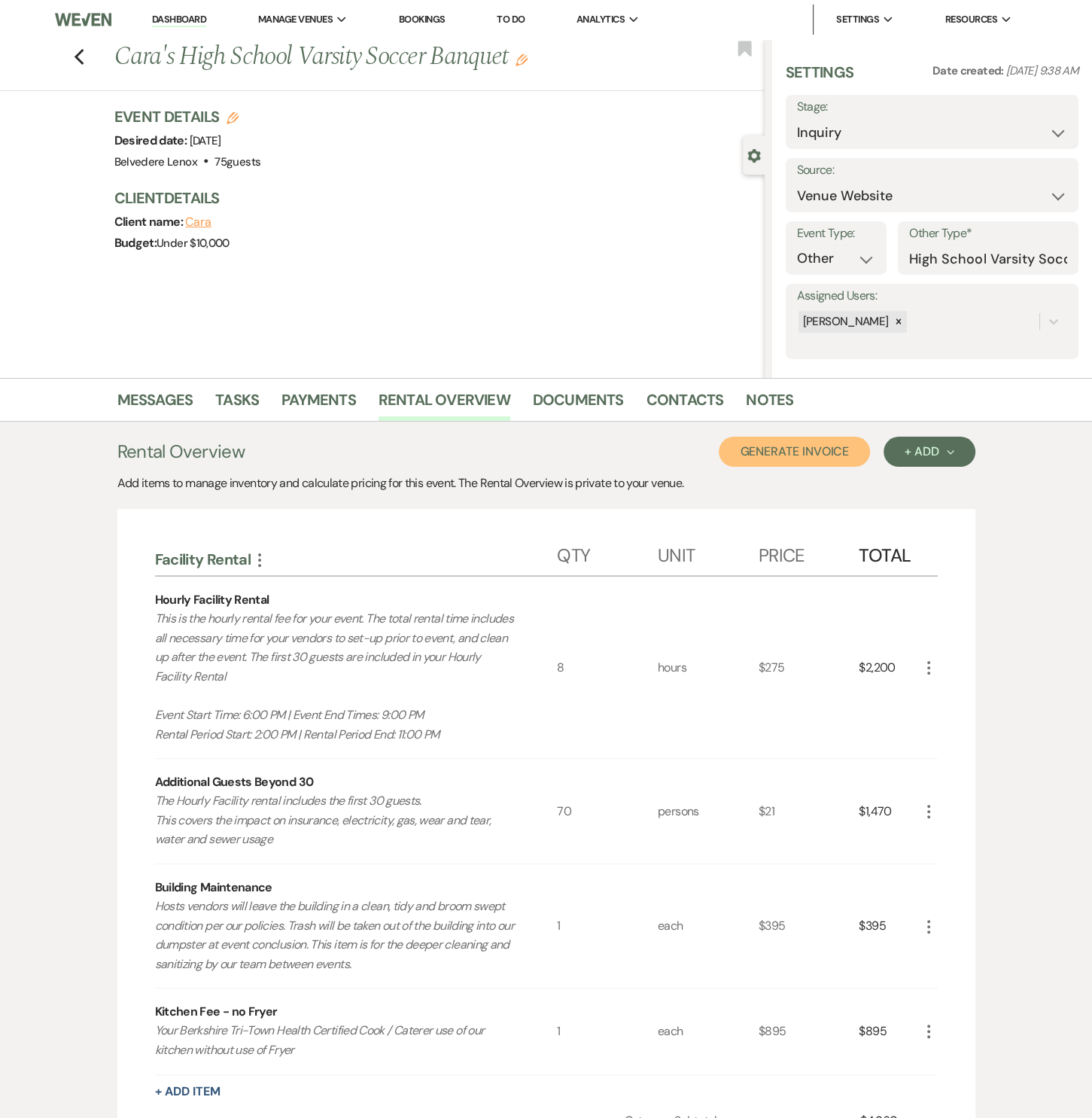
click at [849, 444] on button "Generate Invoice" at bounding box center [794, 452] width 151 height 30
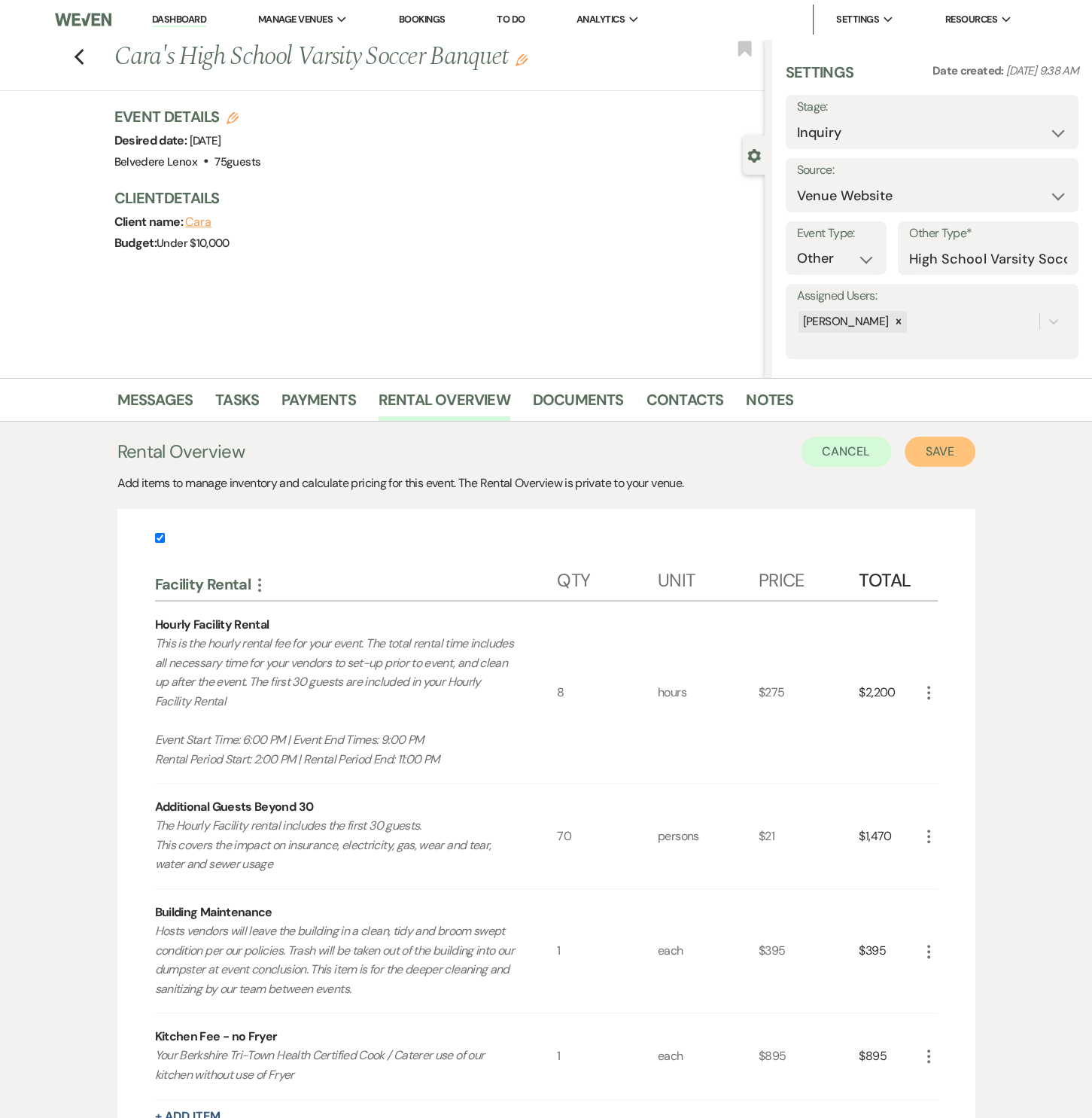
click at [948, 441] on button "Save" at bounding box center [940, 452] width 70 height 30
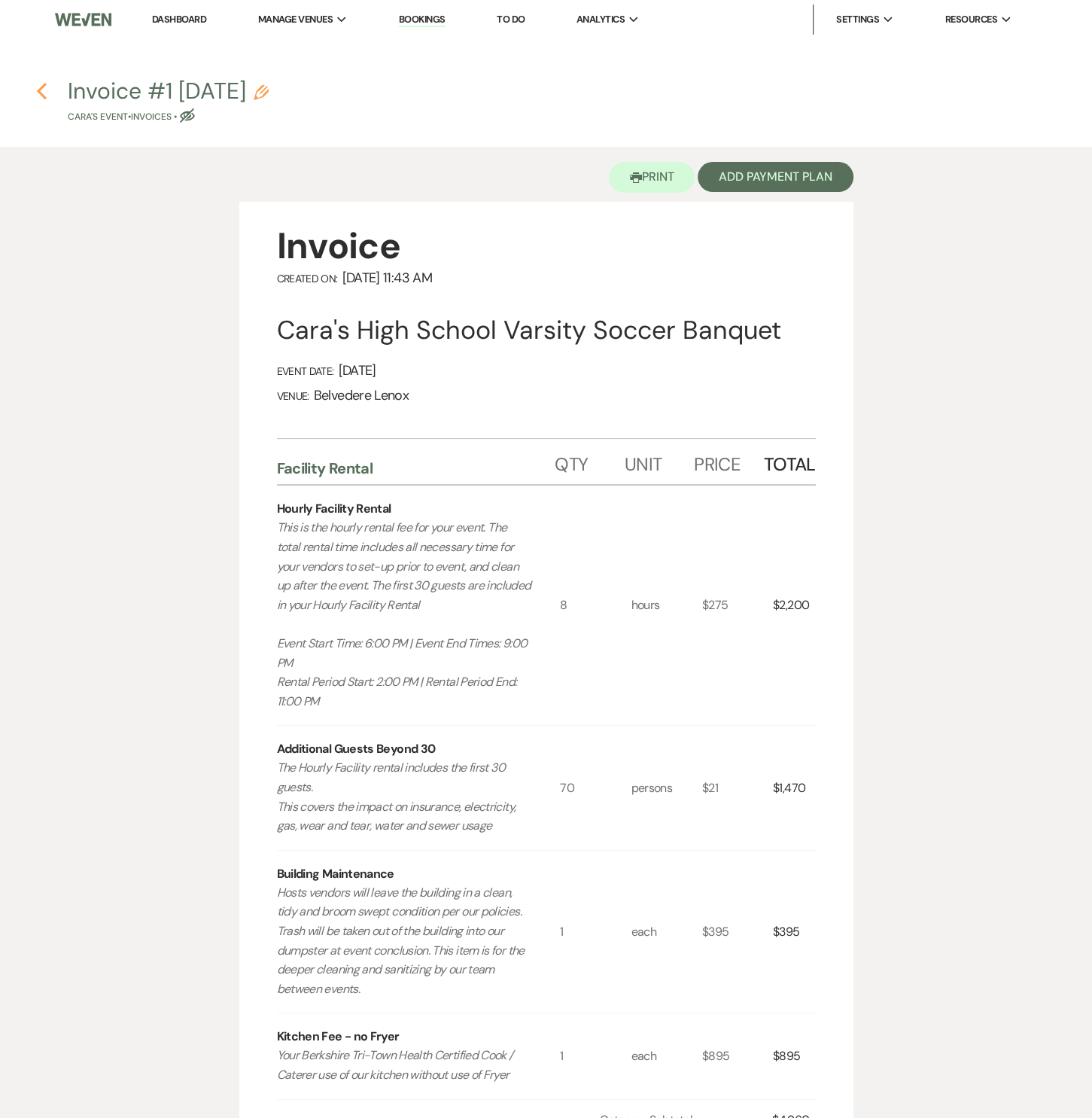
click at [42, 95] on use "button" at bounding box center [41, 91] width 10 height 17
select select "5"
select select "13"
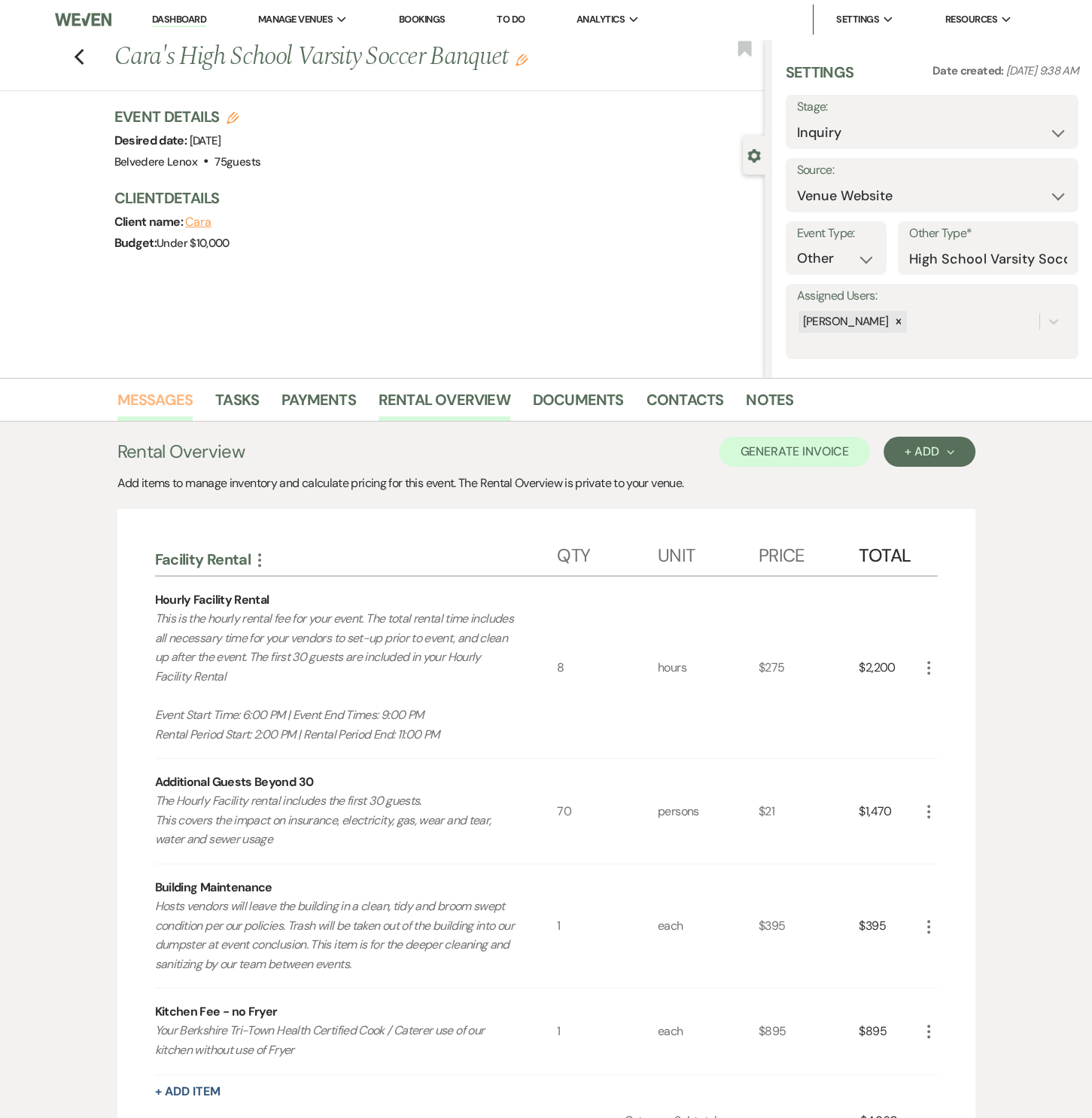
click at [181, 397] on link "Messages" at bounding box center [155, 404] width 76 height 33
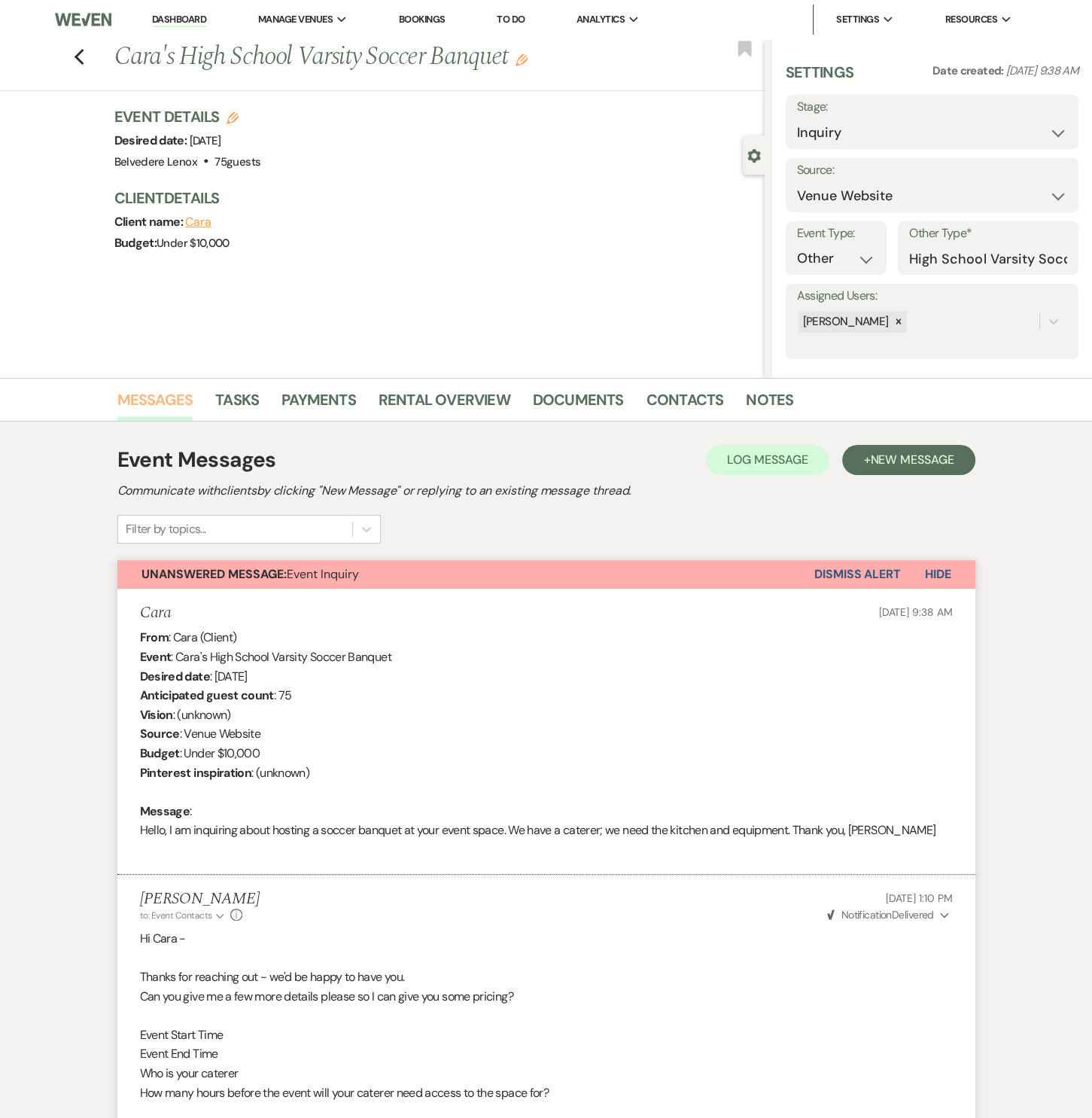
scroll to position [871, 0]
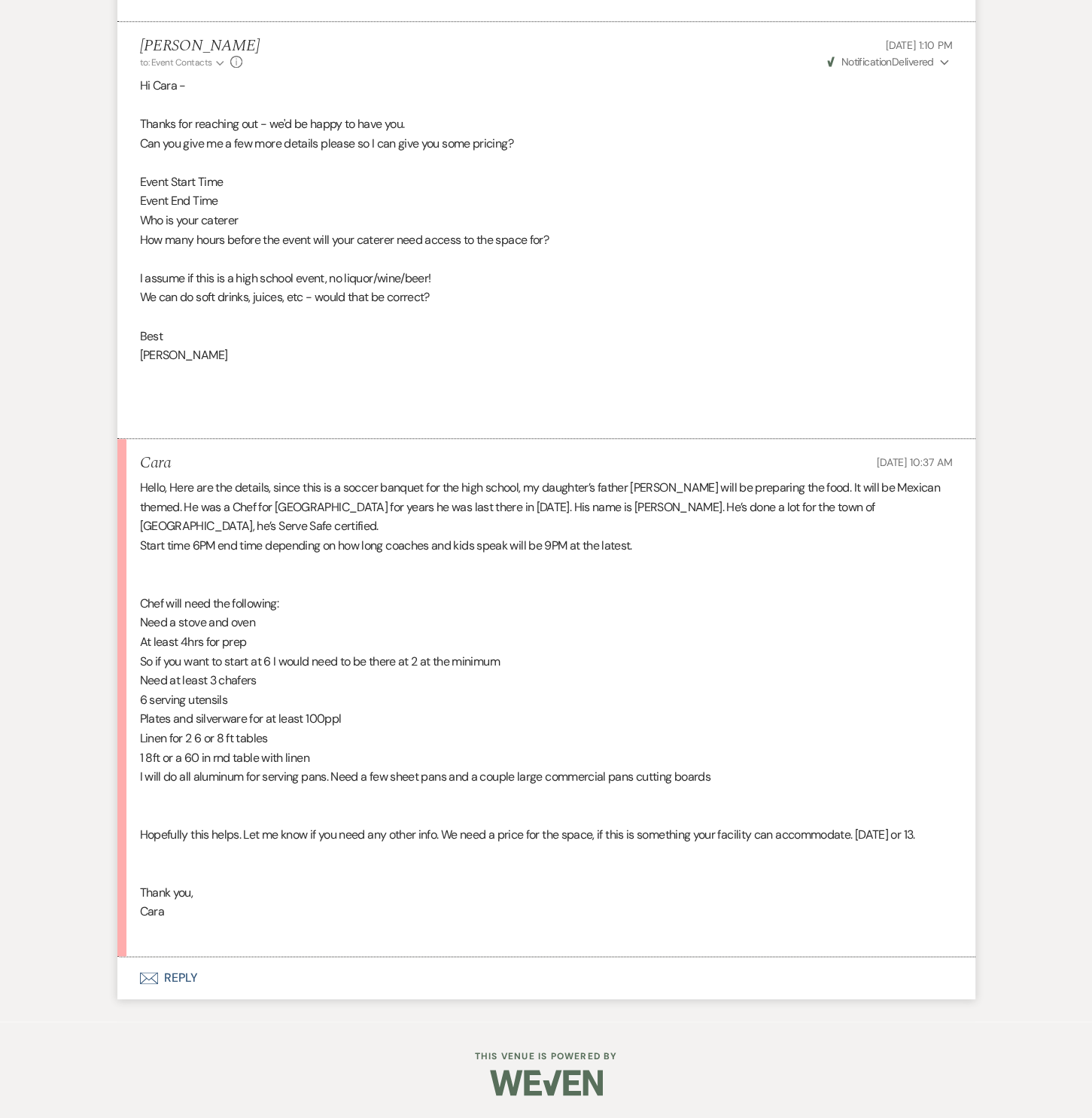
click at [183, 967] on button "Envelope Reply" at bounding box center [546, 978] width 858 height 42
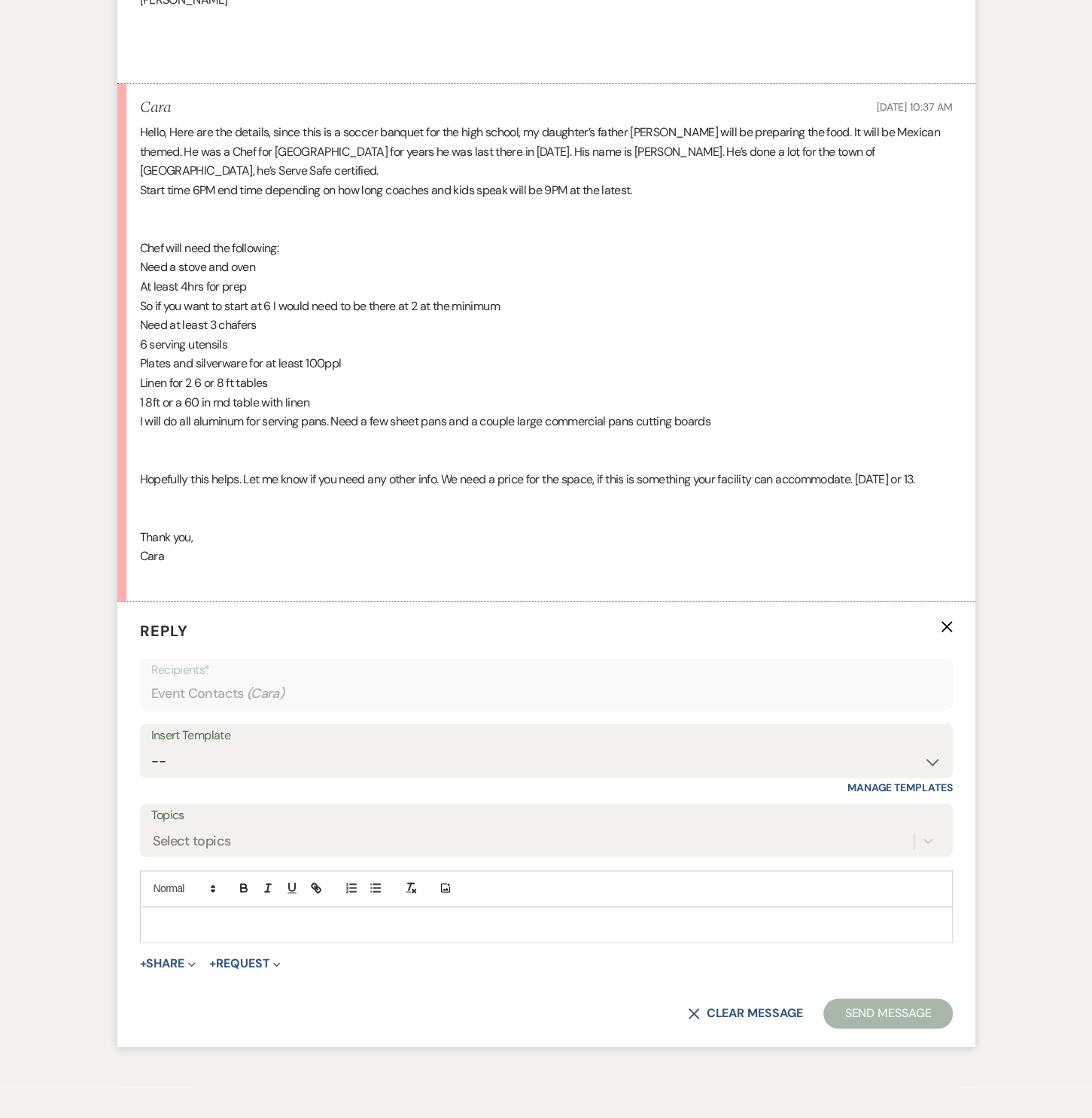
scroll to position [1213, 0]
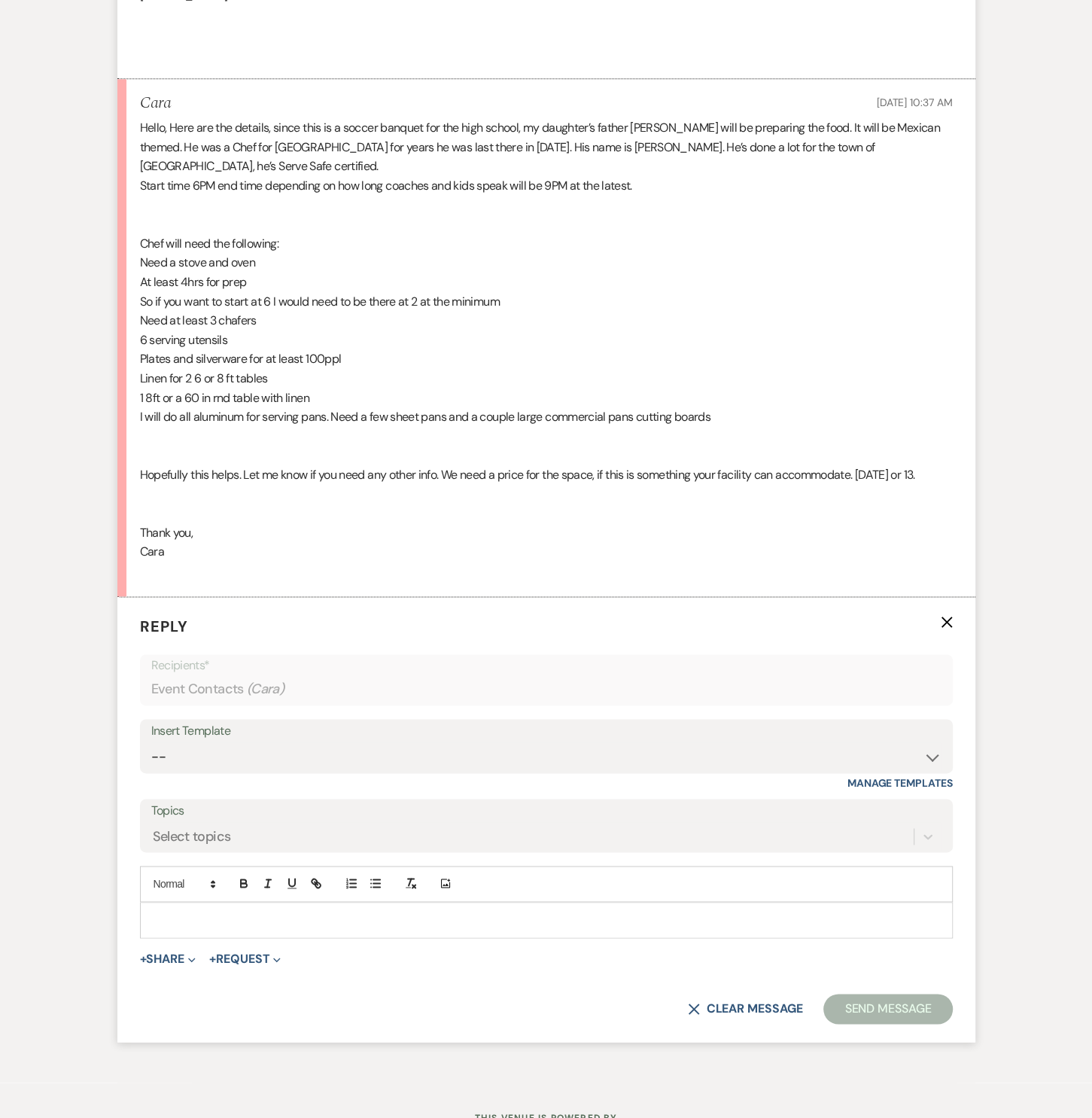
click at [229, 929] on p at bounding box center [547, 920] width 789 height 17
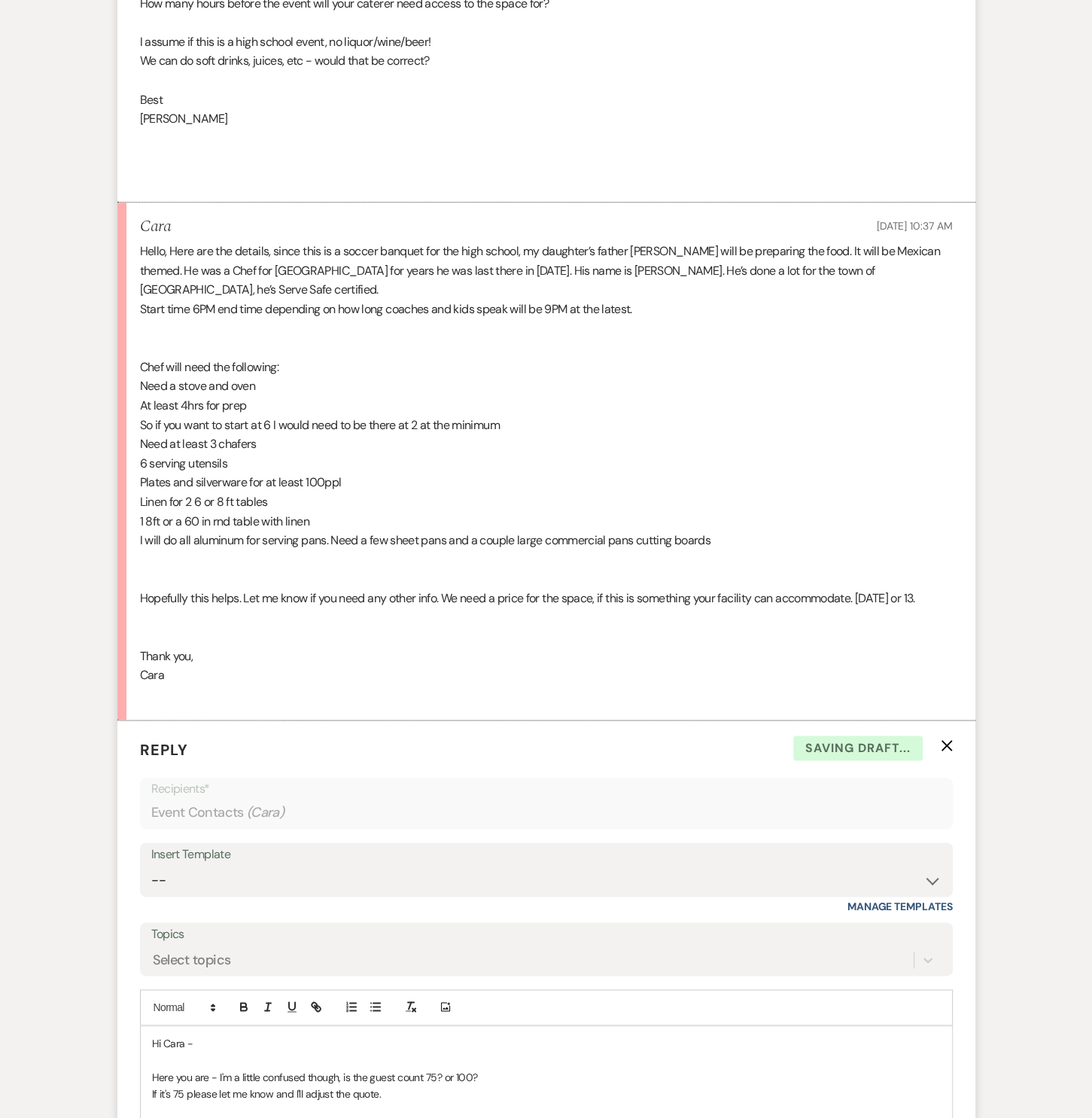
scroll to position [1318, 0]
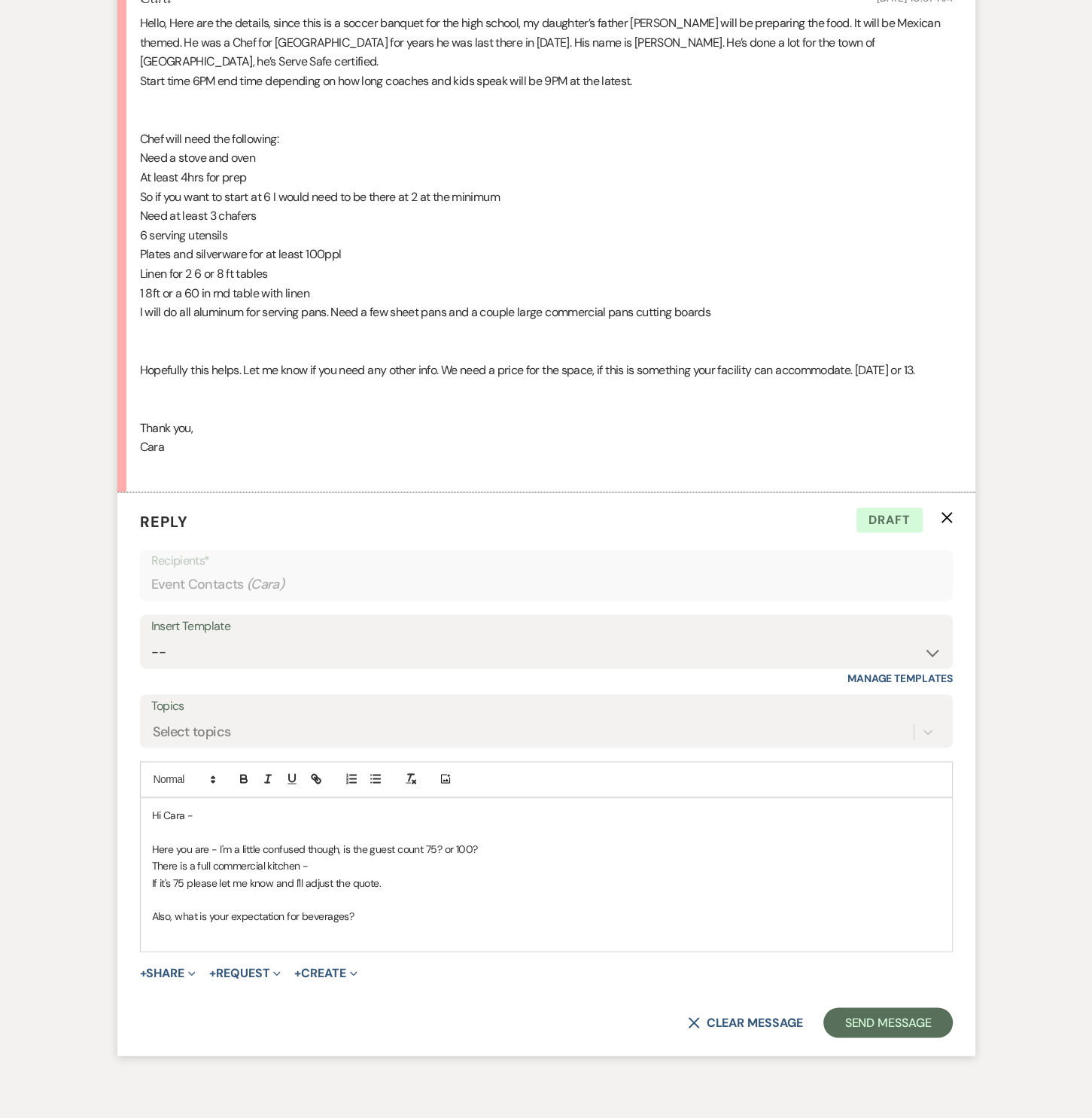
click at [395, 874] on p "There is a full commercial kitchen -" at bounding box center [547, 866] width 789 height 17
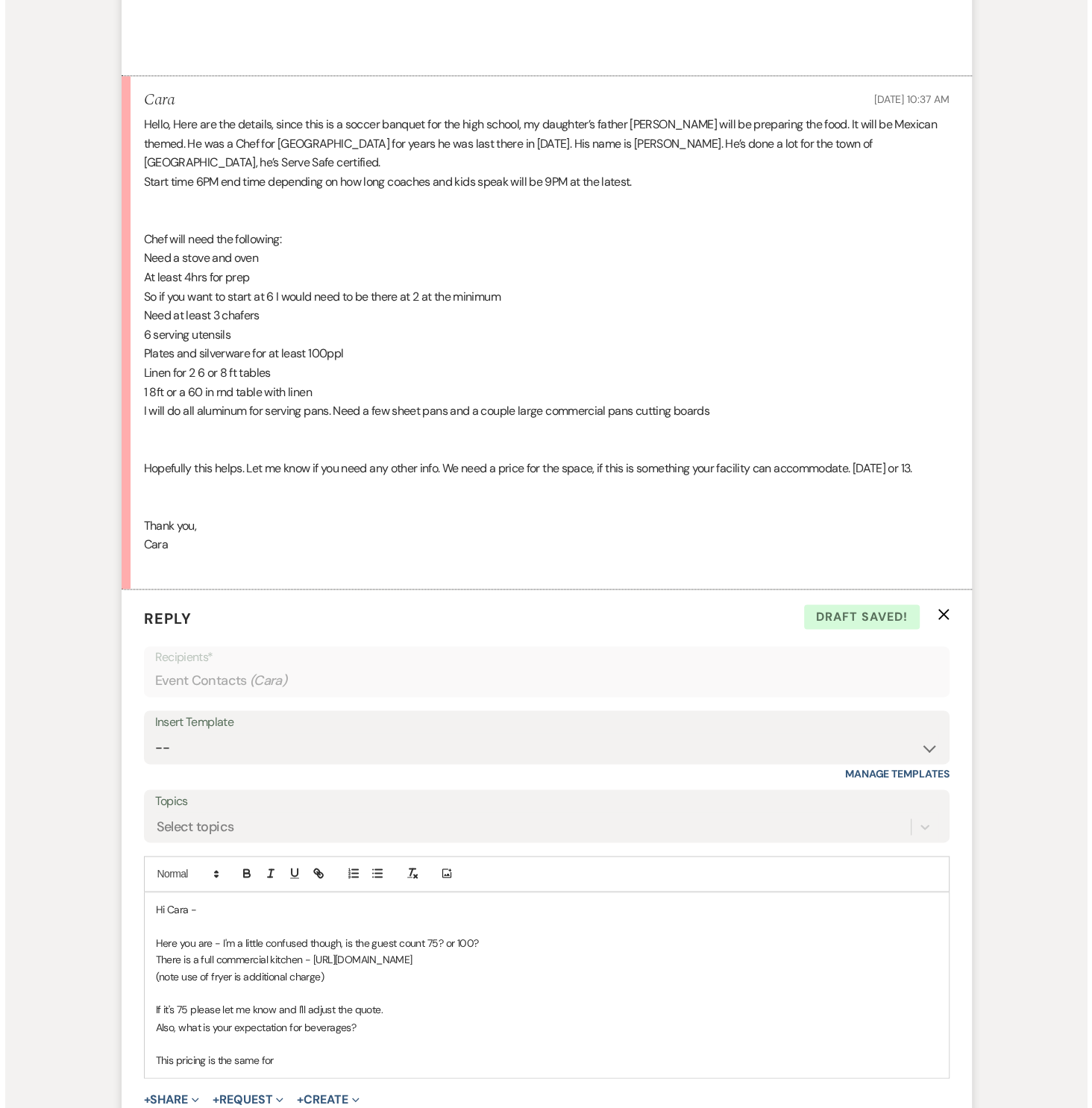
scroll to position [1431, 0]
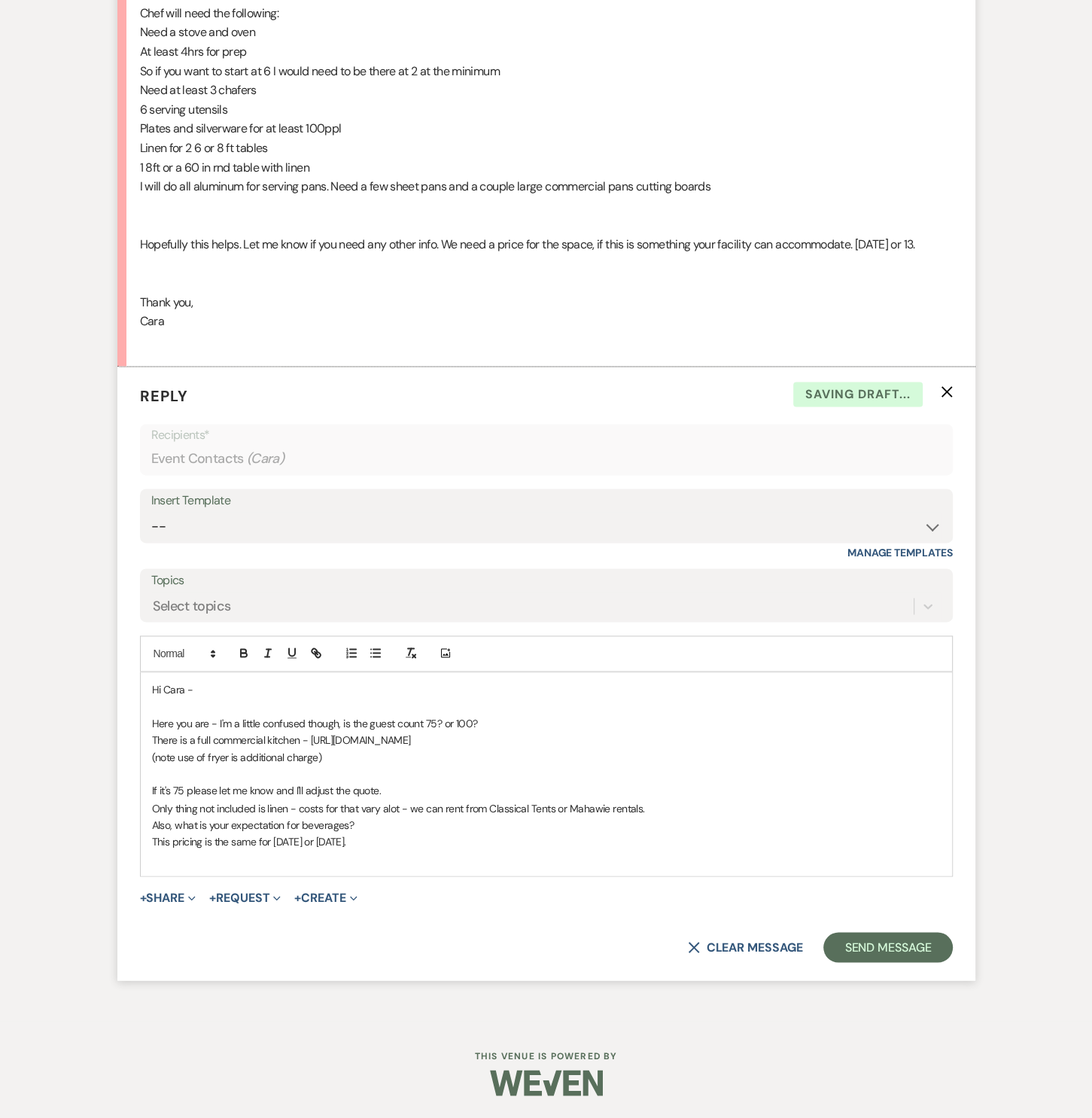
click at [475, 867] on p at bounding box center [547, 858] width 789 height 17
click at [173, 904] on button "+ Share Expand" at bounding box center [168, 898] width 56 height 12
click at [186, 936] on span "Doc Upload Documents" at bounding box center [201, 928] width 85 height 16
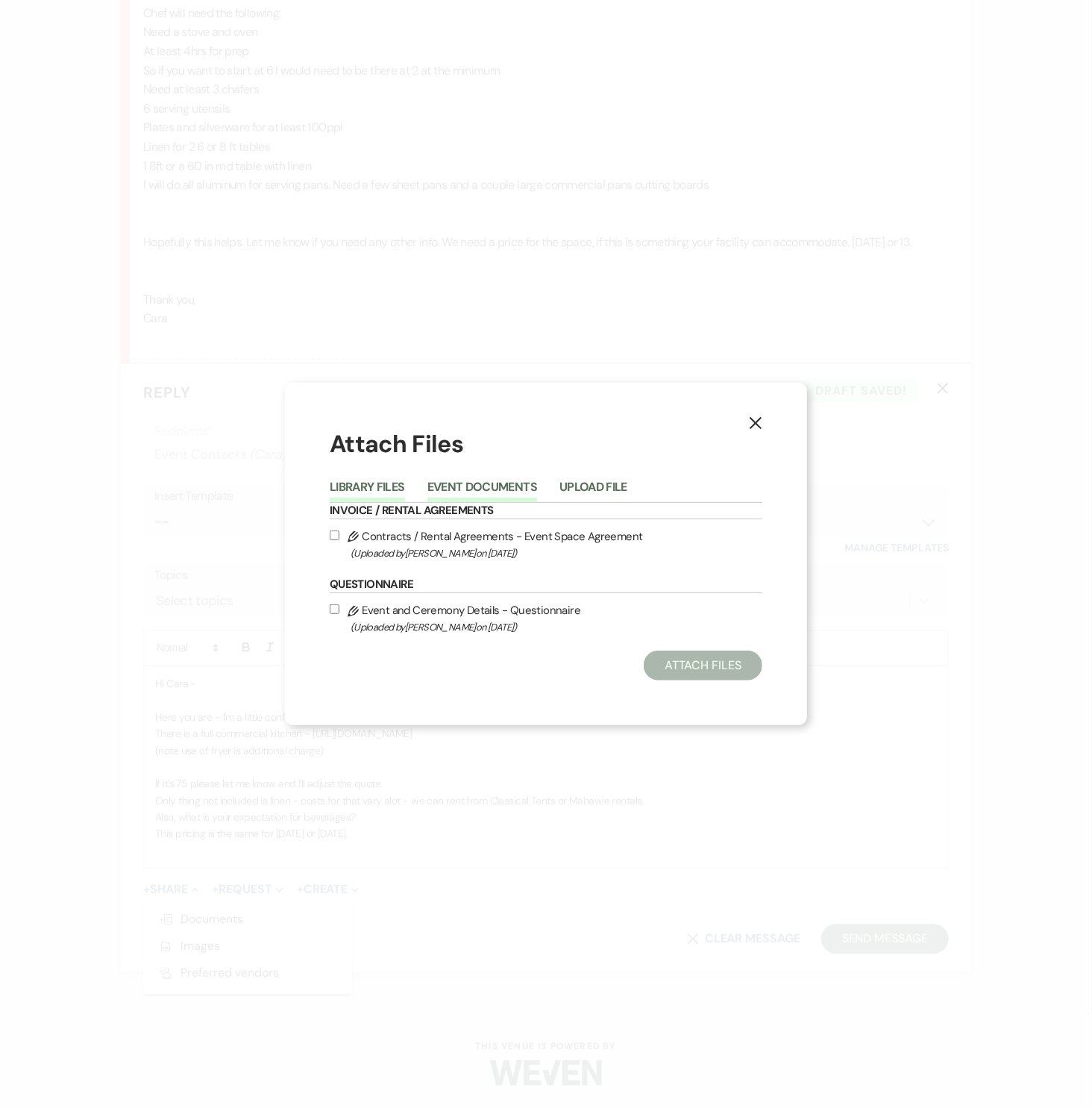
click at [475, 486] on button "Event Documents" at bounding box center [483, 492] width 110 height 21
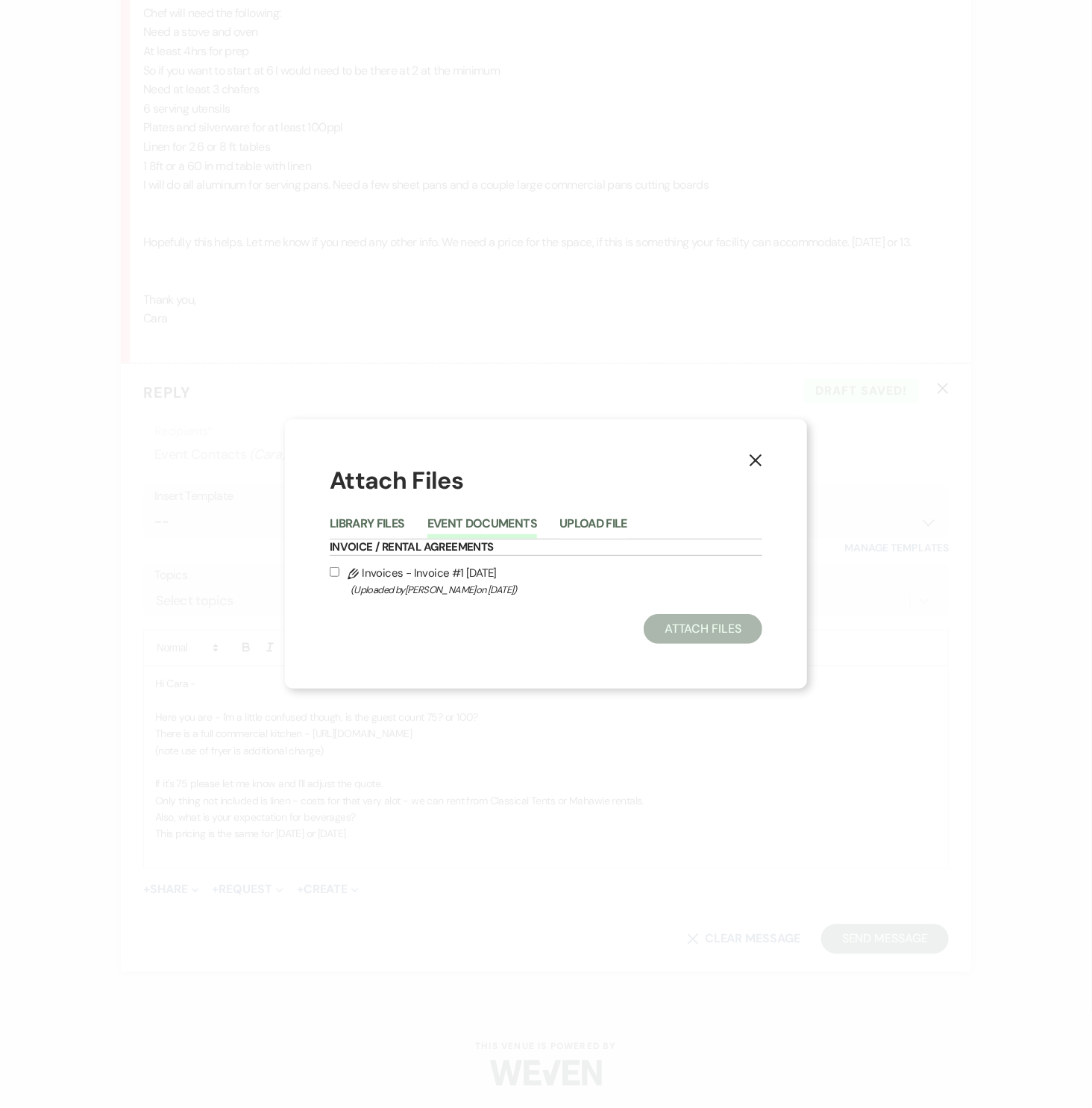
click at [367, 578] on label "Pencil Invoices - Invoice #1 [DATE] (Uploaded by [PERSON_NAME] on [DATE] )" at bounding box center [546, 581] width 433 height 35
click at [340, 577] on input "Pencil Invoices - Invoice #1 [DATE] (Uploaded by [PERSON_NAME] on [DATE] )" at bounding box center [334, 572] width 10 height 10
checkbox input "true"
click at [690, 626] on button "Attach Files" at bounding box center [704, 629] width 119 height 30
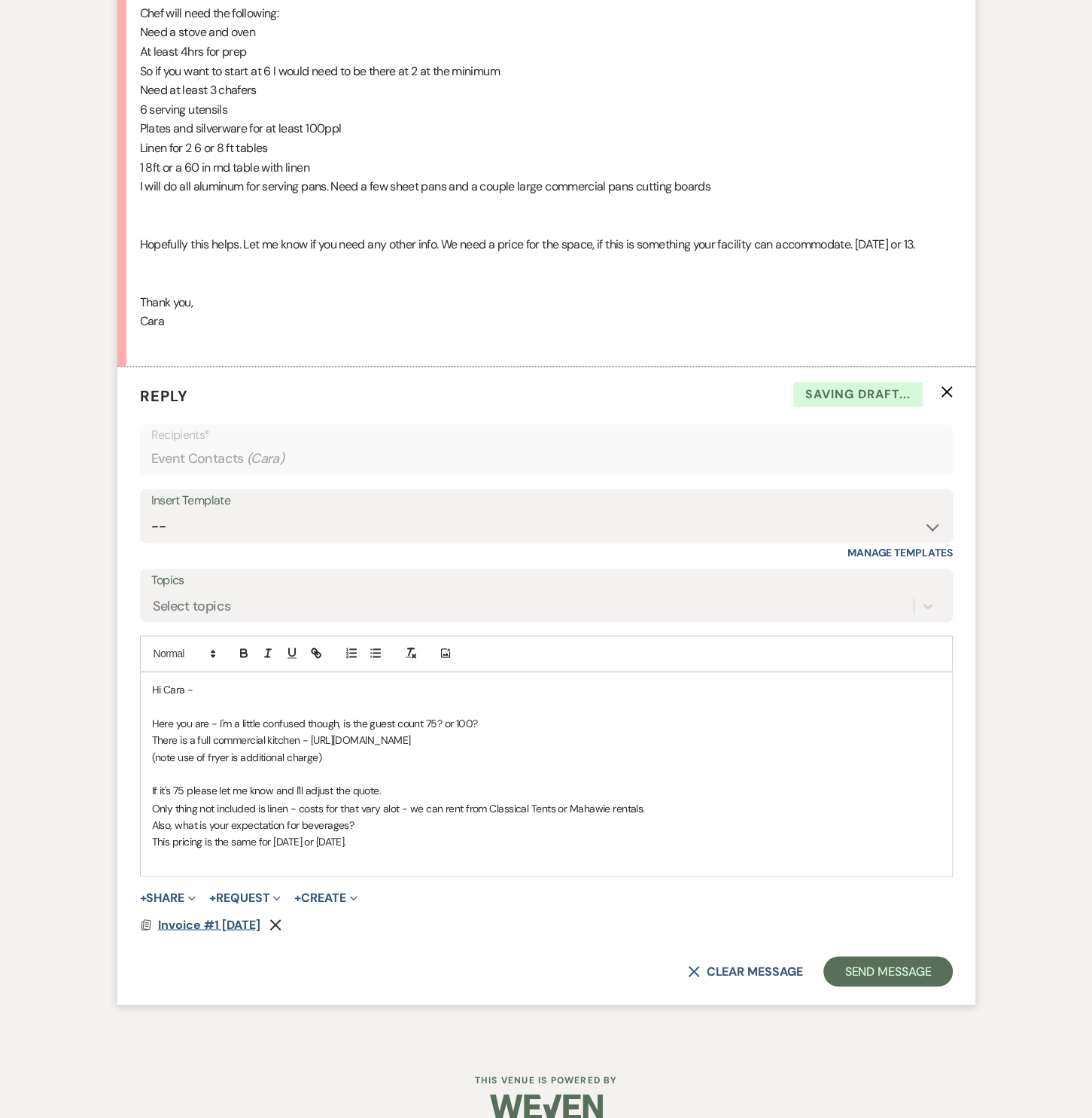
click at [197, 932] on span "Invoice #1 [DATE]" at bounding box center [210, 924] width 102 height 16
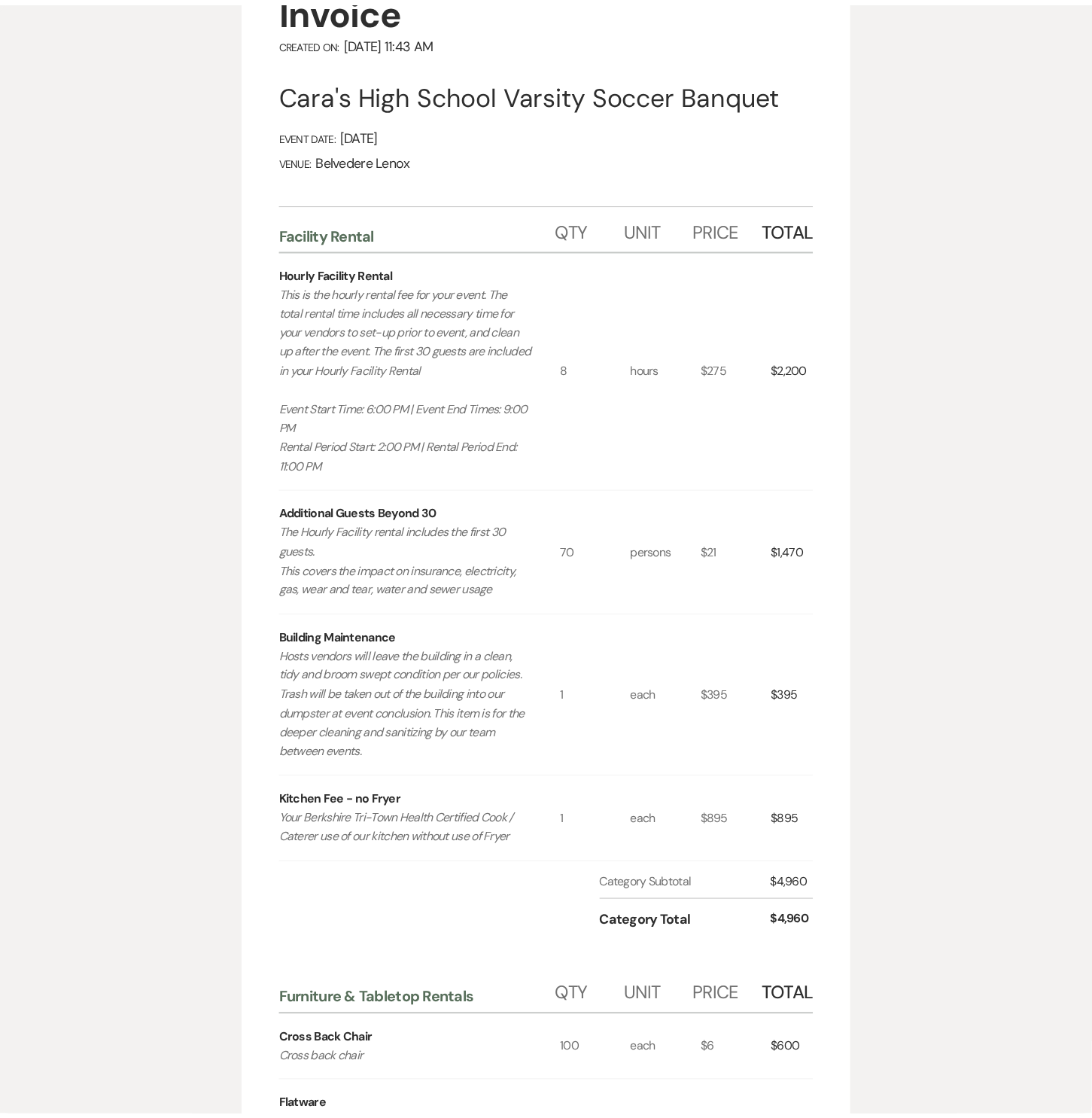
scroll to position [0, 0]
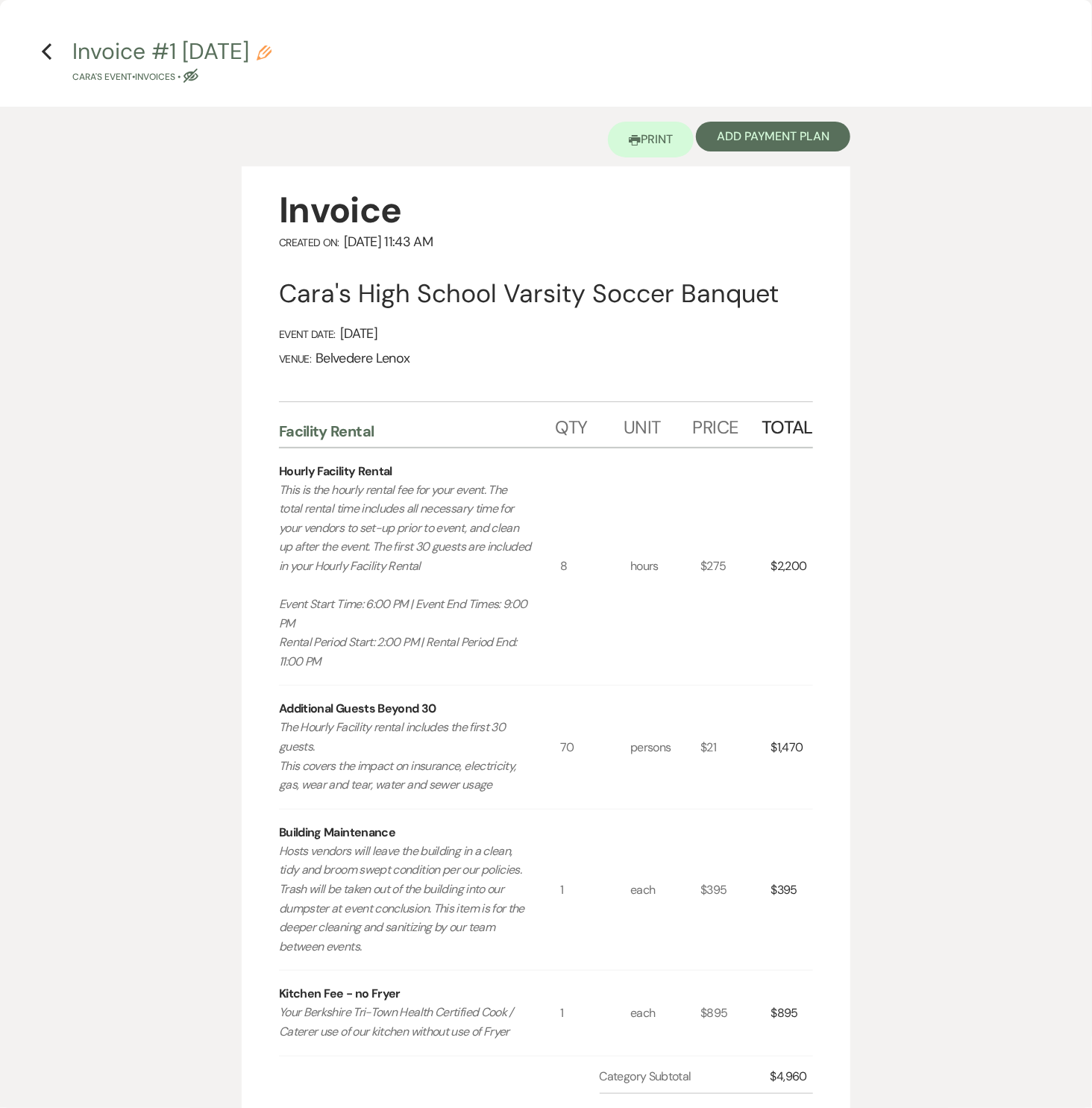
click at [47, 58] on icon "Previous" at bounding box center [46, 52] width 11 height 18
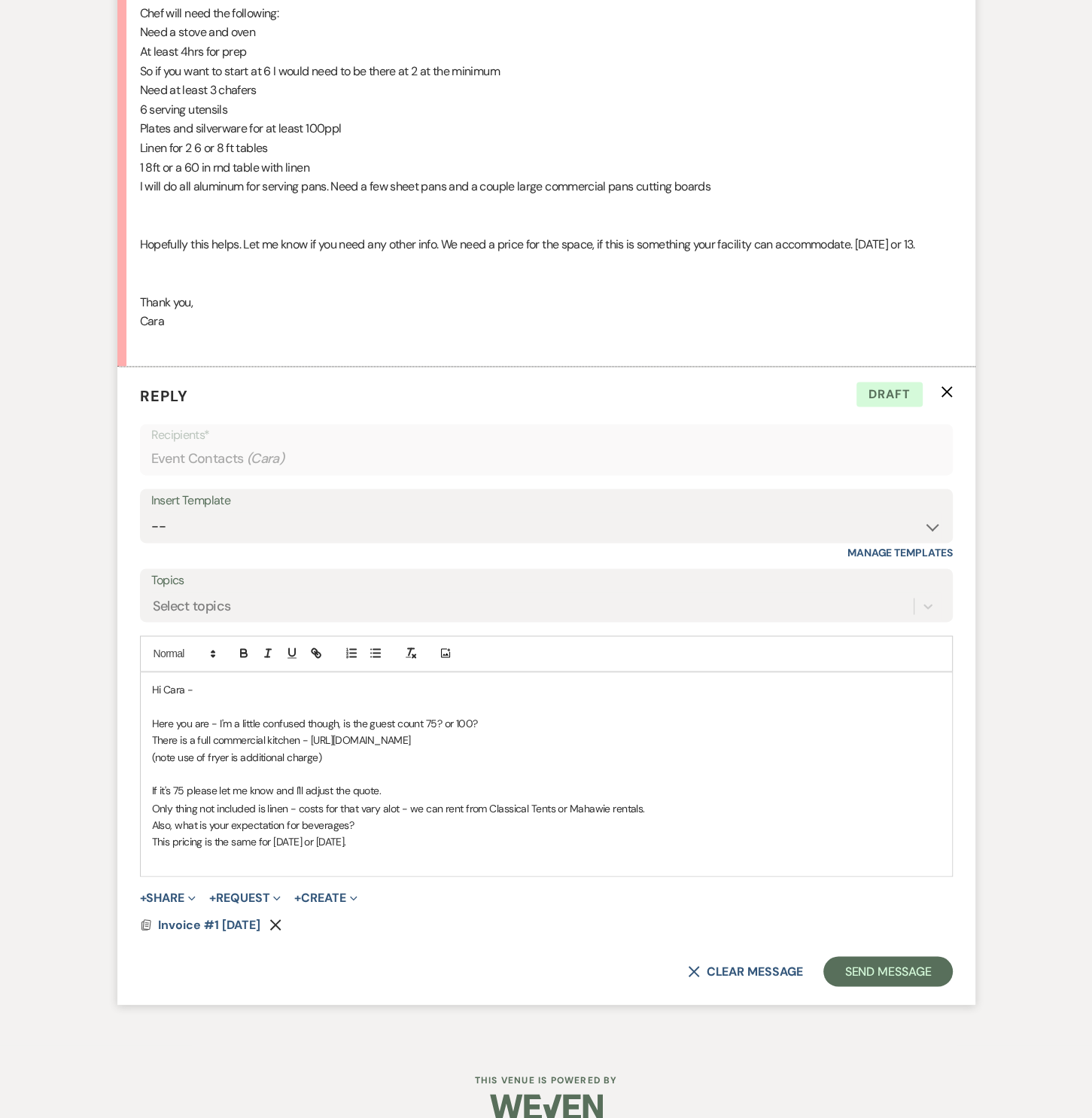
click at [282, 931] on icon "Remove" at bounding box center [276, 925] width 12 height 12
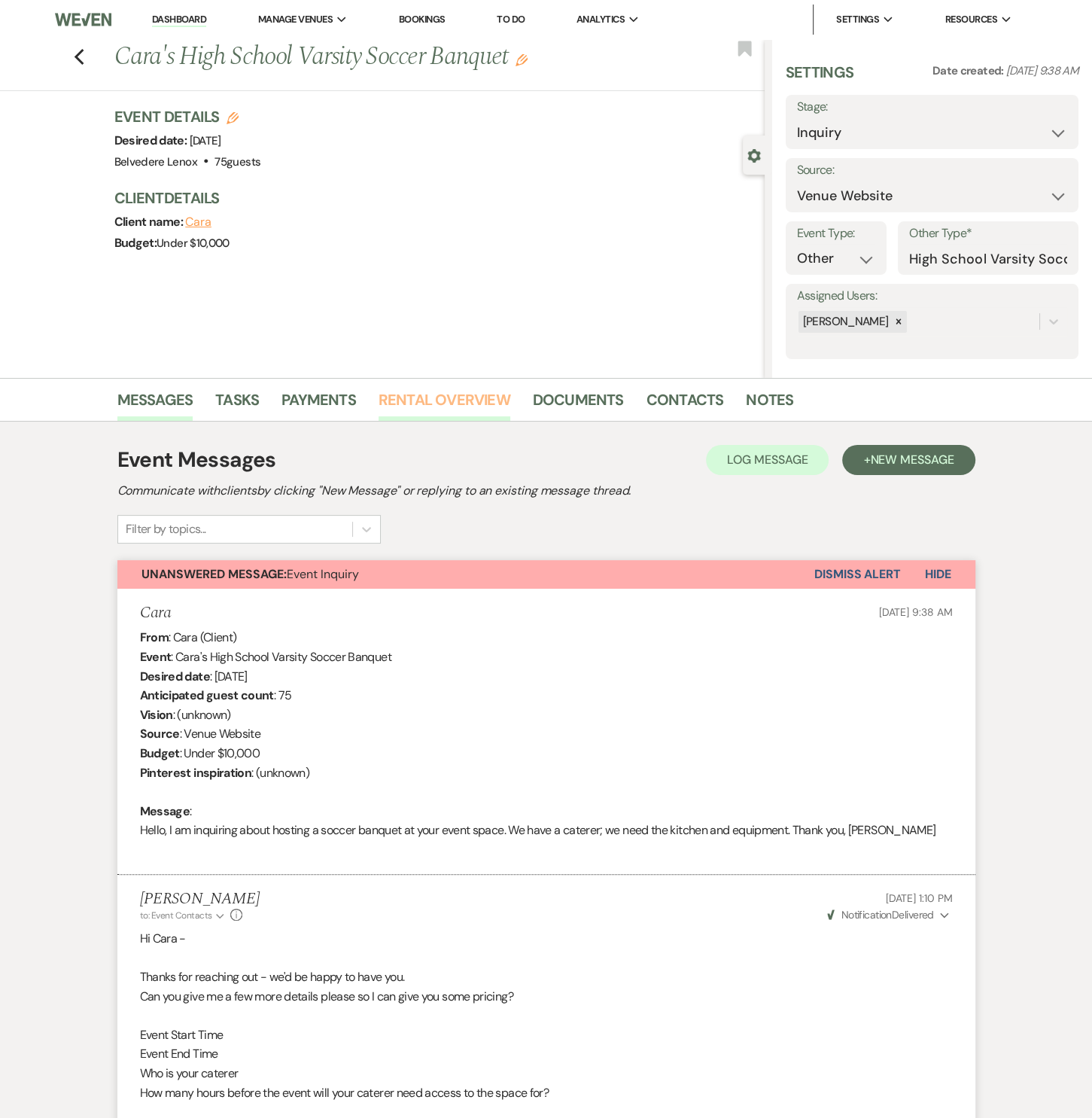
click at [450, 391] on link "Rental Overview" at bounding box center [445, 404] width 132 height 33
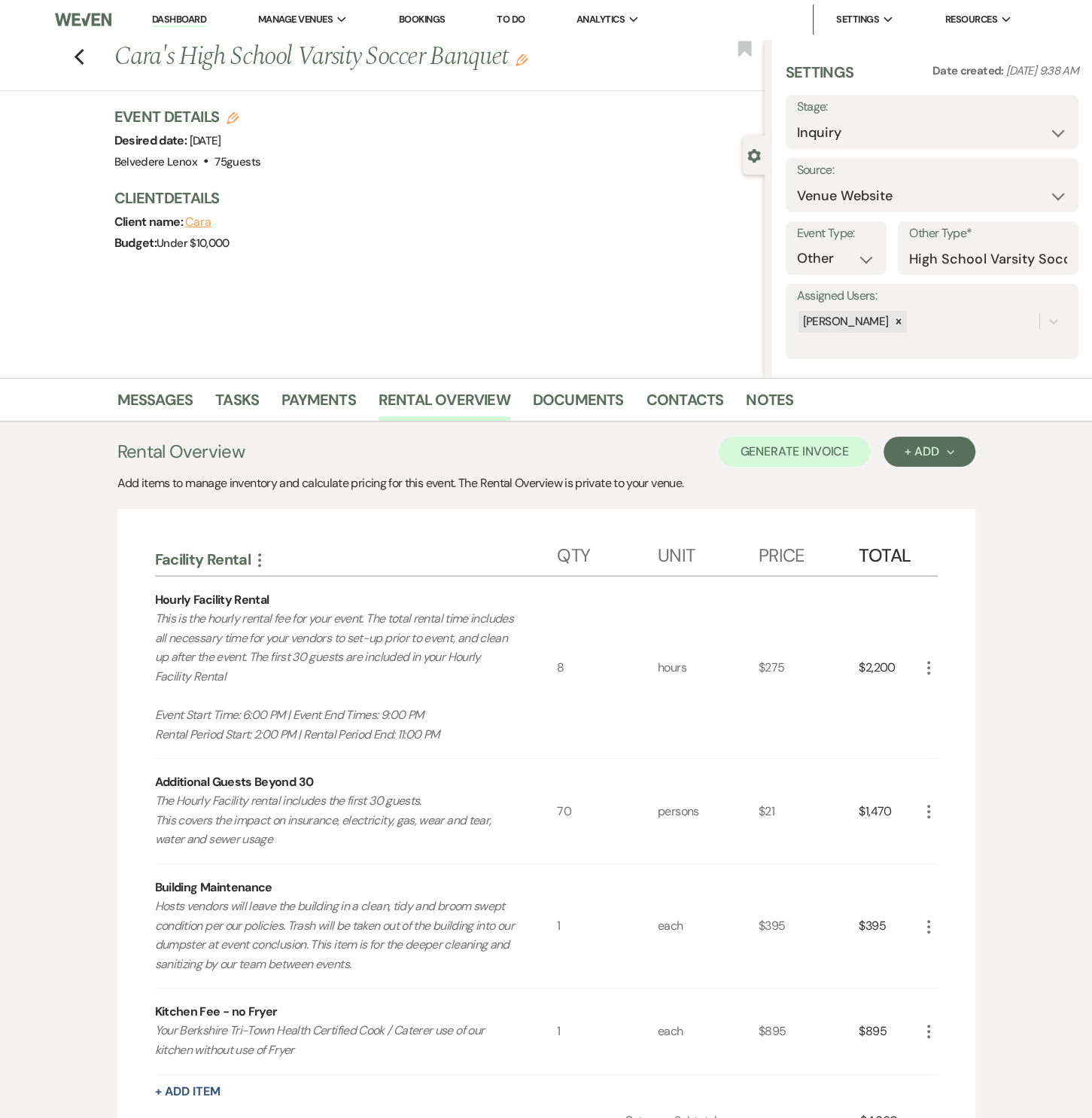
click at [929, 665] on icon "More" at bounding box center [929, 668] width 18 height 19
click at [942, 689] on button "Pencil Edit" at bounding box center [959, 697] width 78 height 24
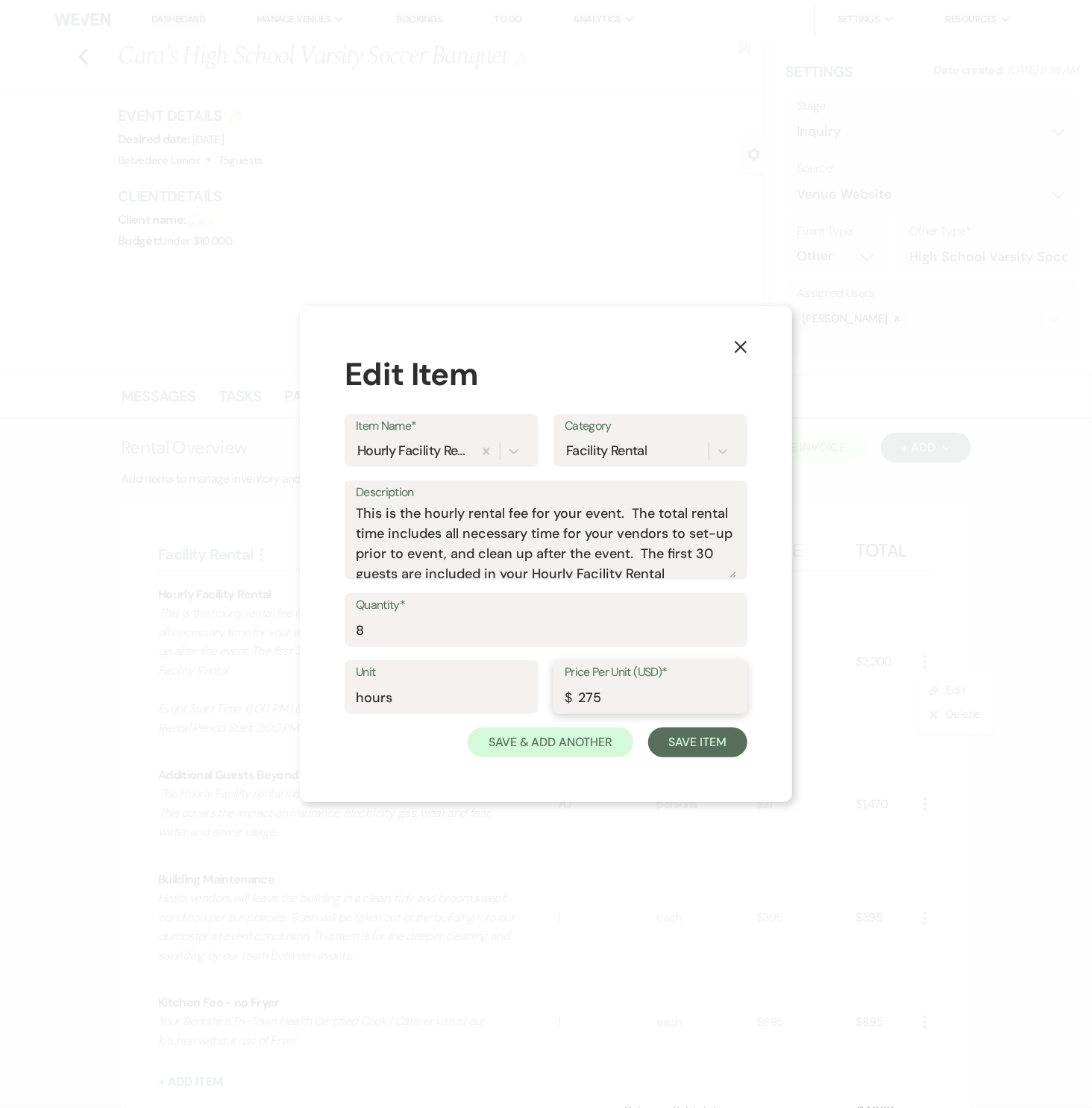
click at [590, 697] on input "275" at bounding box center [650, 698] width 172 height 29
type input "235"
click at [659, 743] on button "Save Item" at bounding box center [698, 742] width 100 height 30
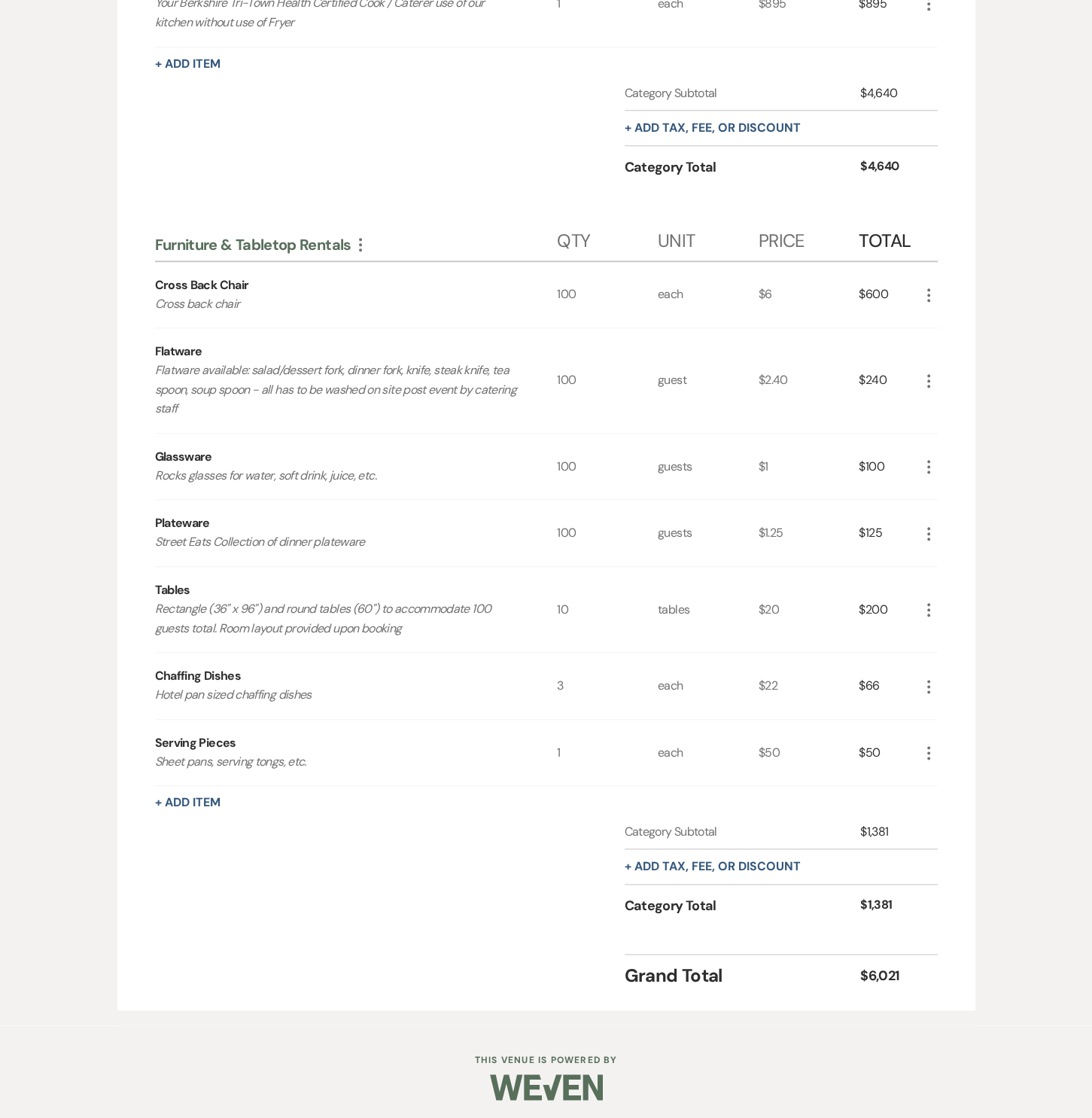
scroll to position [344, 0]
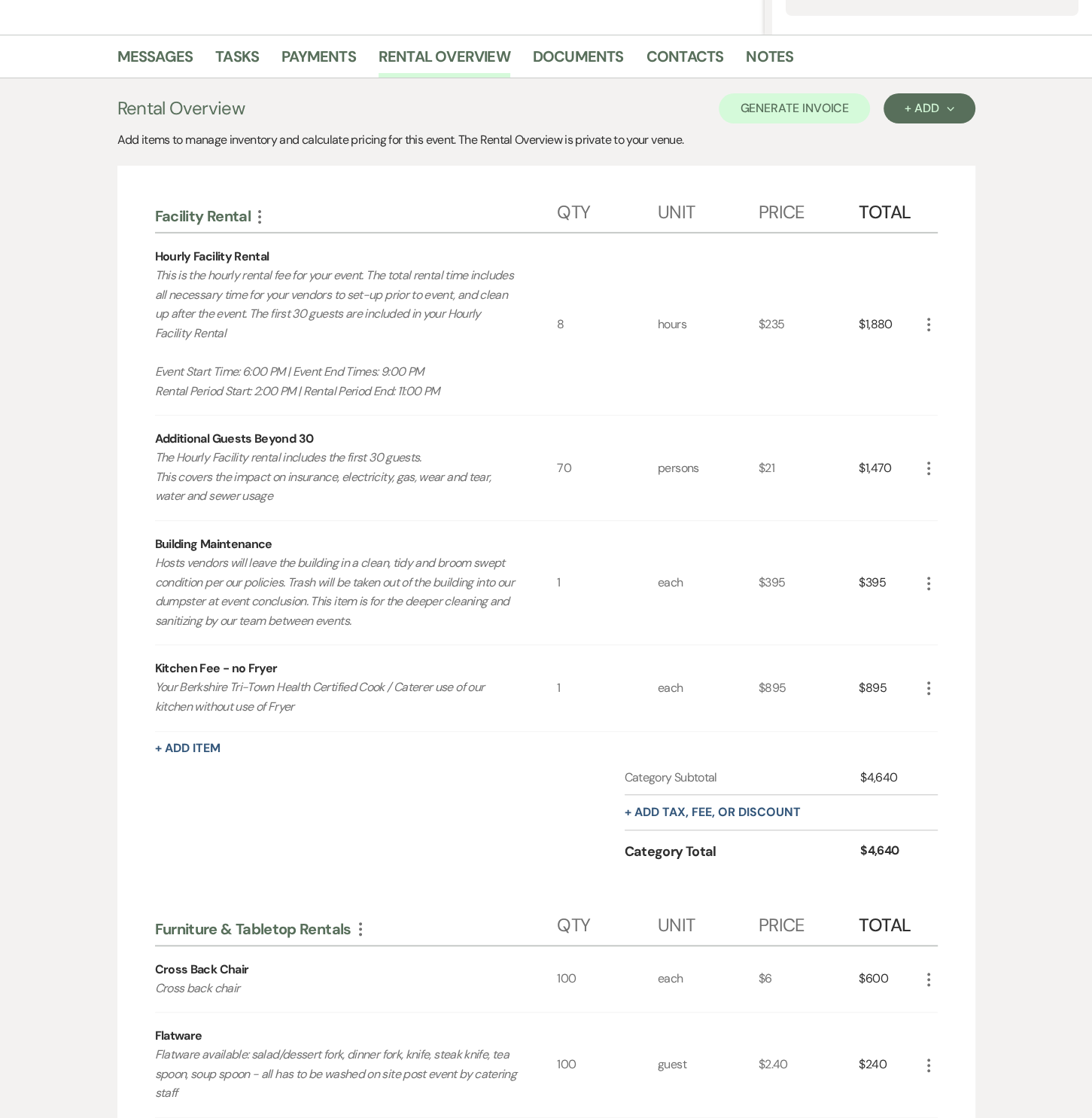
click at [933, 467] on icon "More" at bounding box center [929, 468] width 18 height 19
click at [936, 497] on icon "Pencil" at bounding box center [941, 498] width 9 height 11
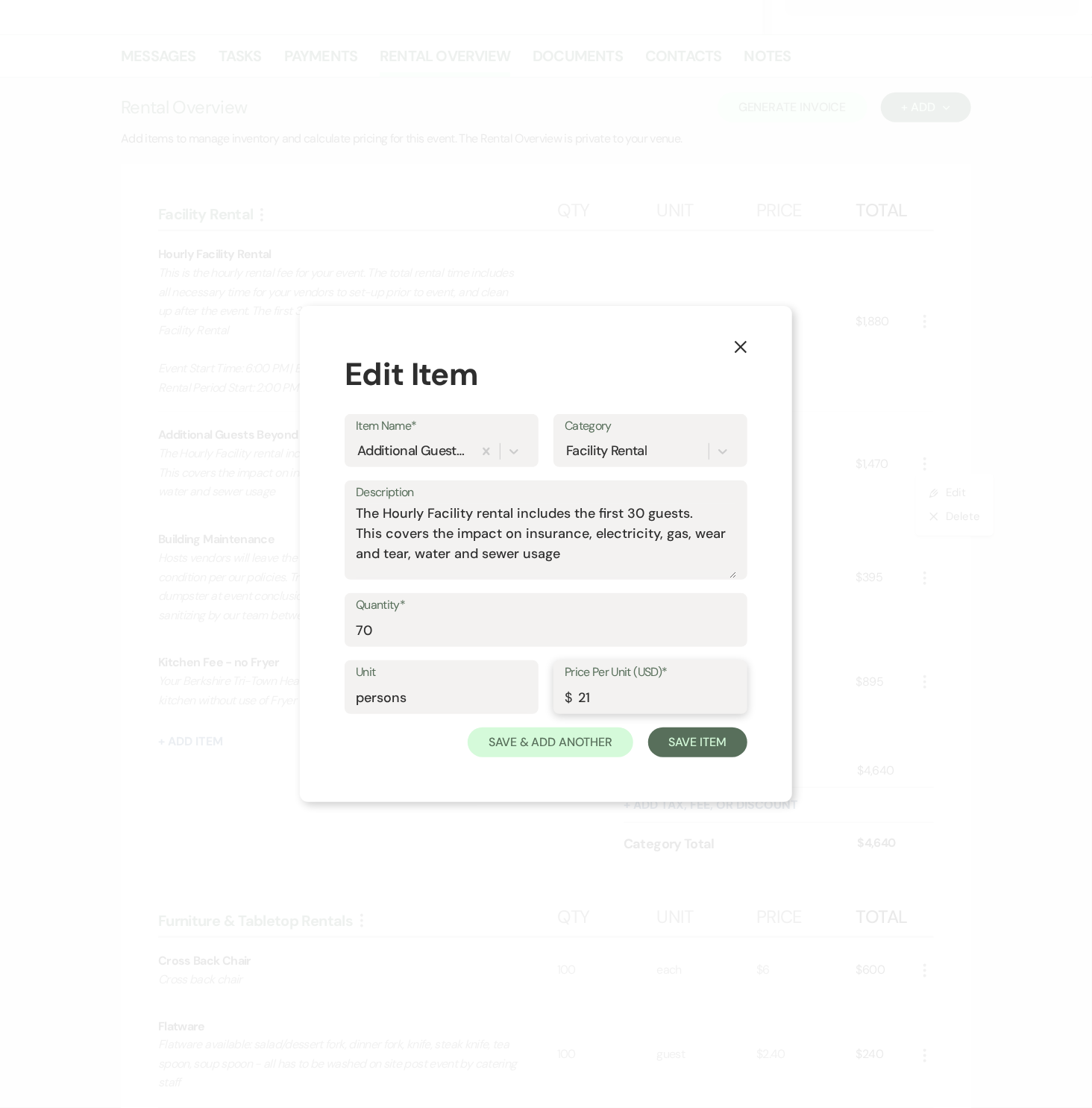
click at [614, 705] on input "21" at bounding box center [650, 698] width 172 height 29
type input "19"
click at [662, 733] on button "Save Item" at bounding box center [698, 742] width 100 height 30
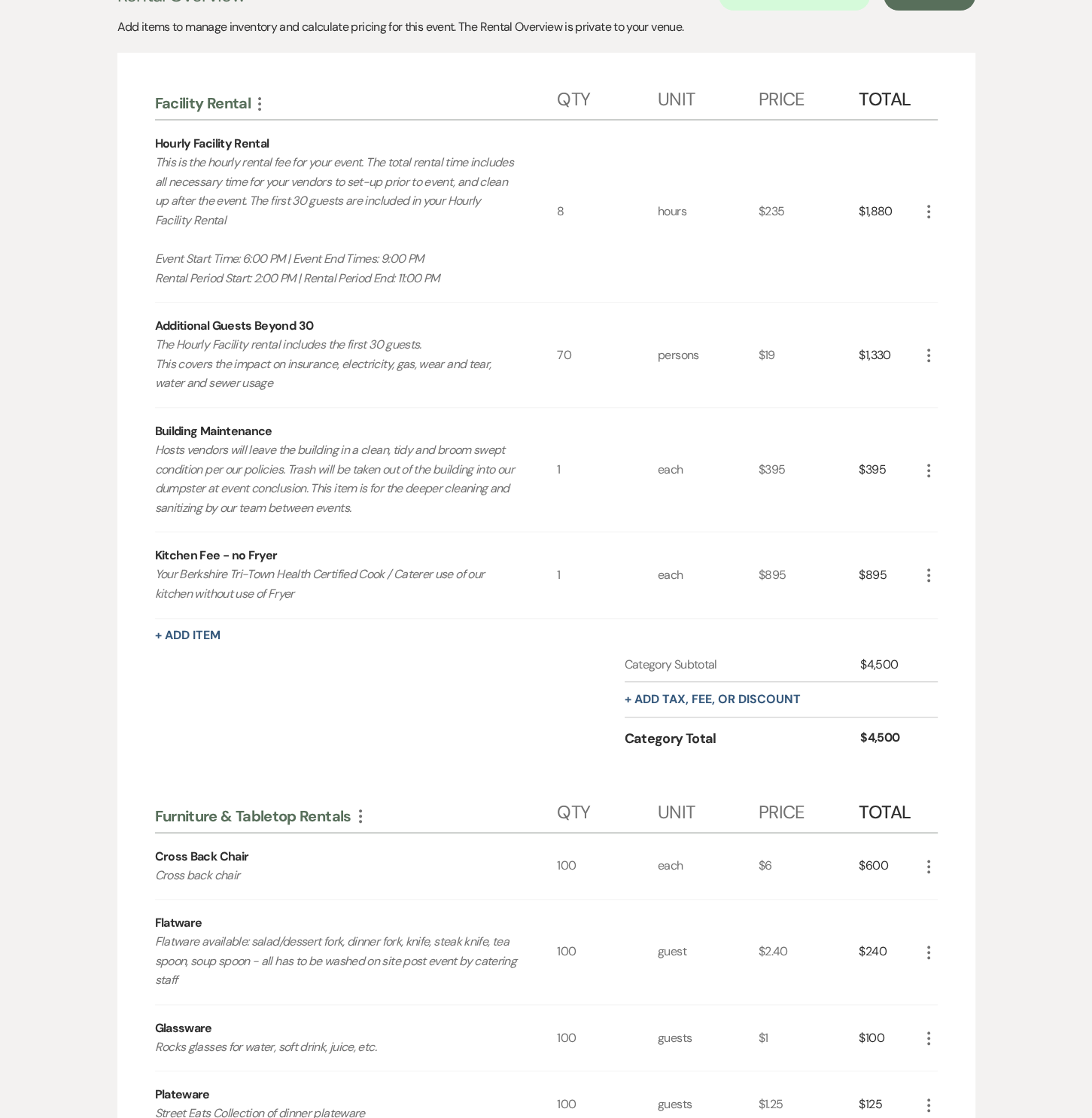
scroll to position [0, 0]
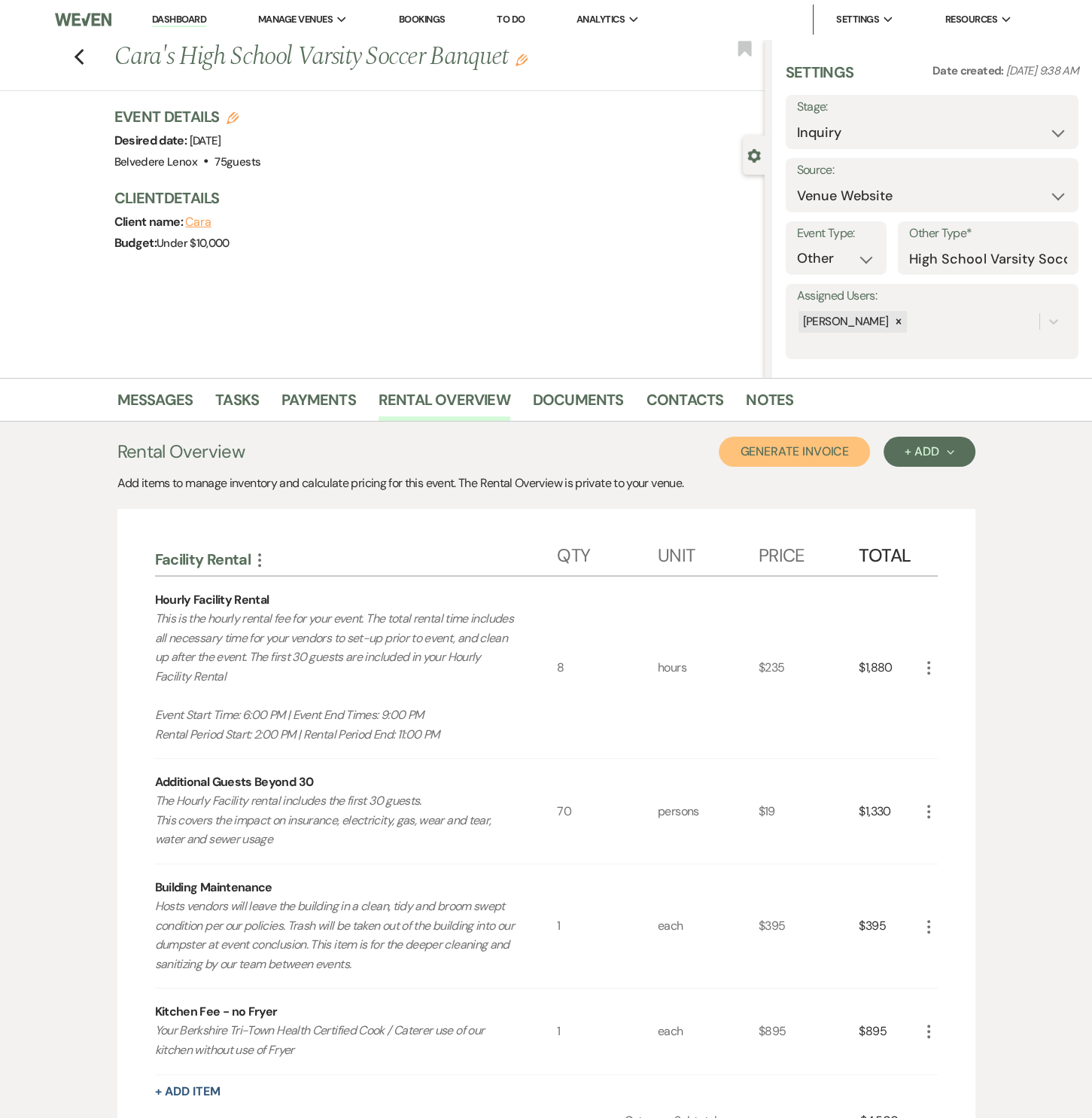
click at [800, 455] on button "Generate Invoice" at bounding box center [794, 452] width 151 height 30
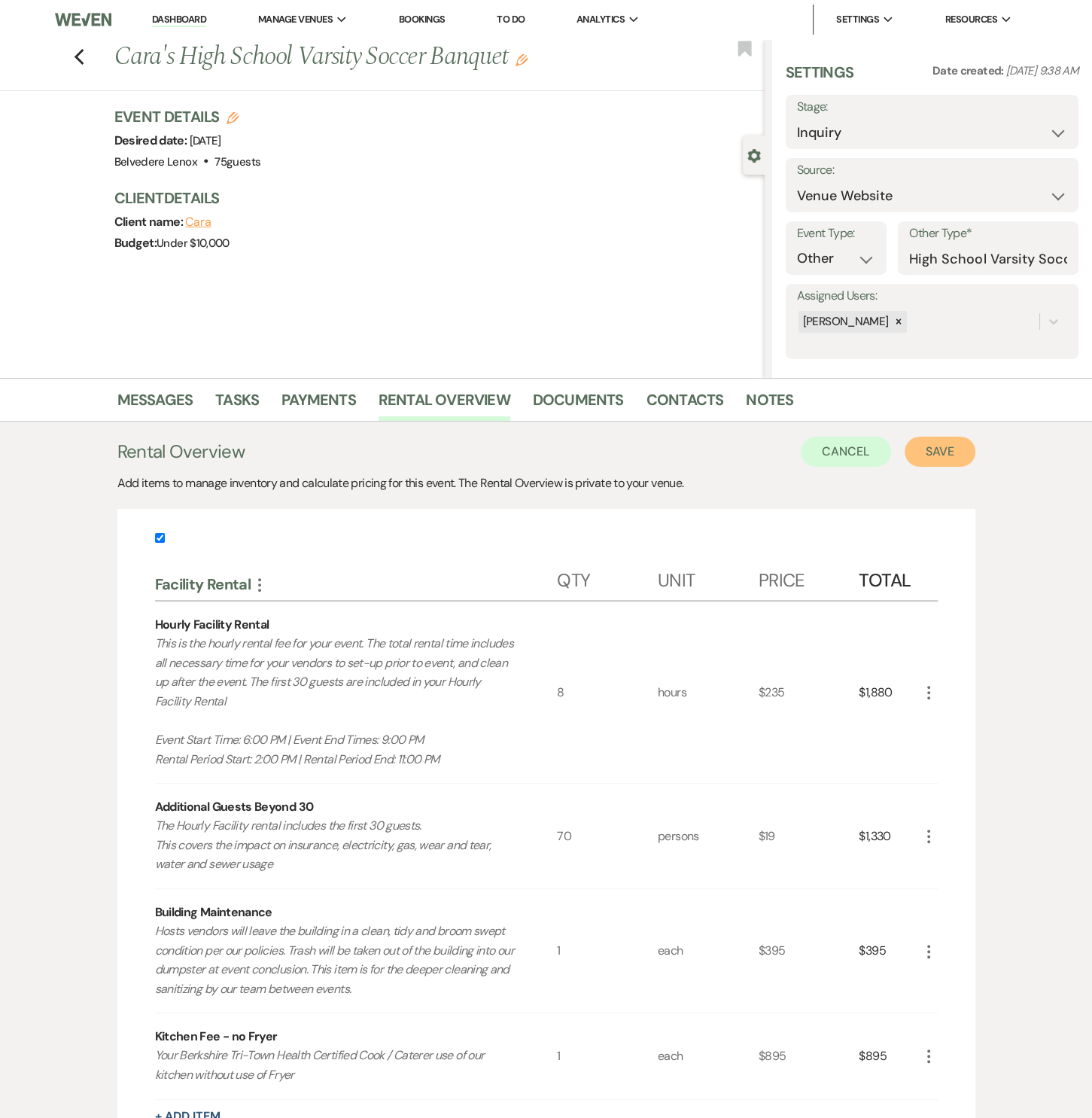
click at [926, 448] on button "Save" at bounding box center [940, 452] width 70 height 30
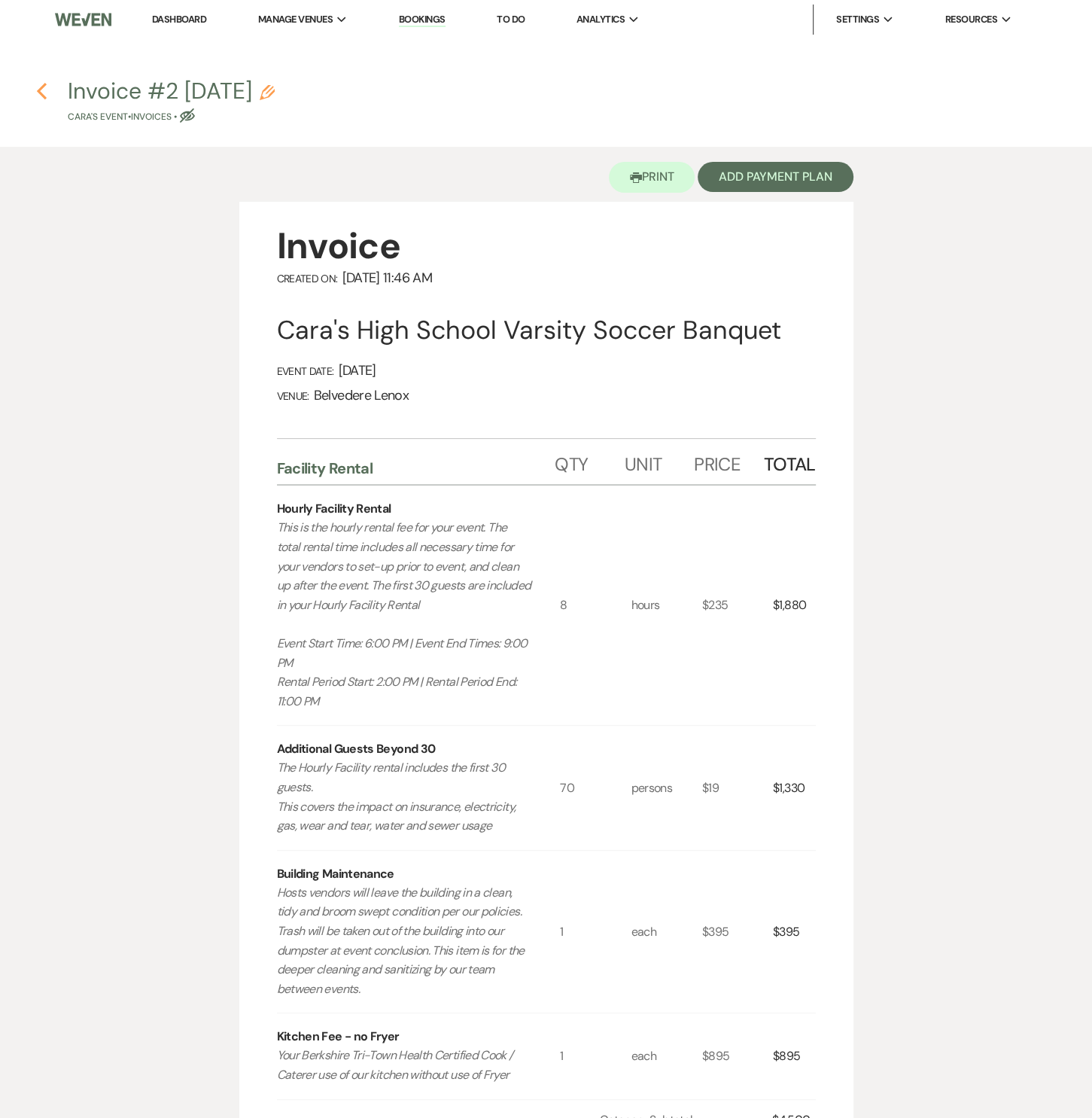
click at [42, 90] on icon "Previous" at bounding box center [41, 91] width 11 height 19
select select "5"
select select "13"
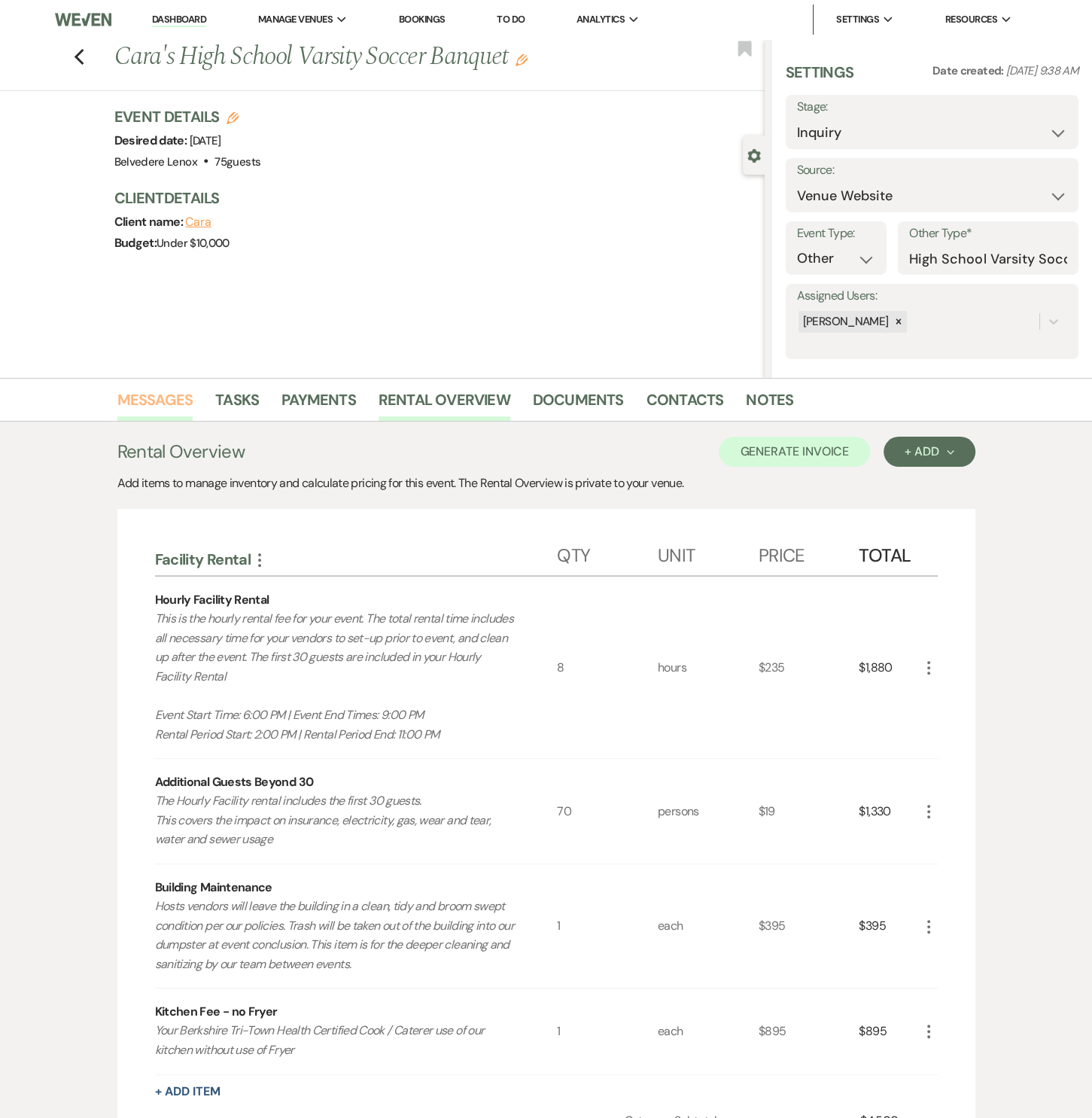
click at [159, 401] on link "Messages" at bounding box center [155, 404] width 76 height 33
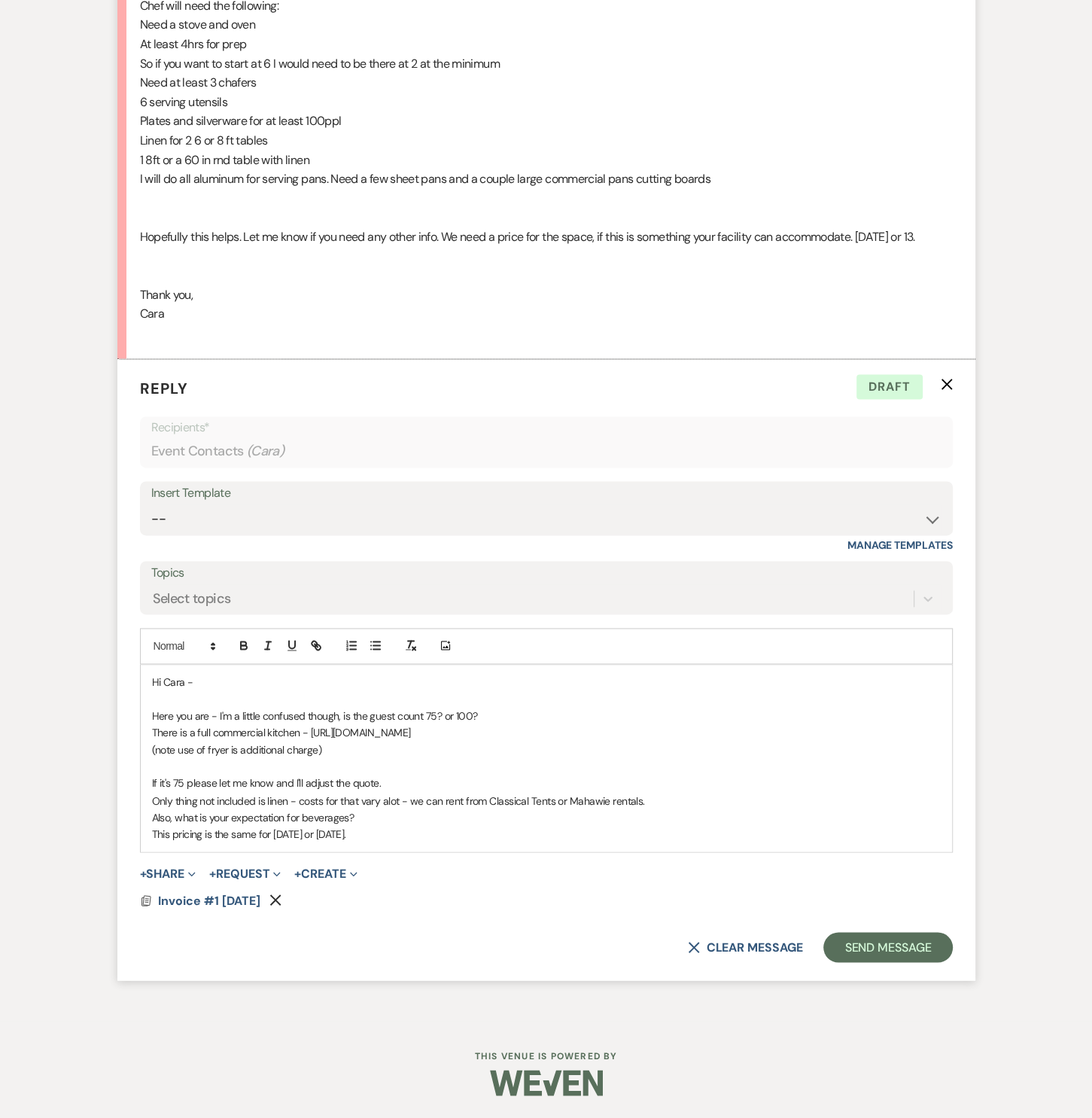
scroll to position [1468, 0]
click at [282, 901] on icon "Remove" at bounding box center [276, 900] width 12 height 12
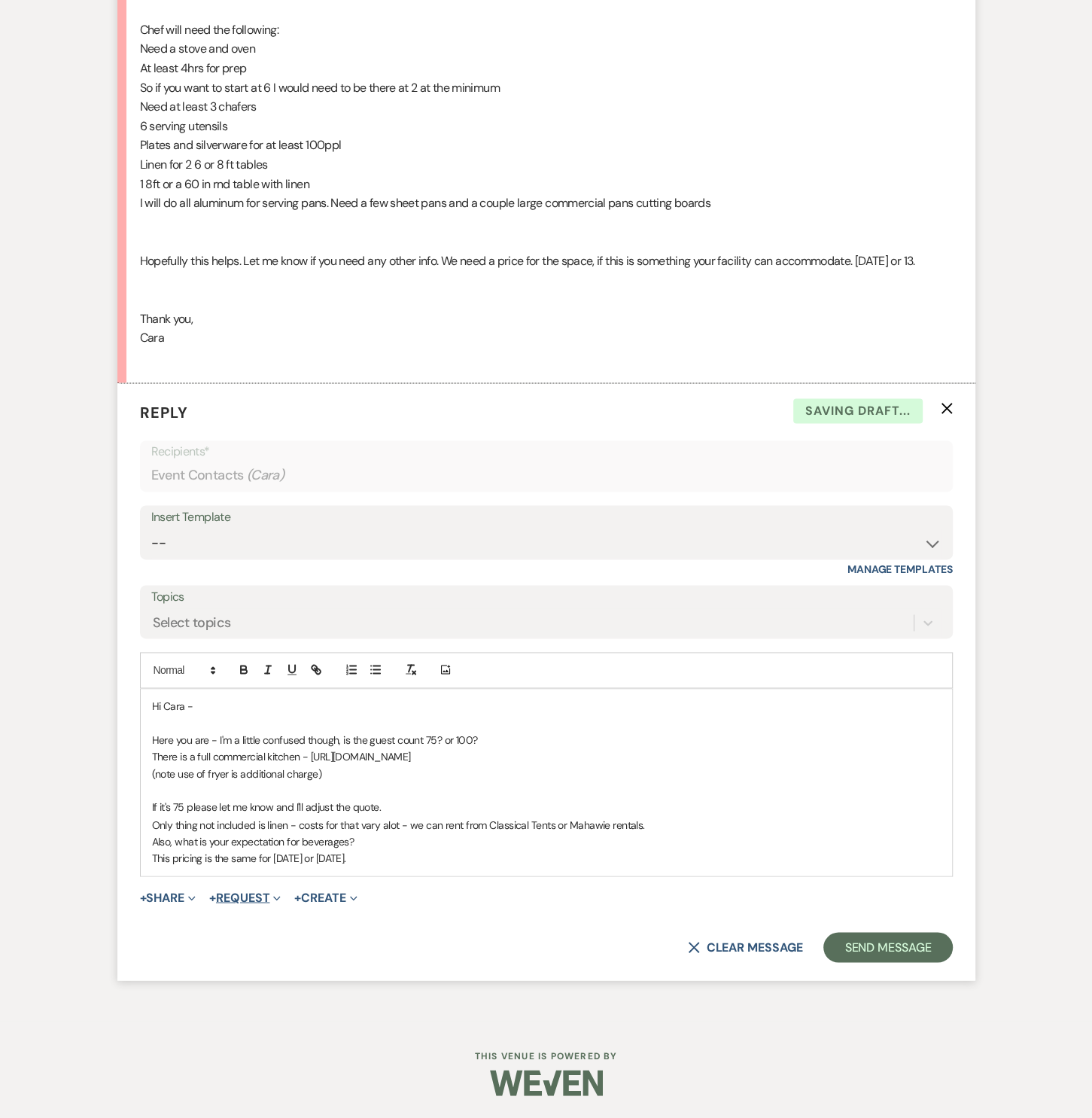
scroll to position [1444, 0]
click at [177, 895] on button "+ Share Expand" at bounding box center [168, 898] width 56 height 12
click at [223, 922] on span "Doc Upload Documents" at bounding box center [201, 928] width 85 height 16
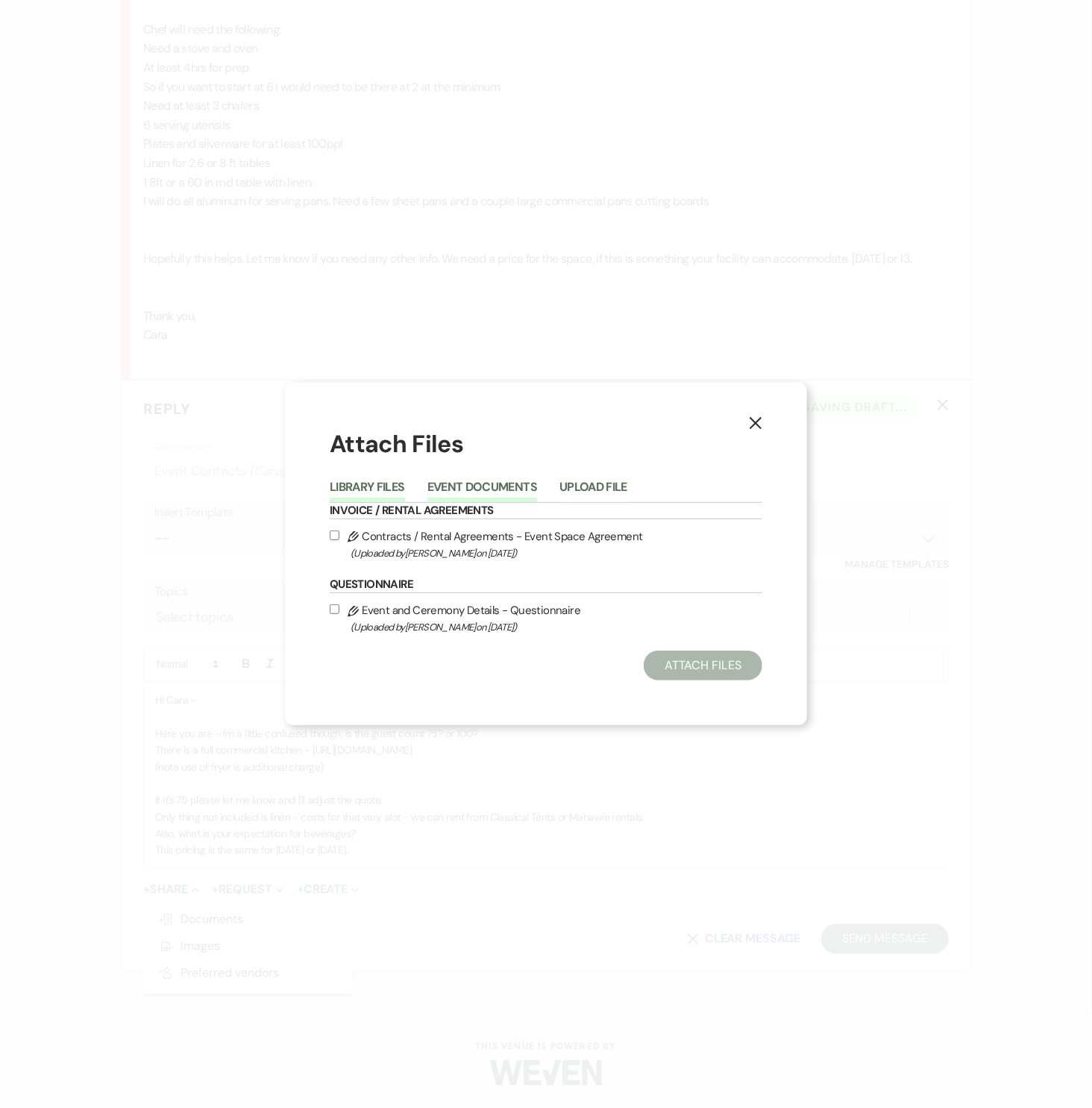
click at [455, 485] on button "Event Documents" at bounding box center [483, 492] width 110 height 21
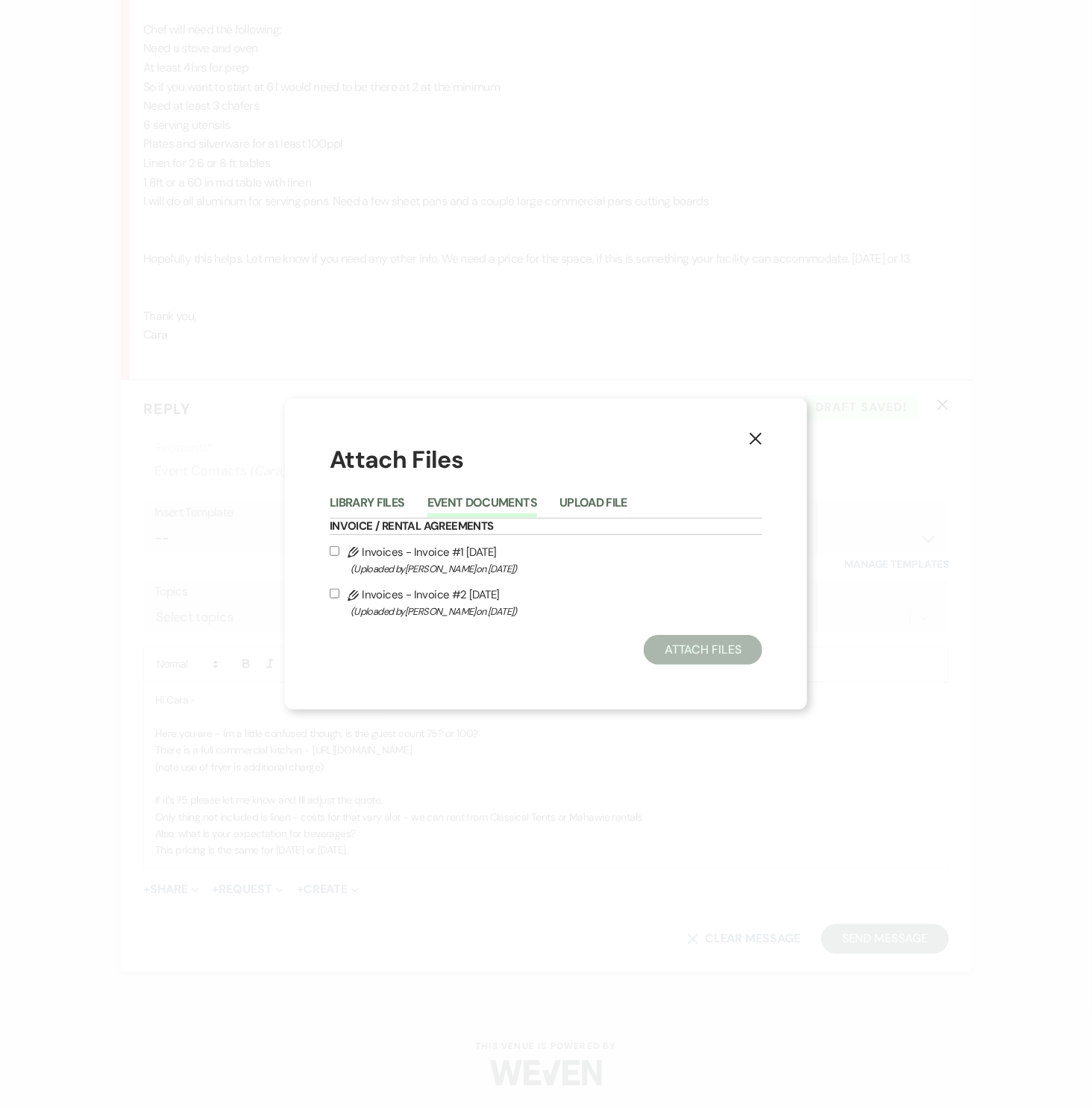
click at [370, 593] on label "Pencil Invoices - Invoice #2 [DATE] (Uploaded by [PERSON_NAME] on [DATE] )" at bounding box center [546, 602] width 433 height 35
click at [340, 593] on input "Pencil Invoices - Invoice #2 [DATE] (Uploaded by [PERSON_NAME] on [DATE] )" at bounding box center [334, 593] width 10 height 10
checkbox input "true"
click at [678, 650] on button "Attach Files" at bounding box center [704, 650] width 119 height 30
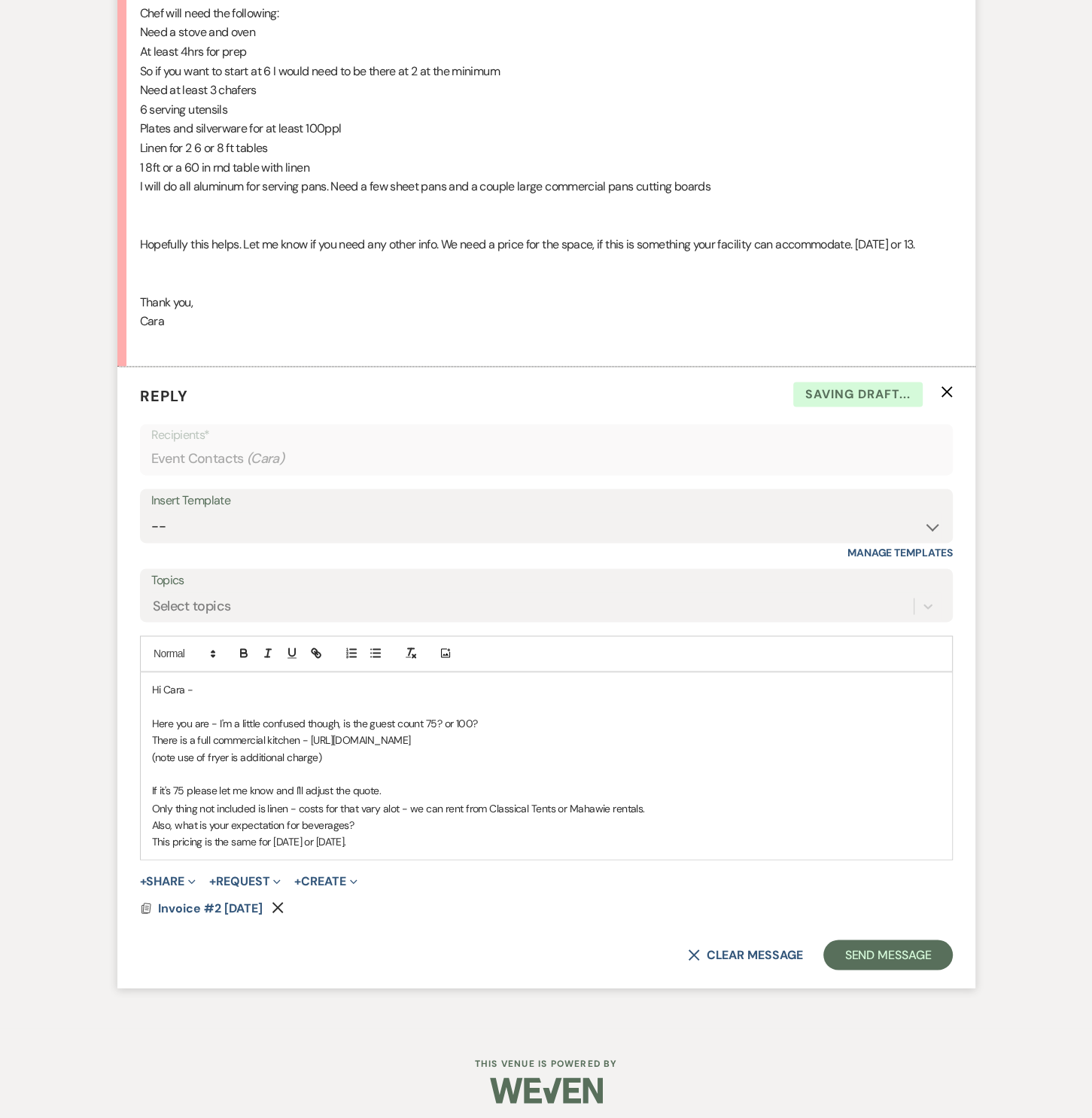
click at [399, 849] on p "This pricing is the same for [DATE] or [DATE]." at bounding box center [547, 840] width 789 height 17
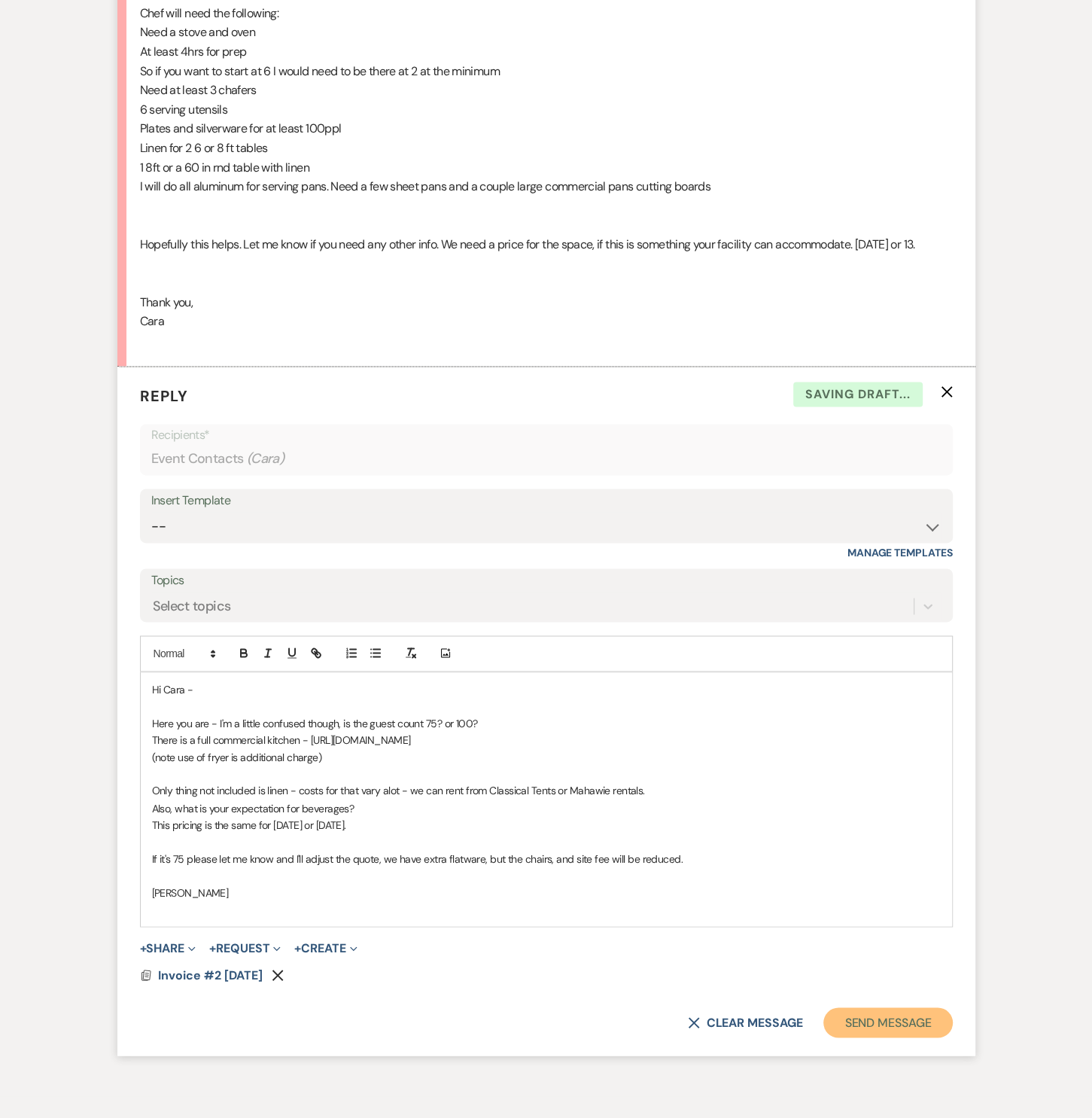
click at [881, 1038] on button "Send Message" at bounding box center [888, 1023] width 129 height 30
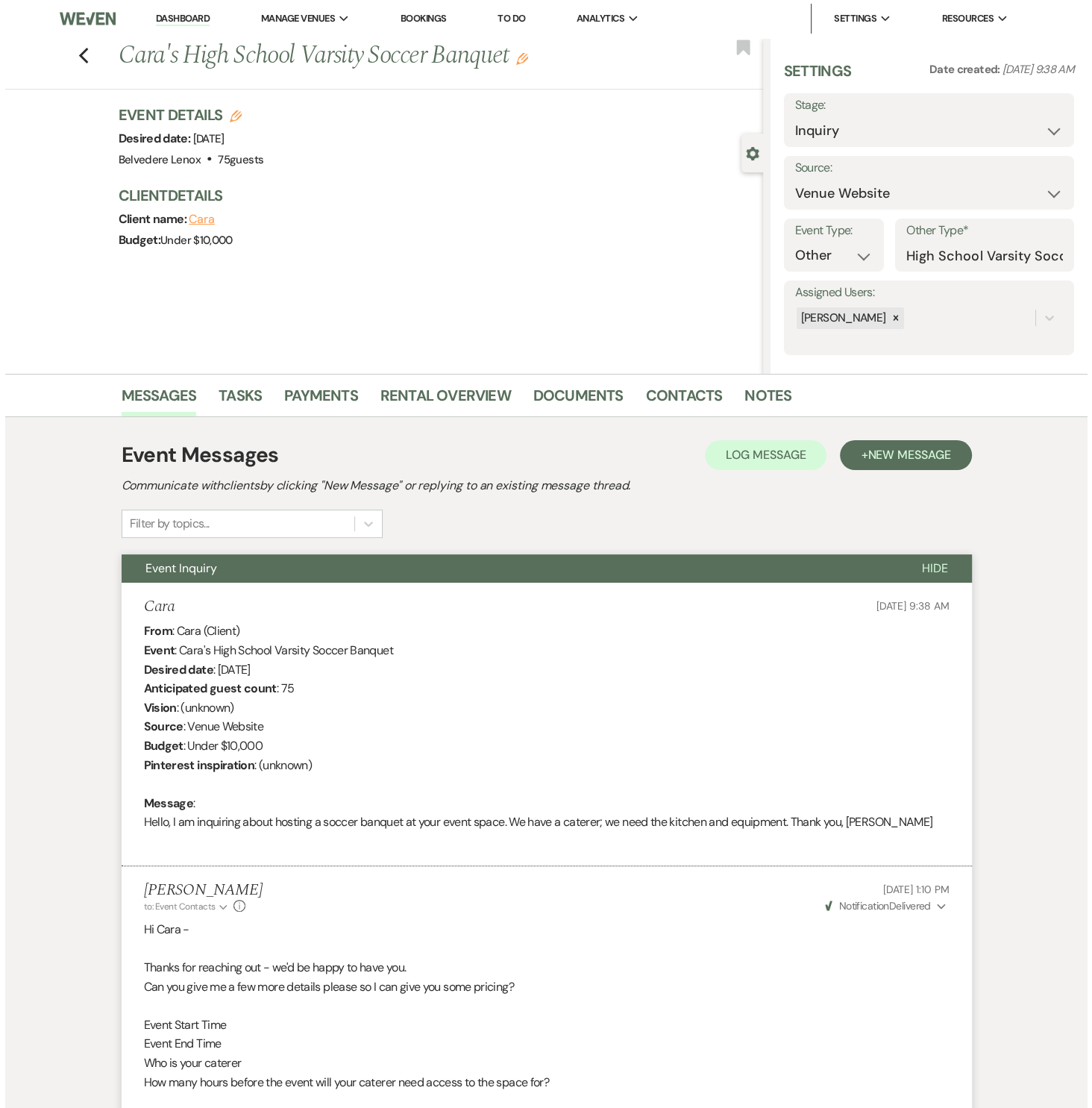
scroll to position [0, 0]
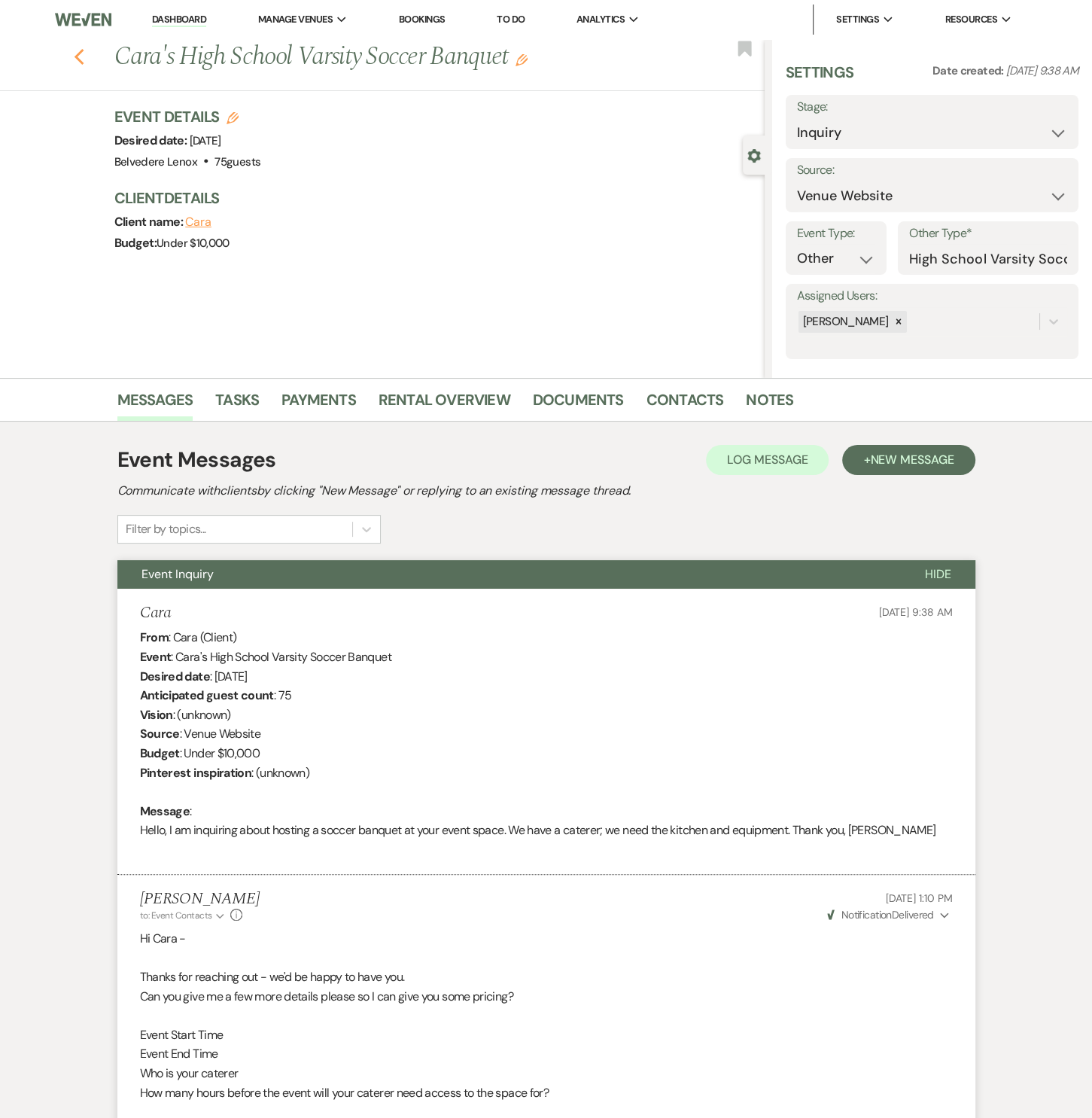
click at [85, 55] on icon "Previous" at bounding box center [79, 57] width 11 height 19
